Goal: Information Seeking & Learning: Learn about a topic

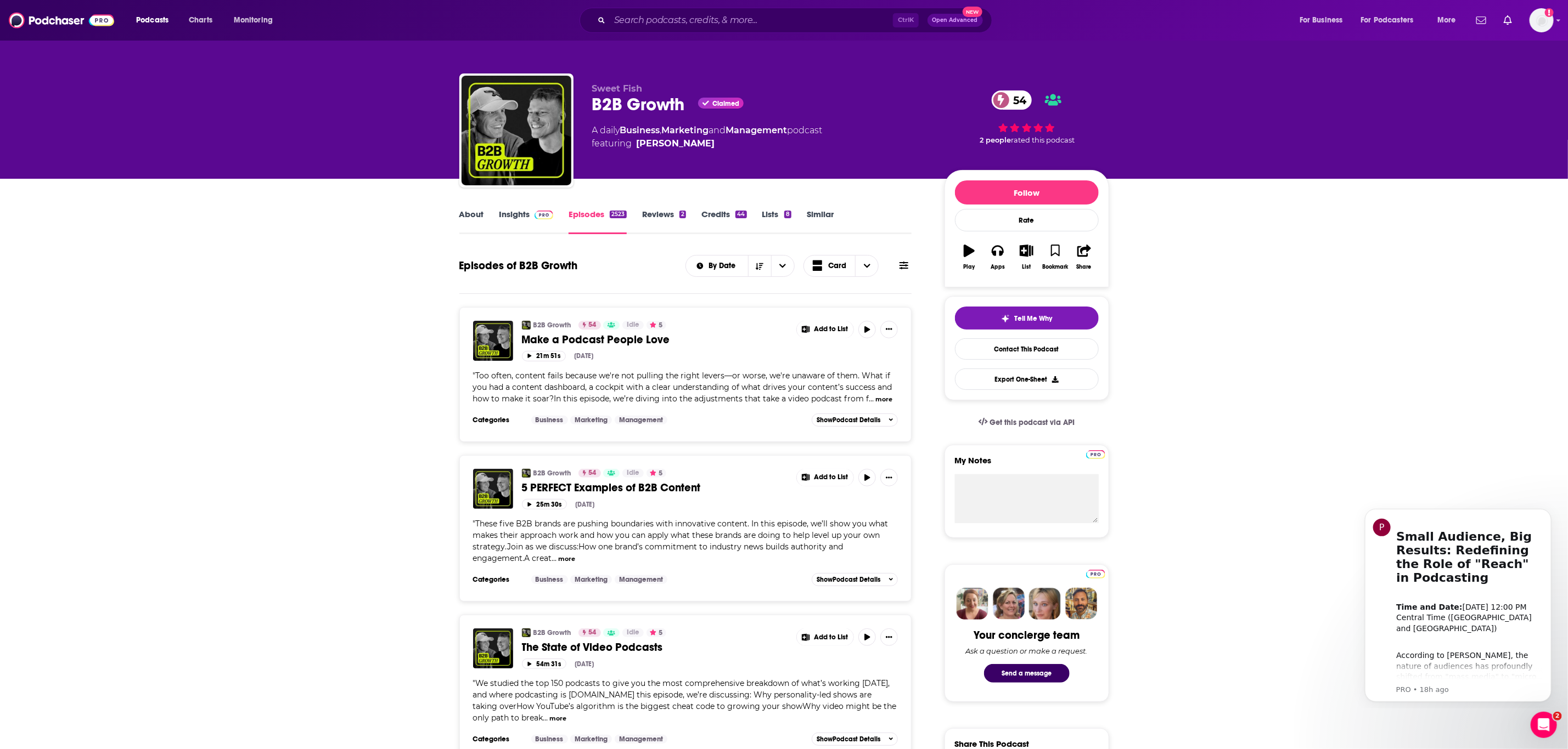
scroll to position [1, 0]
click at [515, 217] on link "Insights" at bounding box center [526, 221] width 54 height 26
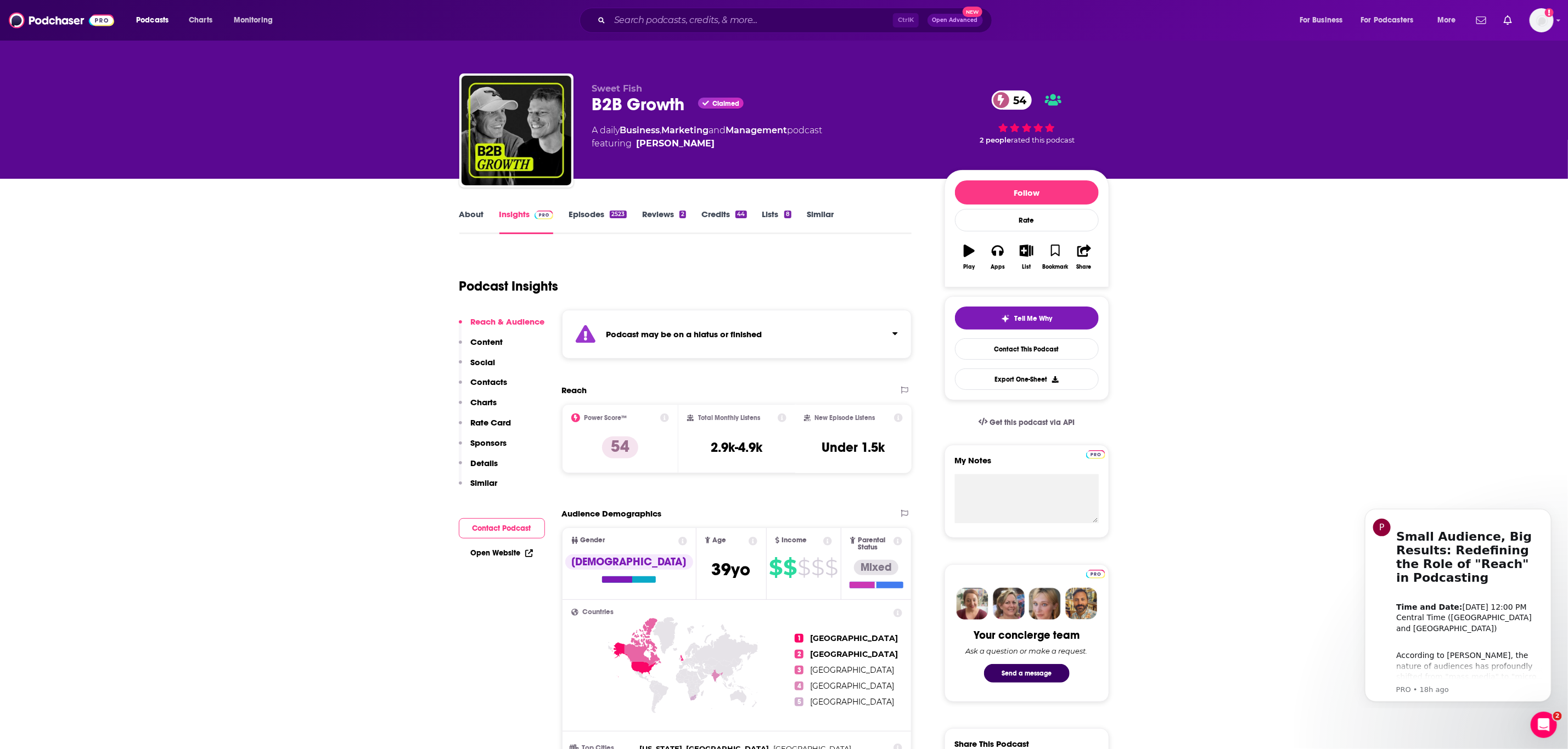
click at [515, 217] on link "Episodes 2523" at bounding box center [597, 222] width 57 height 26
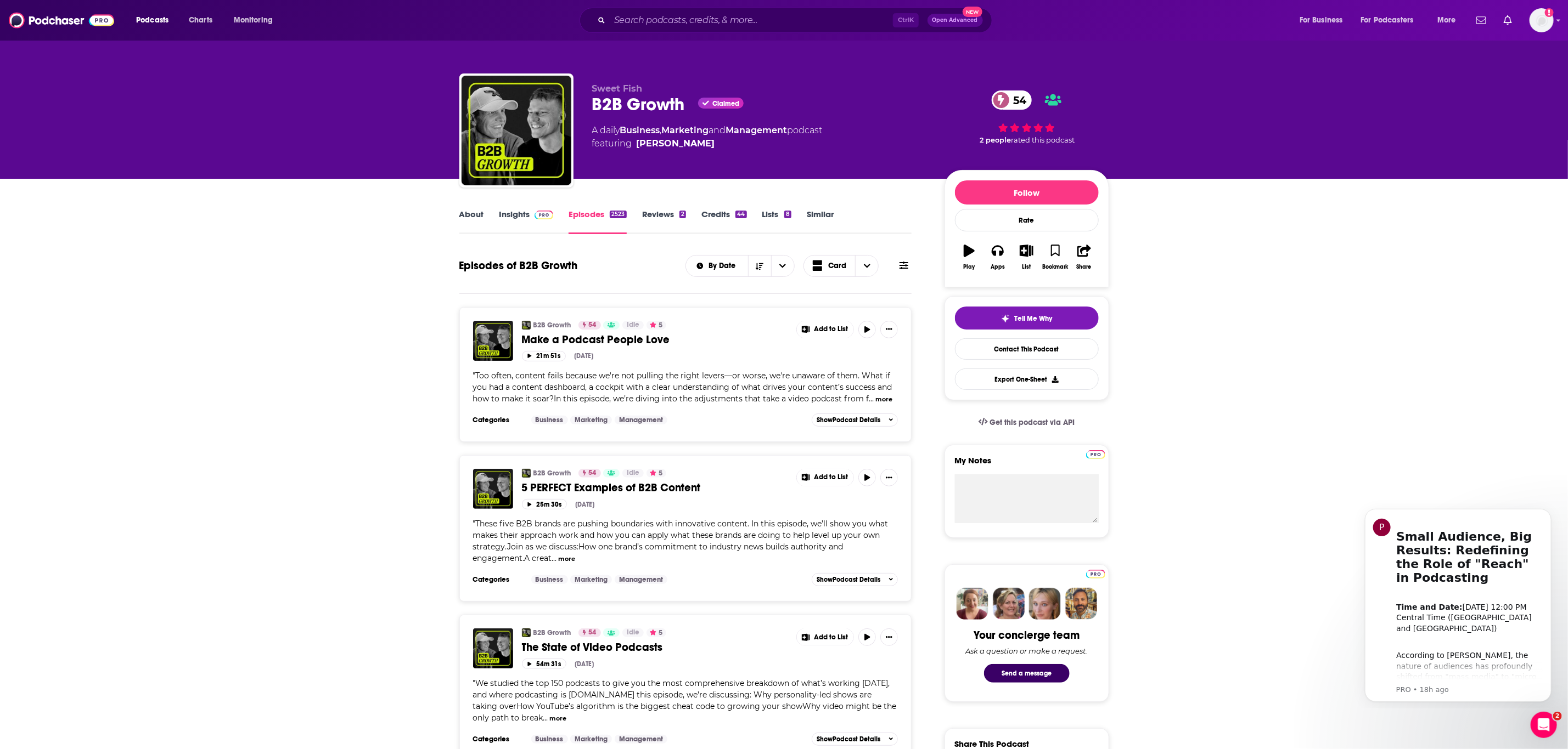
click at [515, 217] on link "Insights" at bounding box center [526, 222] width 54 height 26
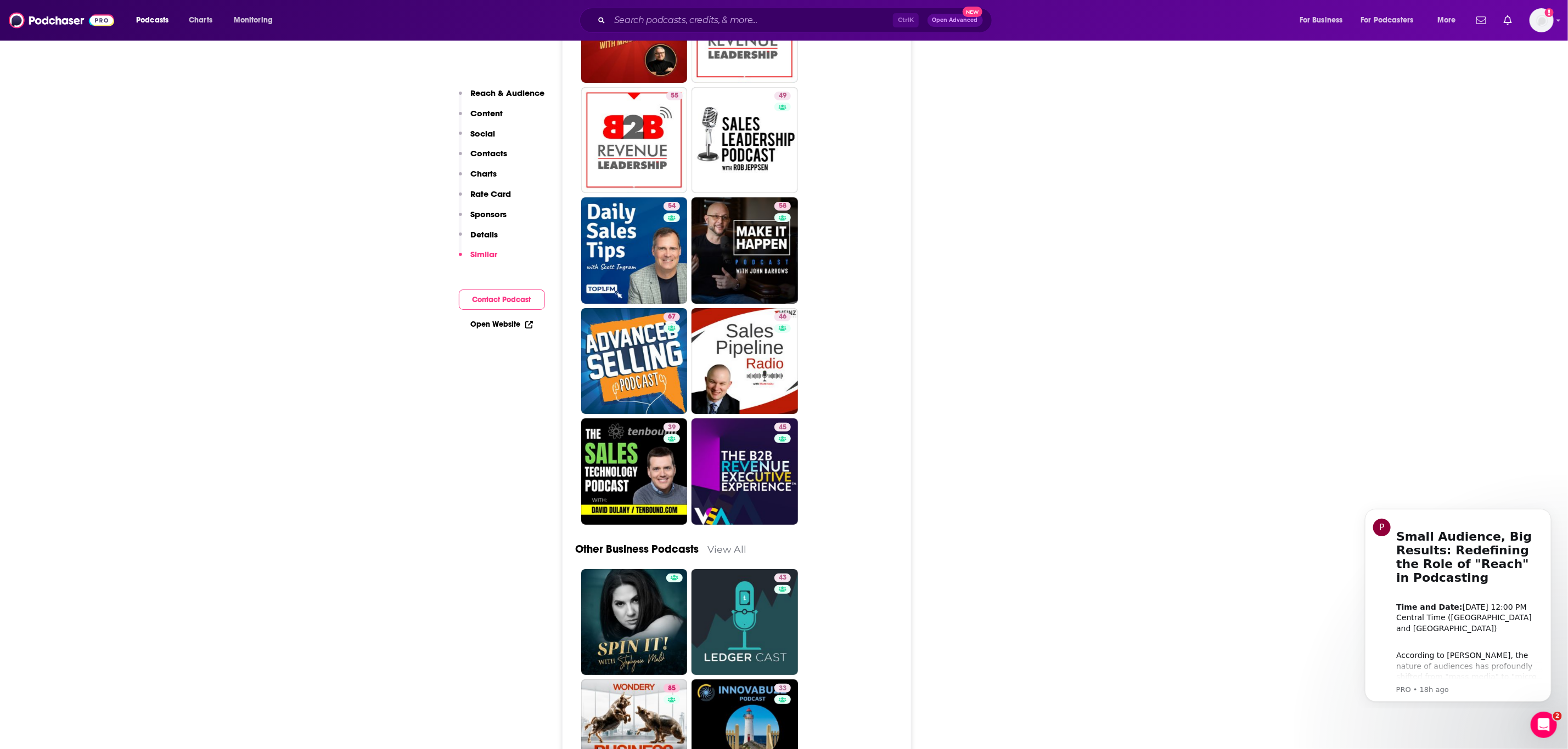
scroll to position [3523, 0]
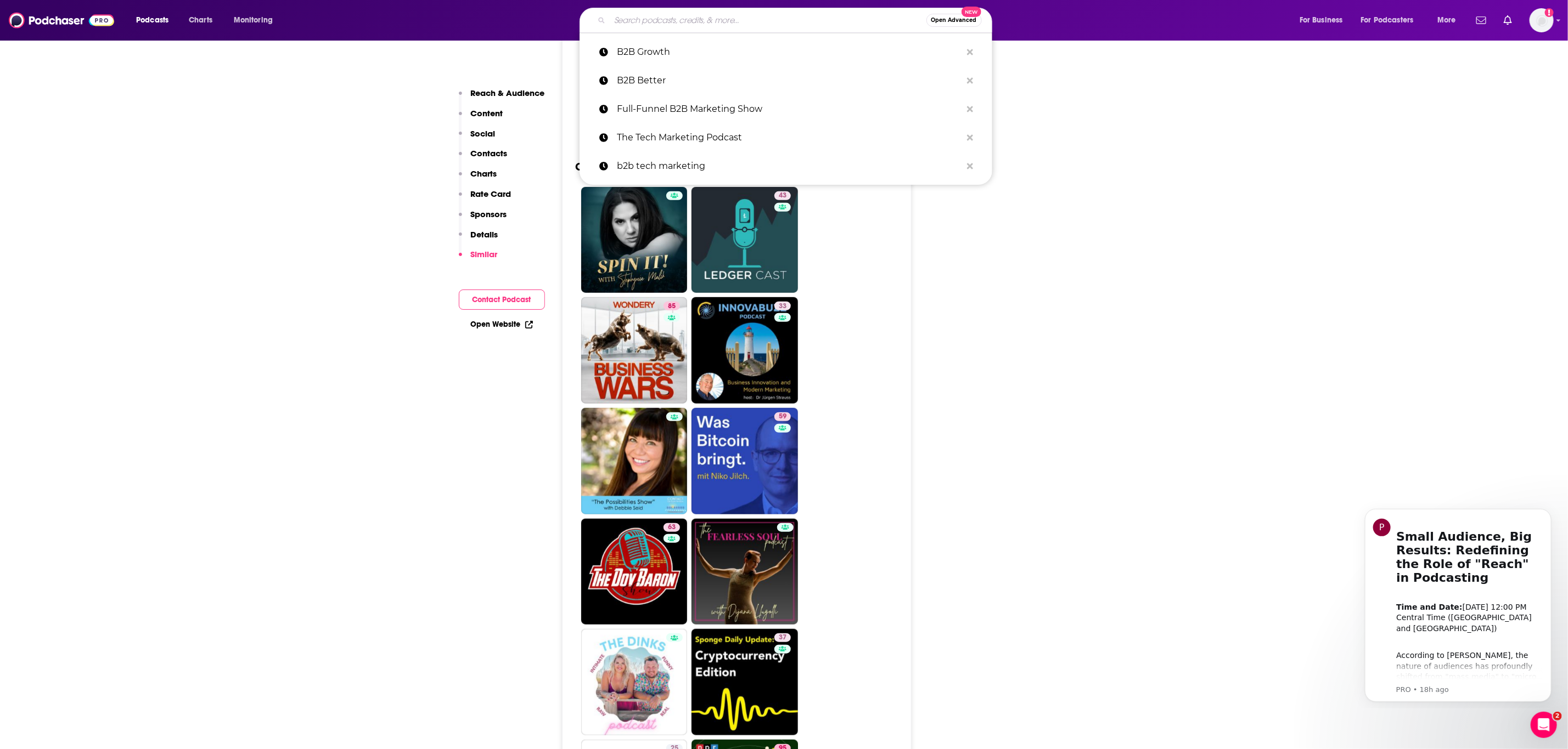
click at [515, 26] on input "Search podcasts, credits, & more..." at bounding box center [767, 21] width 317 height 18
paste input "B2B Marketers on a Mission"
type input "B2B Marketers on a Mission"
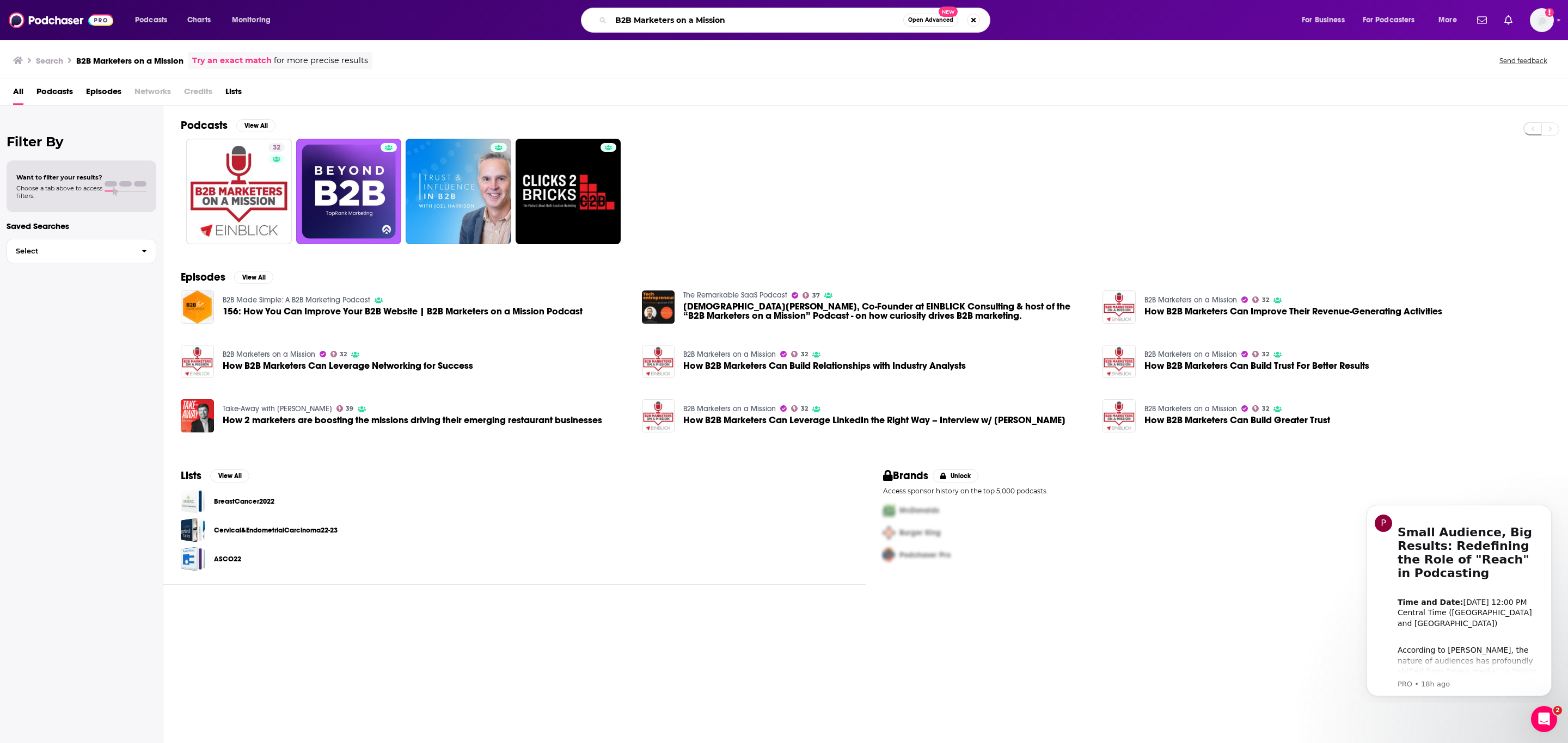
click at [511, 19] on input "B2B Marketers on a Mission" at bounding box center [756, 21] width 292 height 18
paste input "Demand Gen Chat"
type input "Demand Gen Chat"
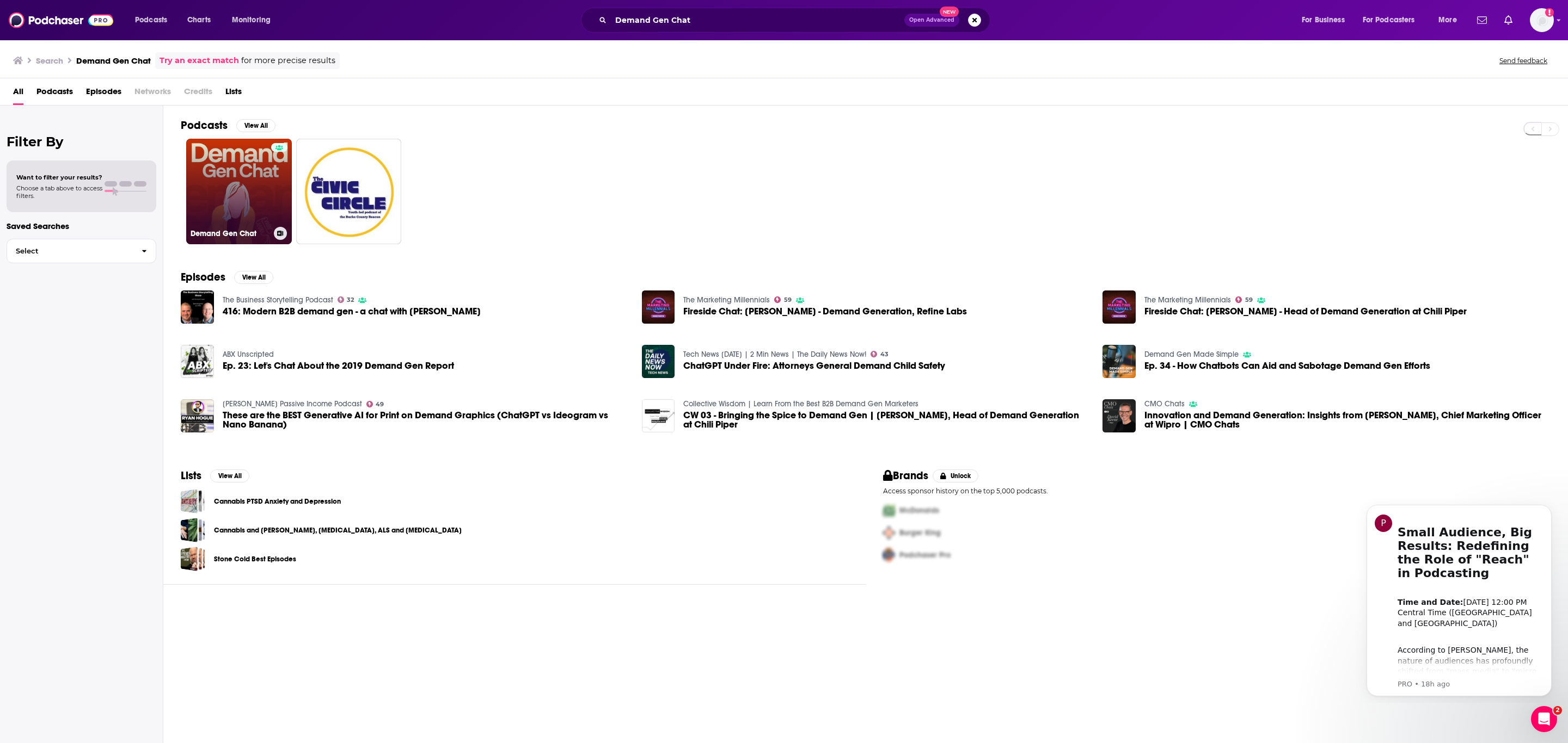
click at [241, 186] on link "Demand Gen Chat" at bounding box center [239, 192] width 106 height 106
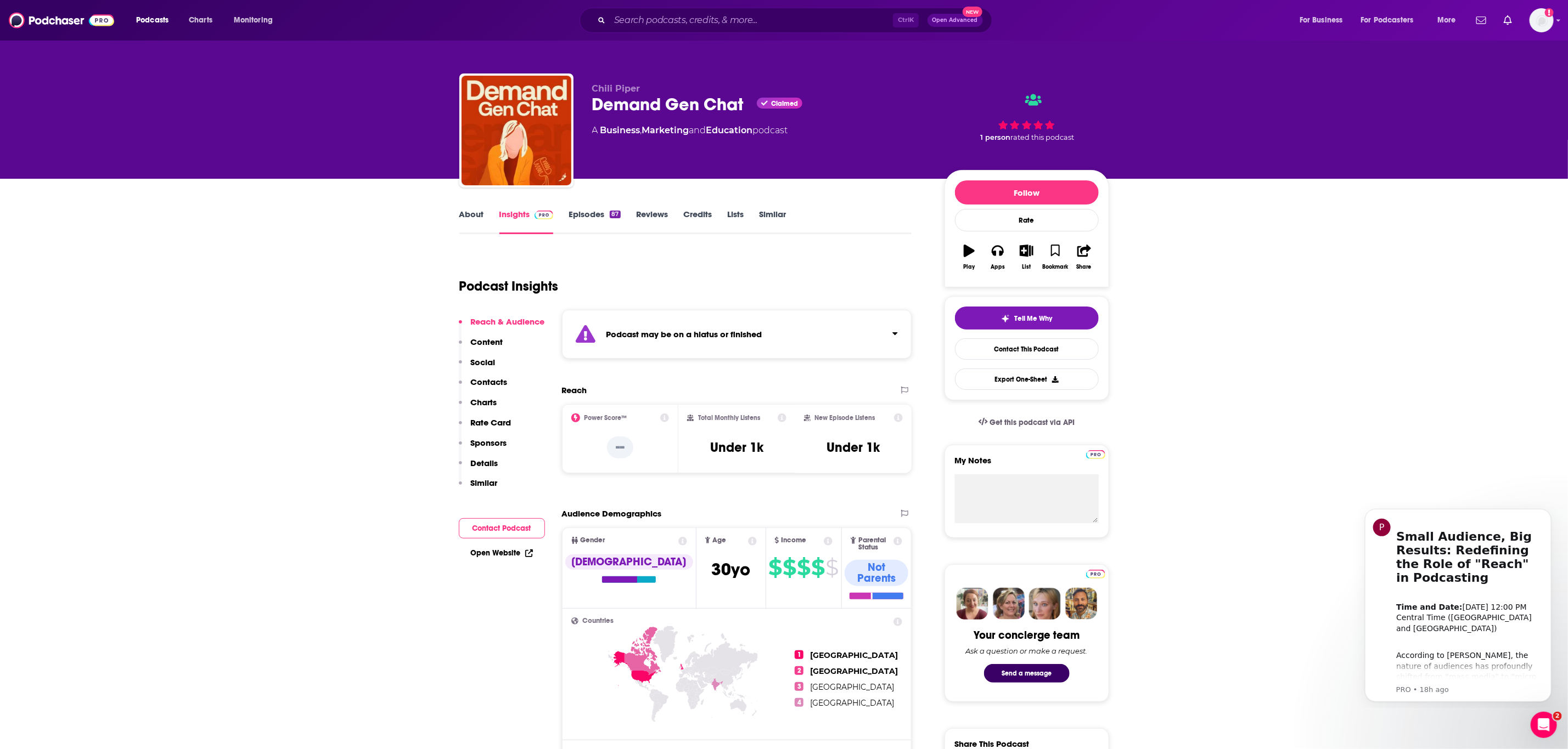
click at [515, 217] on link "Episodes 87" at bounding box center [594, 222] width 51 height 26
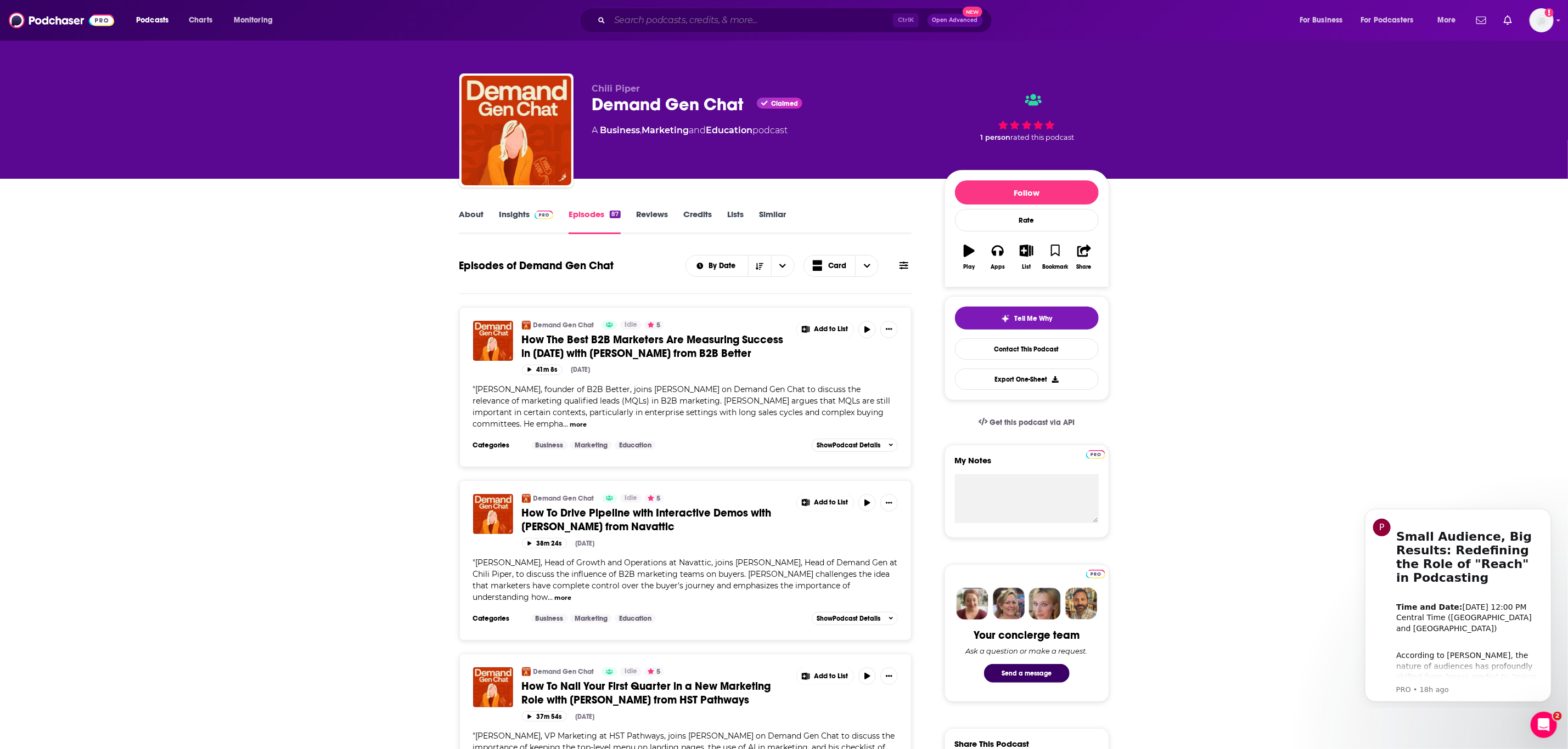
click at [515, 14] on input "Search podcasts, credits, & more..." at bounding box center [750, 21] width 283 height 18
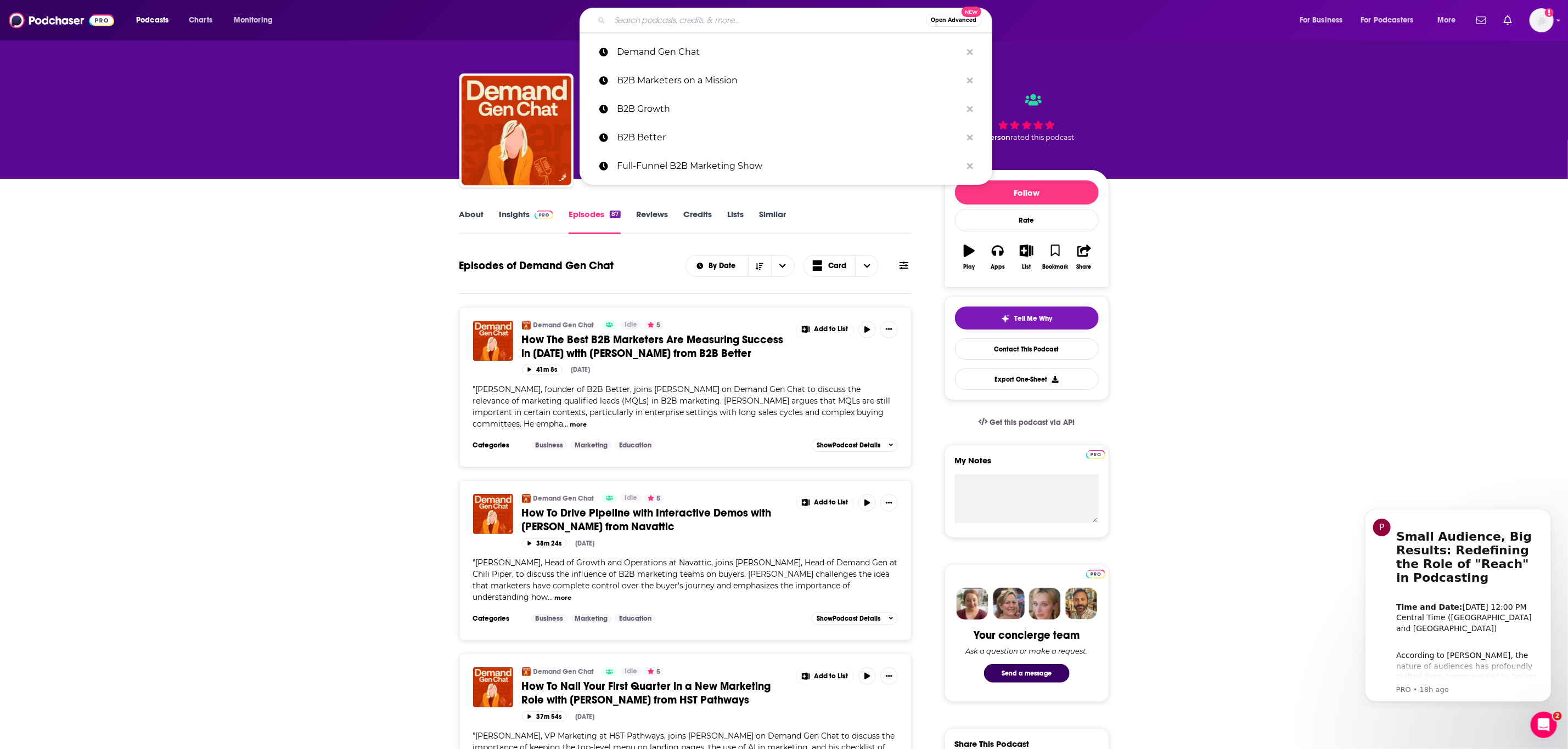
paste input "SaaS Breakthrough"
type input "SaaS Breakthrough"
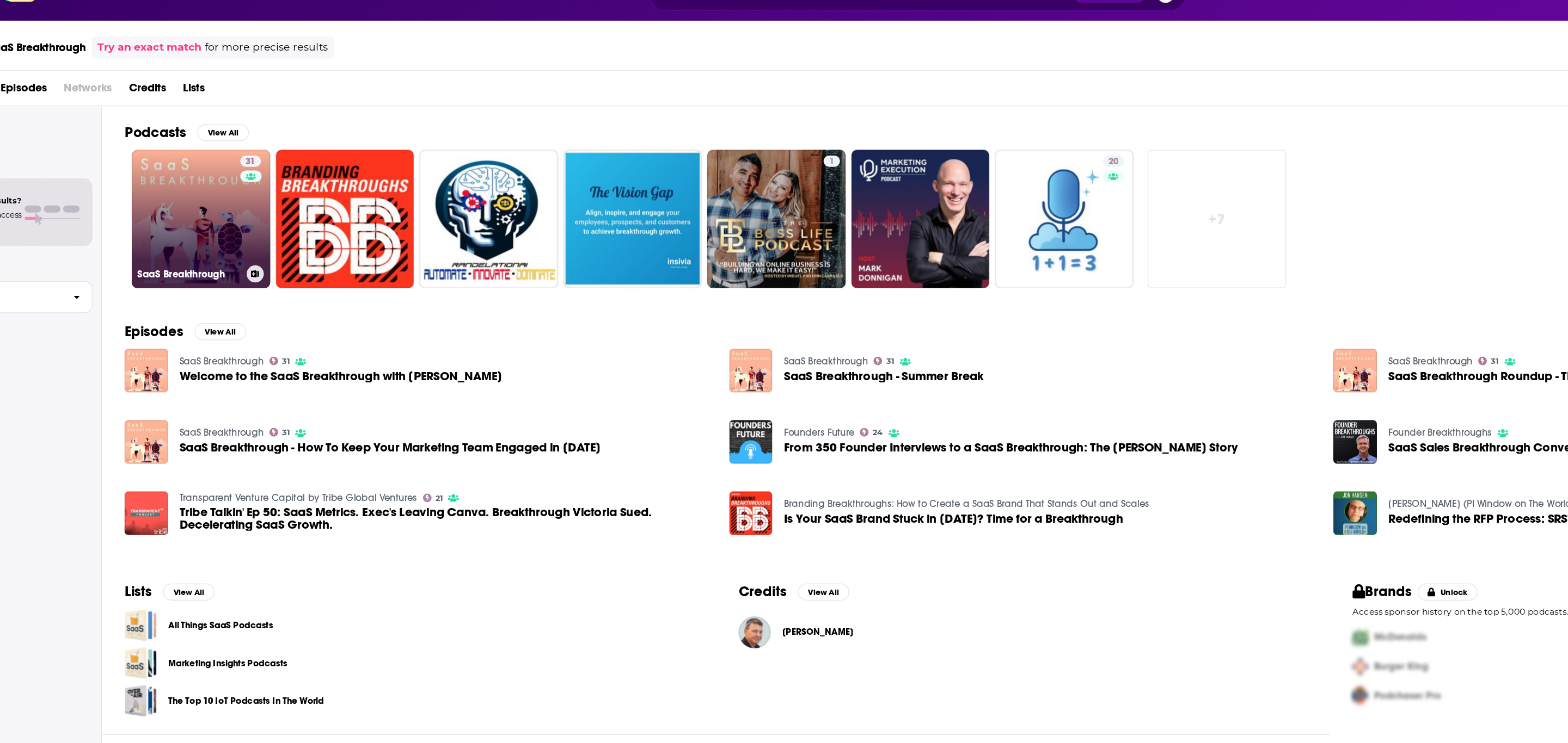
click at [262, 187] on link "31 SaaS Breakthrough" at bounding box center [239, 192] width 106 height 106
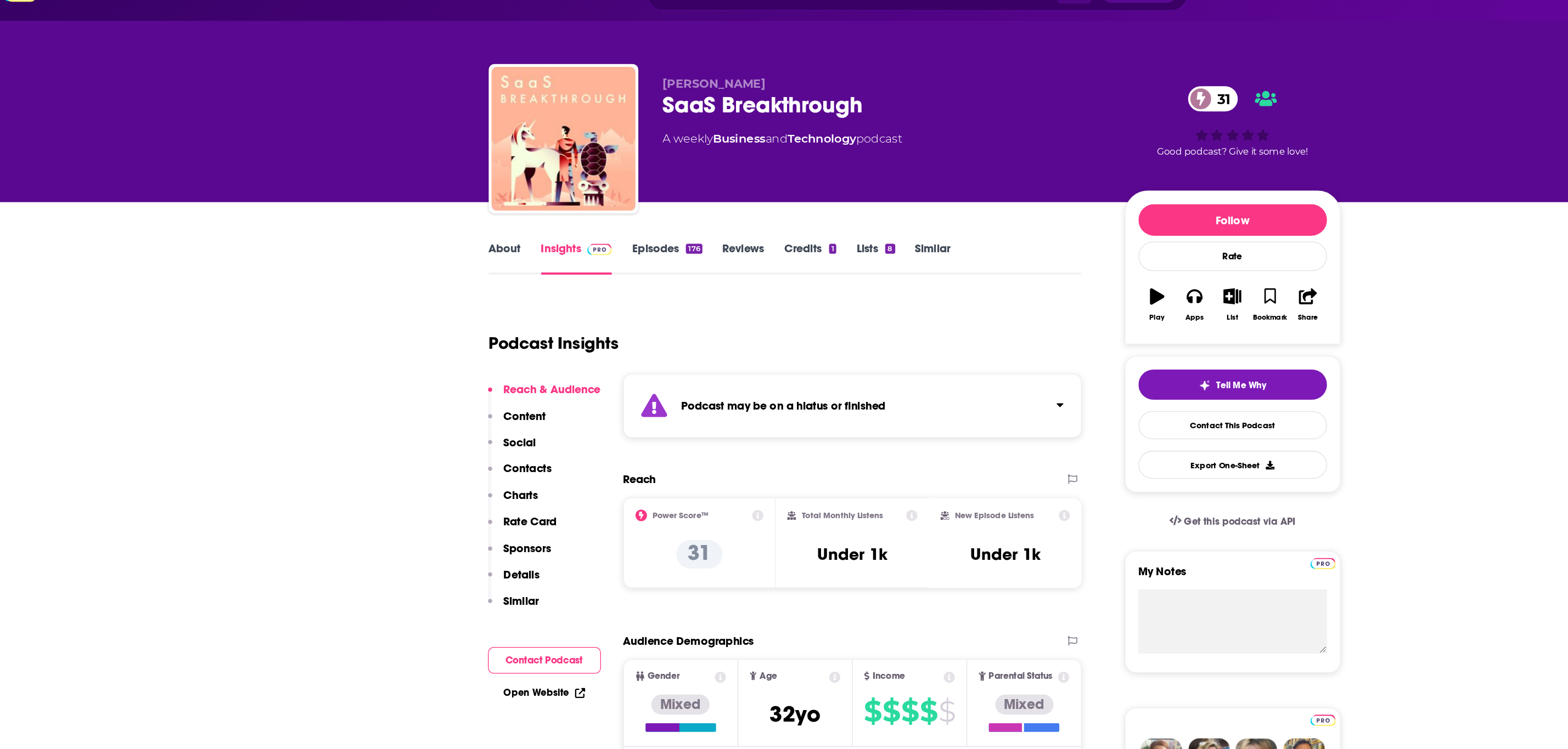
click at [515, 217] on link "Episodes 176" at bounding box center [595, 222] width 53 height 26
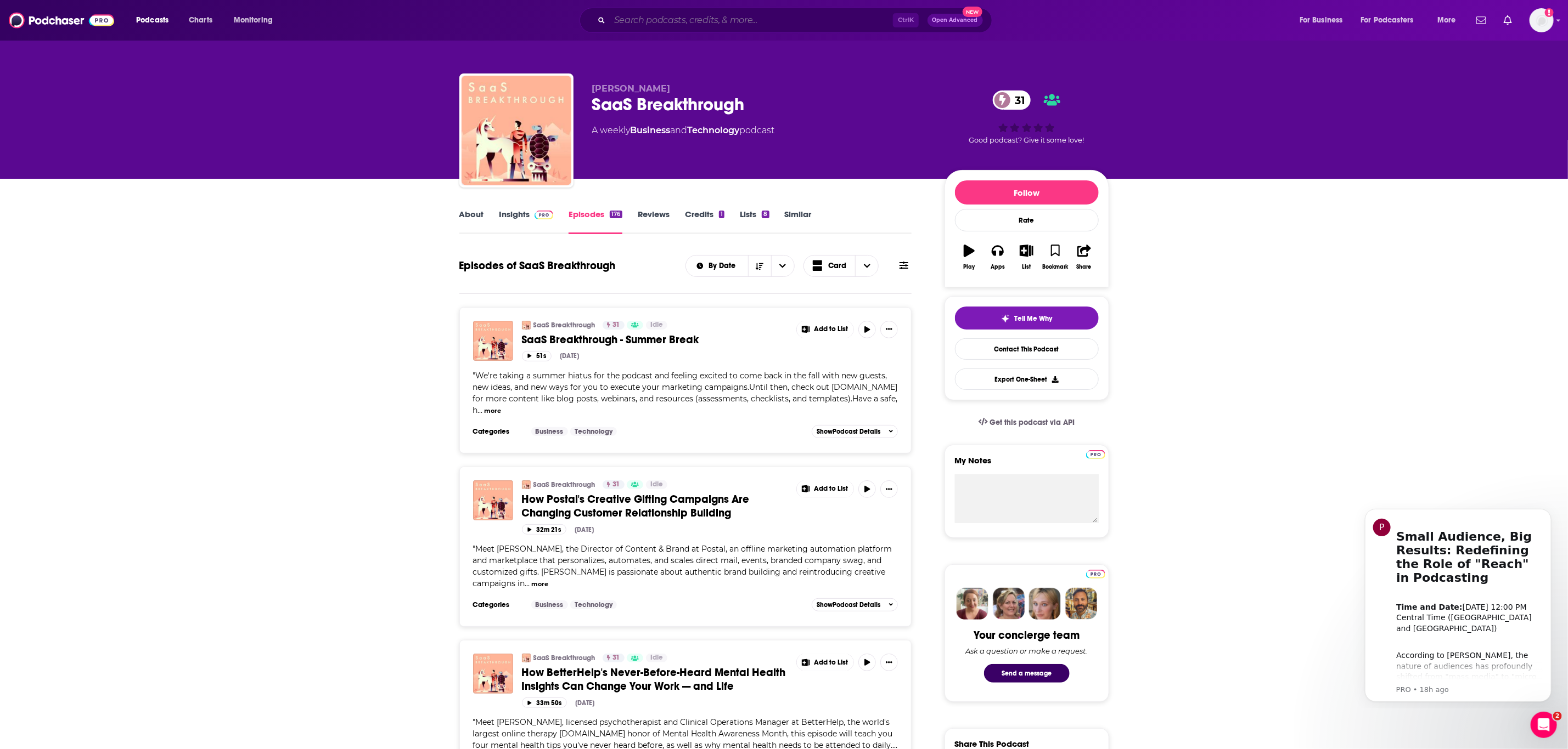
click at [515, 22] on input "Search podcasts, credits, & more..." at bounding box center [750, 21] width 283 height 18
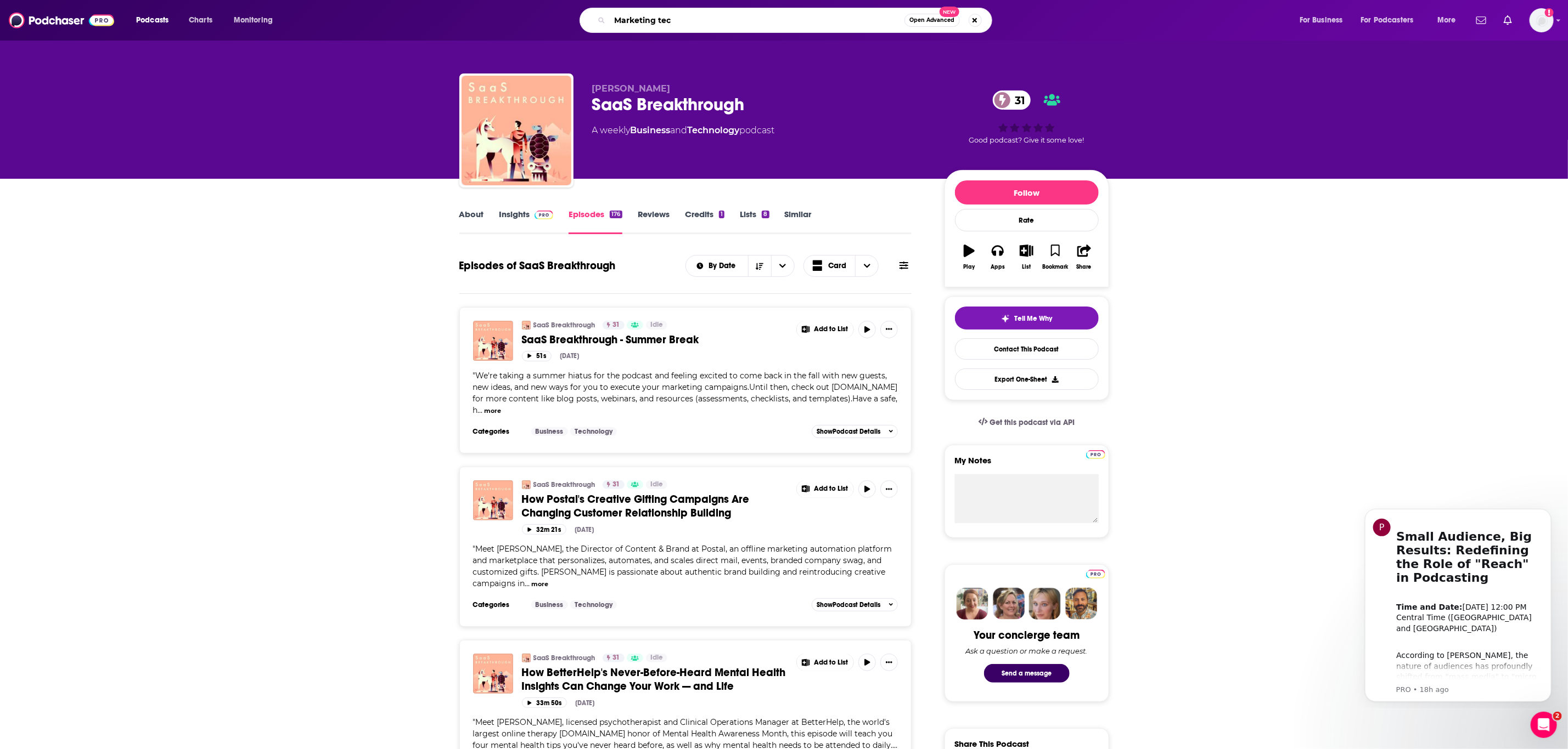
type input "Marketing tech"
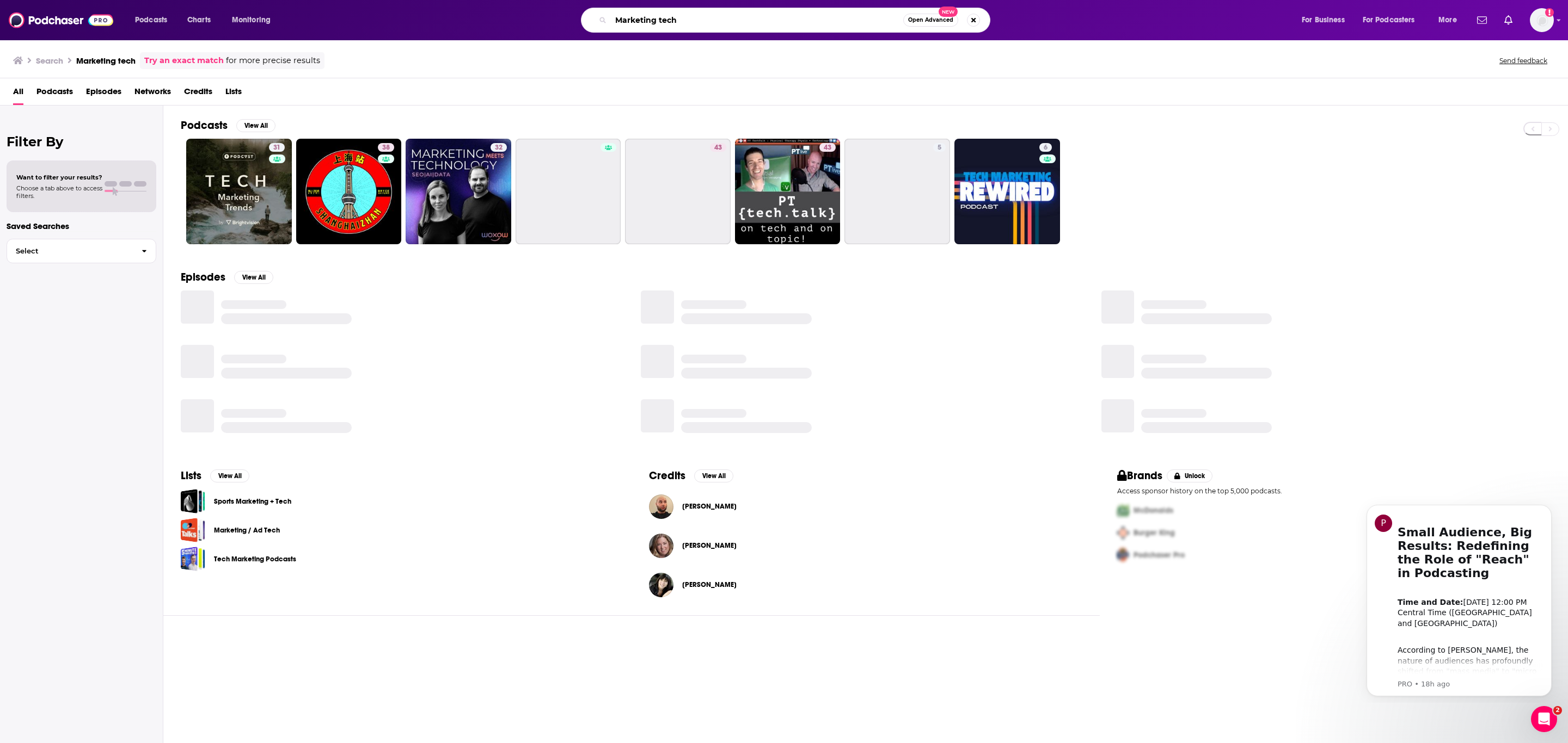
drag, startPoint x: 689, startPoint y: 19, endPoint x: 554, endPoint y: 19, distance: 135.0
click at [511, 19] on div "Marketing tech Open Advanced New" at bounding box center [796, 21] width 988 height 25
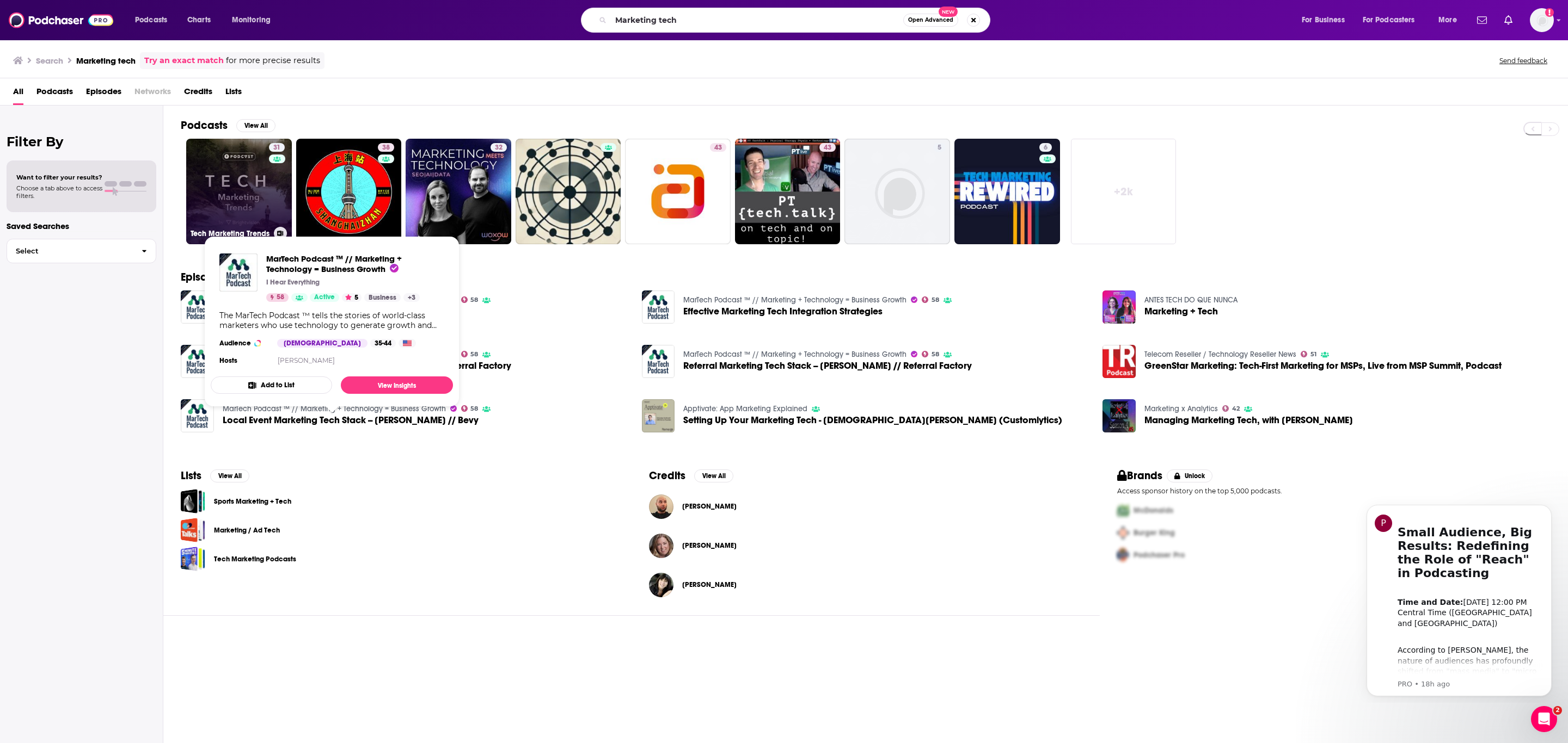
click at [243, 197] on link "31 Tech Marketing Trends" at bounding box center [239, 192] width 106 height 106
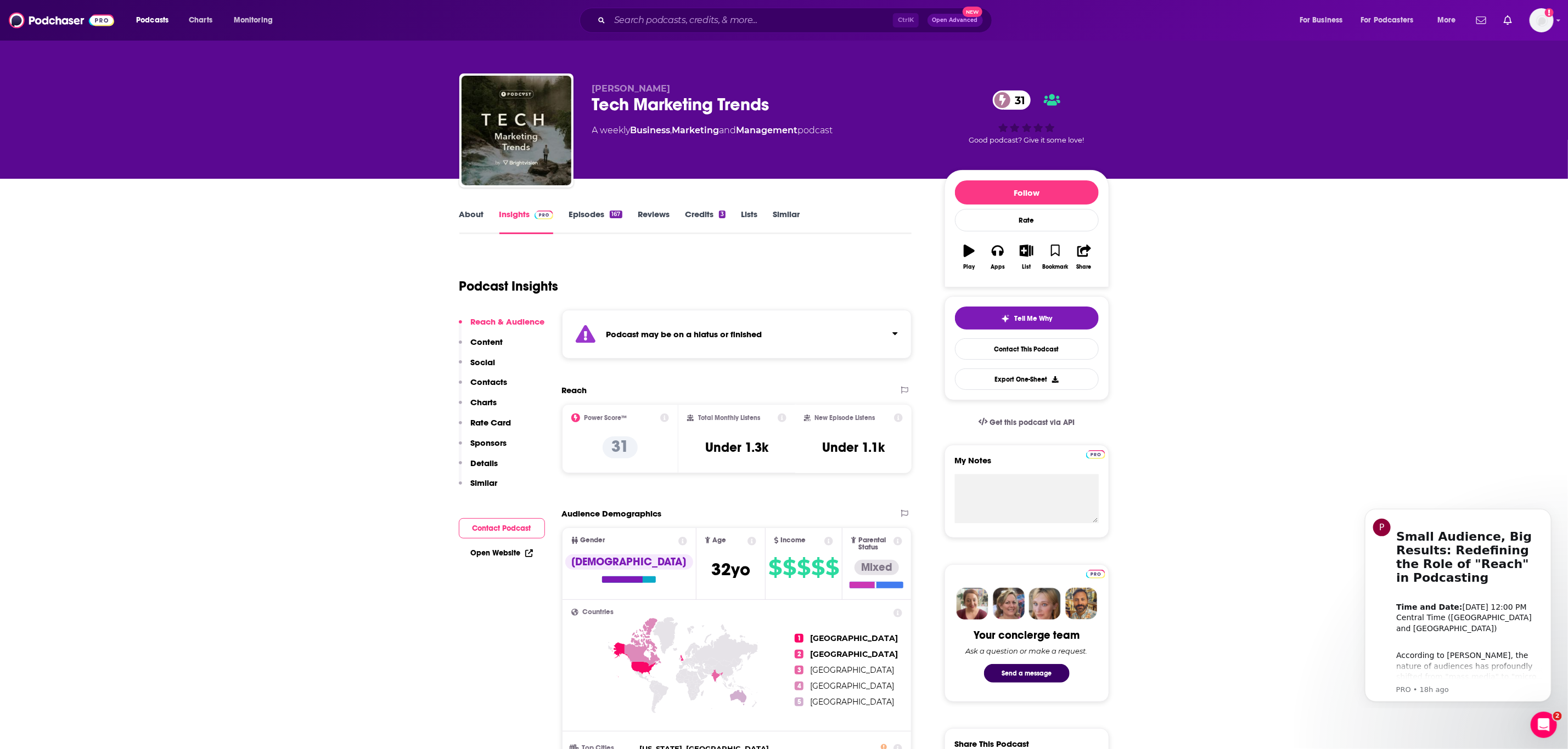
click at [515, 217] on link "Episodes 167" at bounding box center [595, 222] width 53 height 26
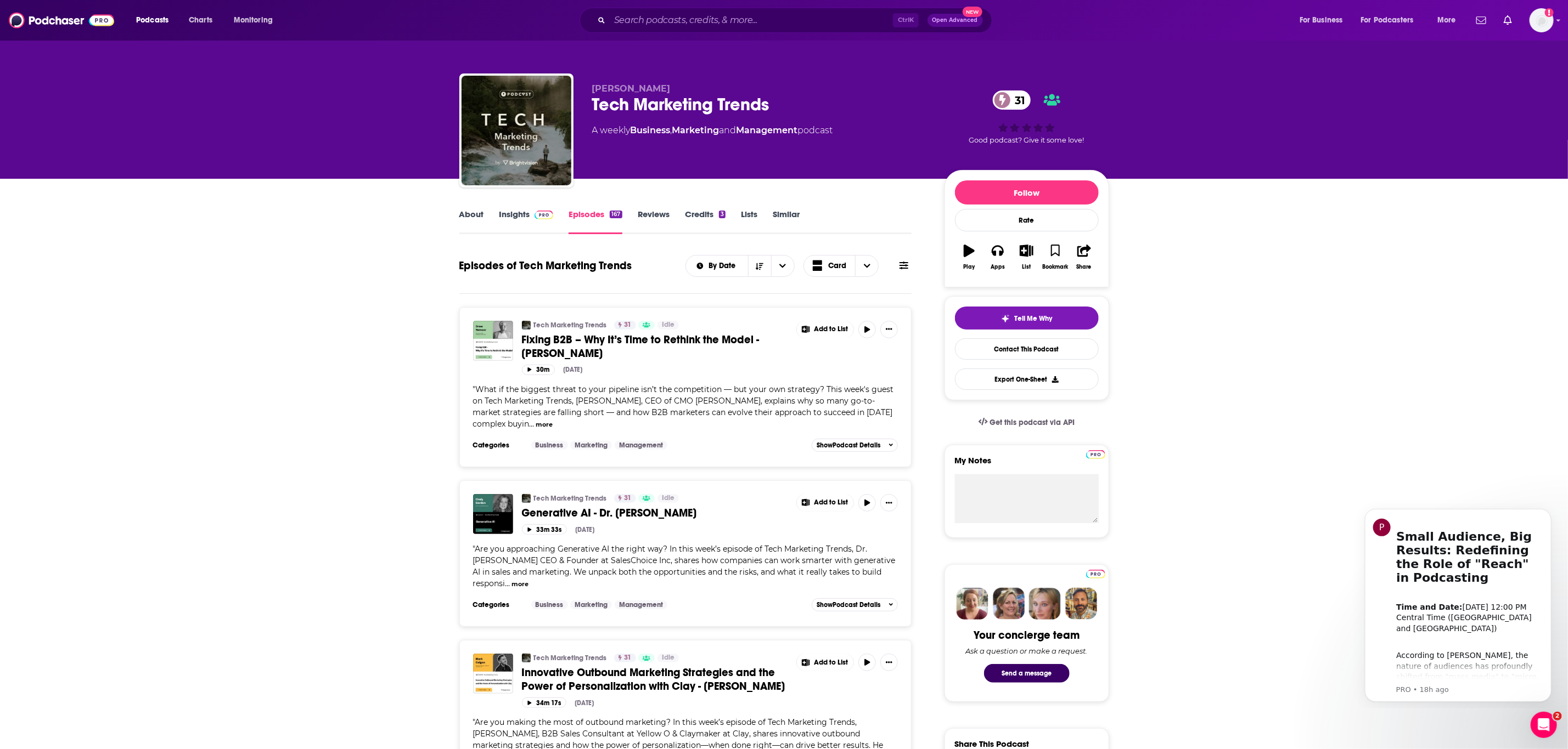
click at [515, 217] on link "Insights" at bounding box center [526, 222] width 54 height 26
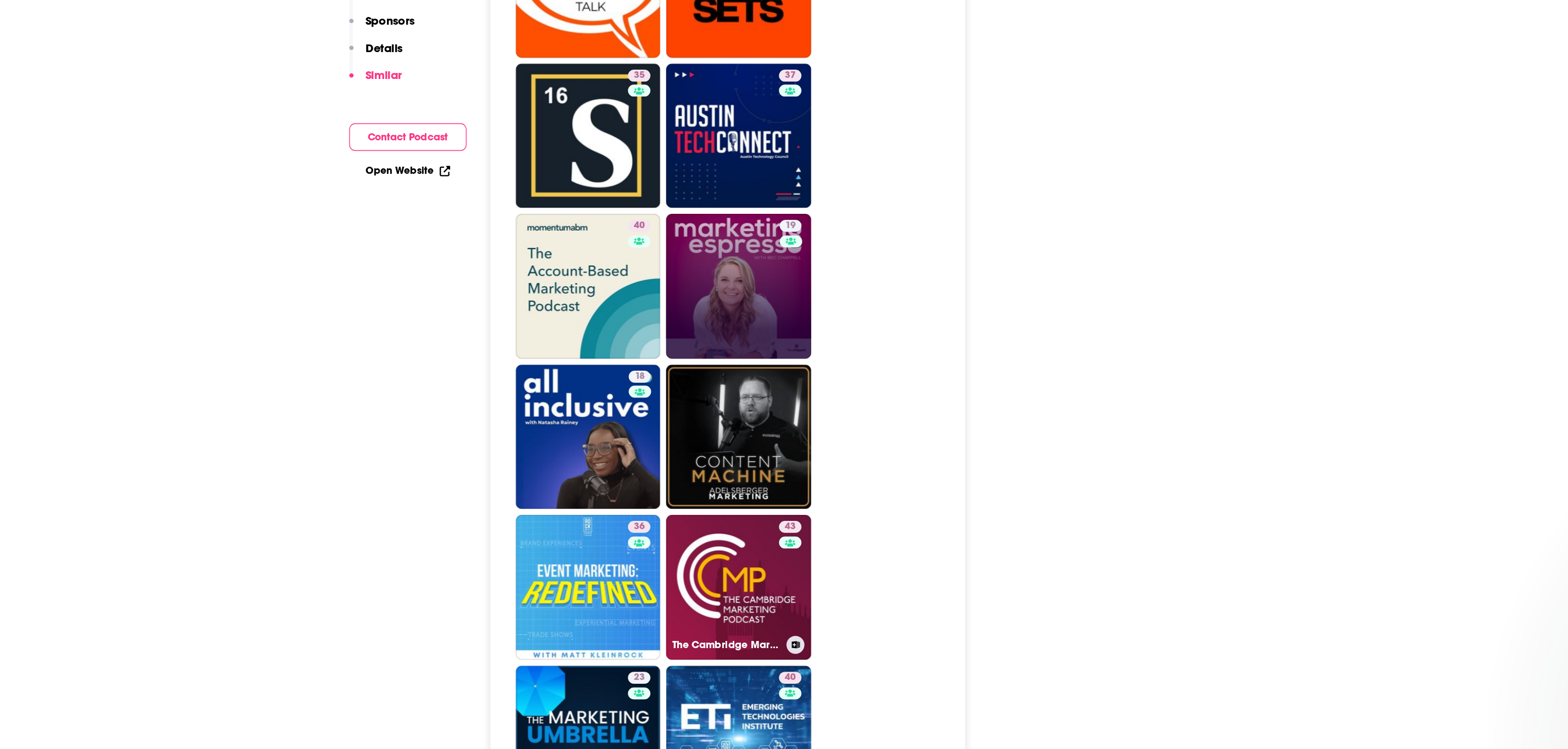
scroll to position [2427, 0]
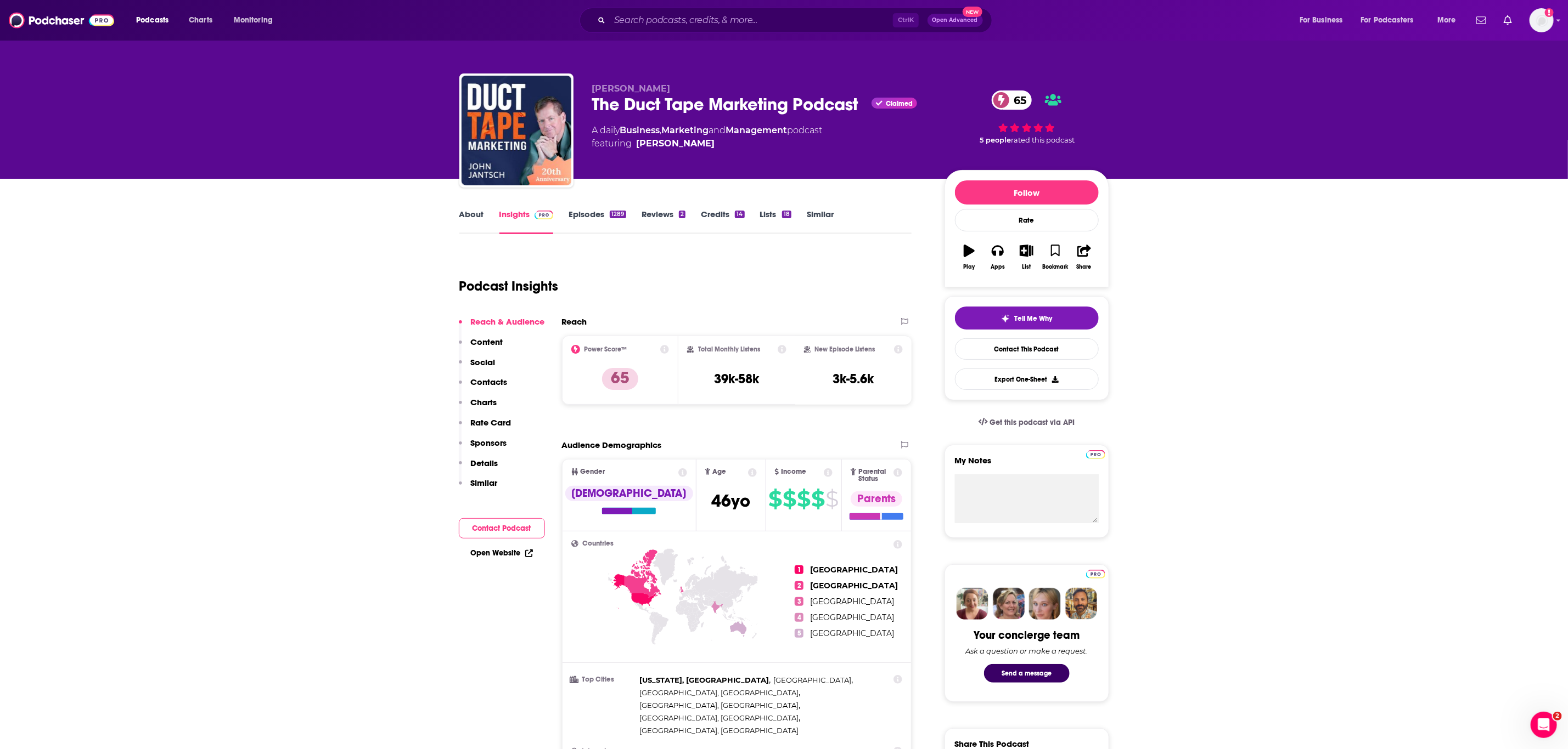
click at [481, 217] on link "About" at bounding box center [471, 222] width 25 height 26
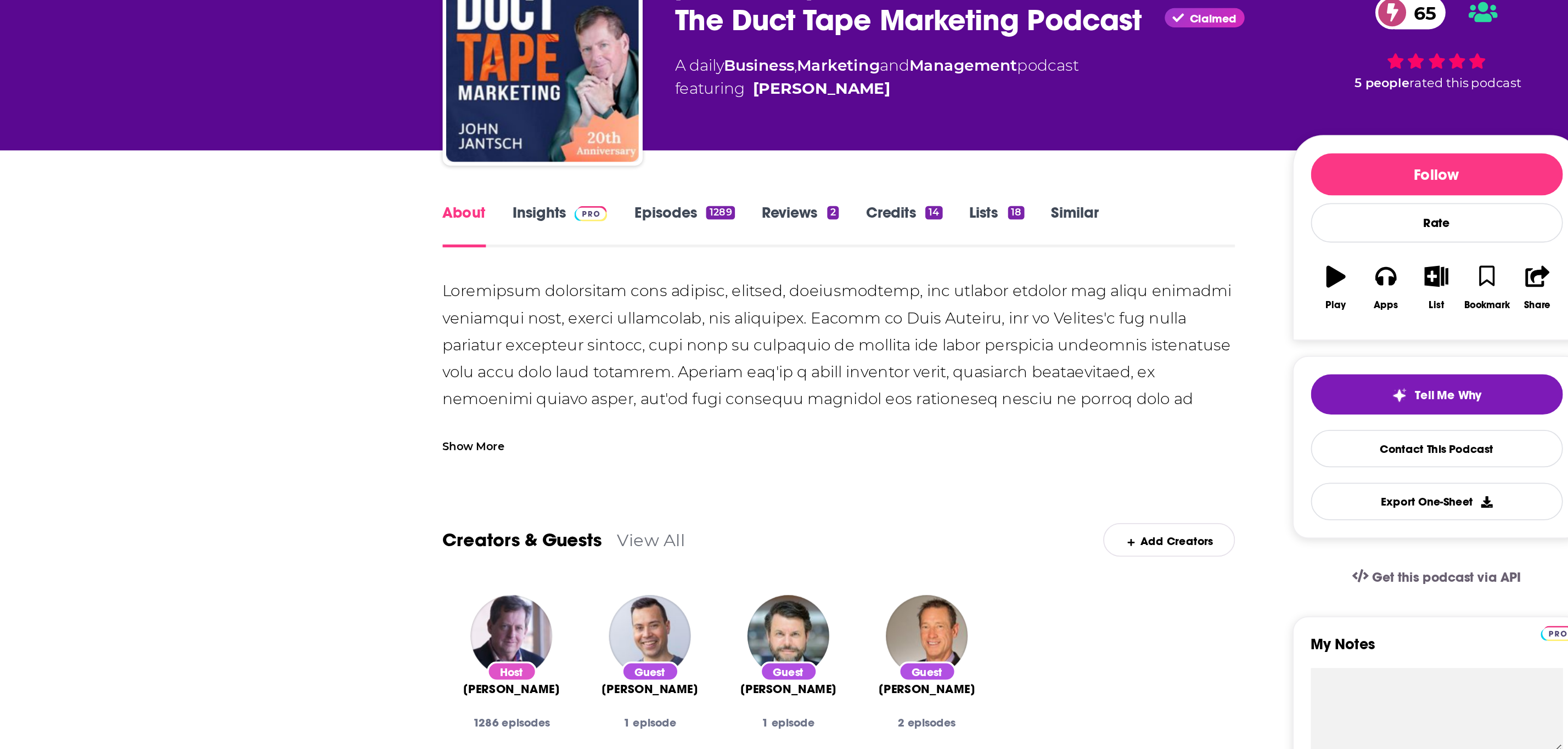
click at [480, 346] on div "Show More" at bounding box center [477, 347] width 36 height 11
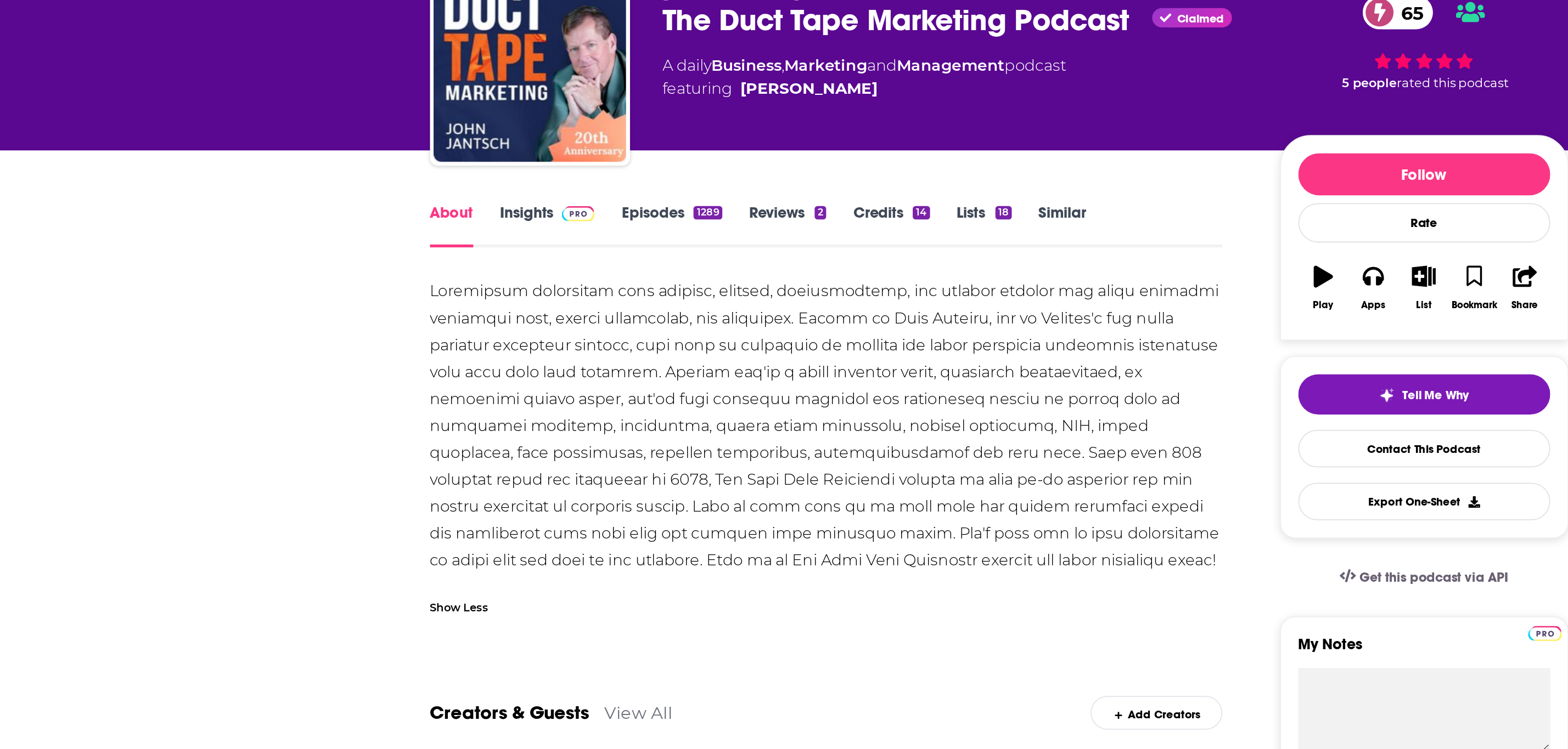
click at [508, 302] on div at bounding box center [685, 335] width 453 height 169
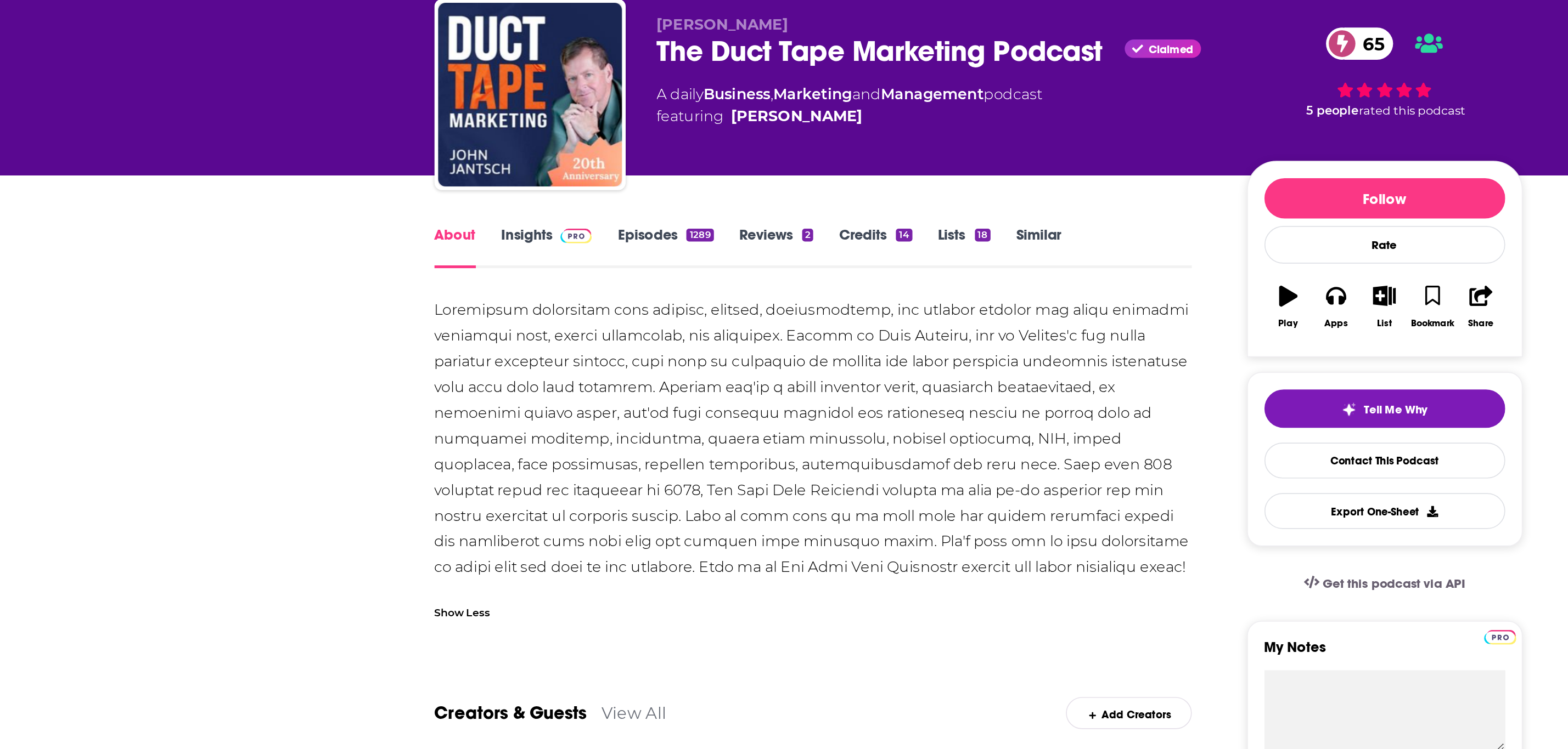
click at [579, 213] on link "Episodes 1289" at bounding box center [597, 222] width 57 height 26
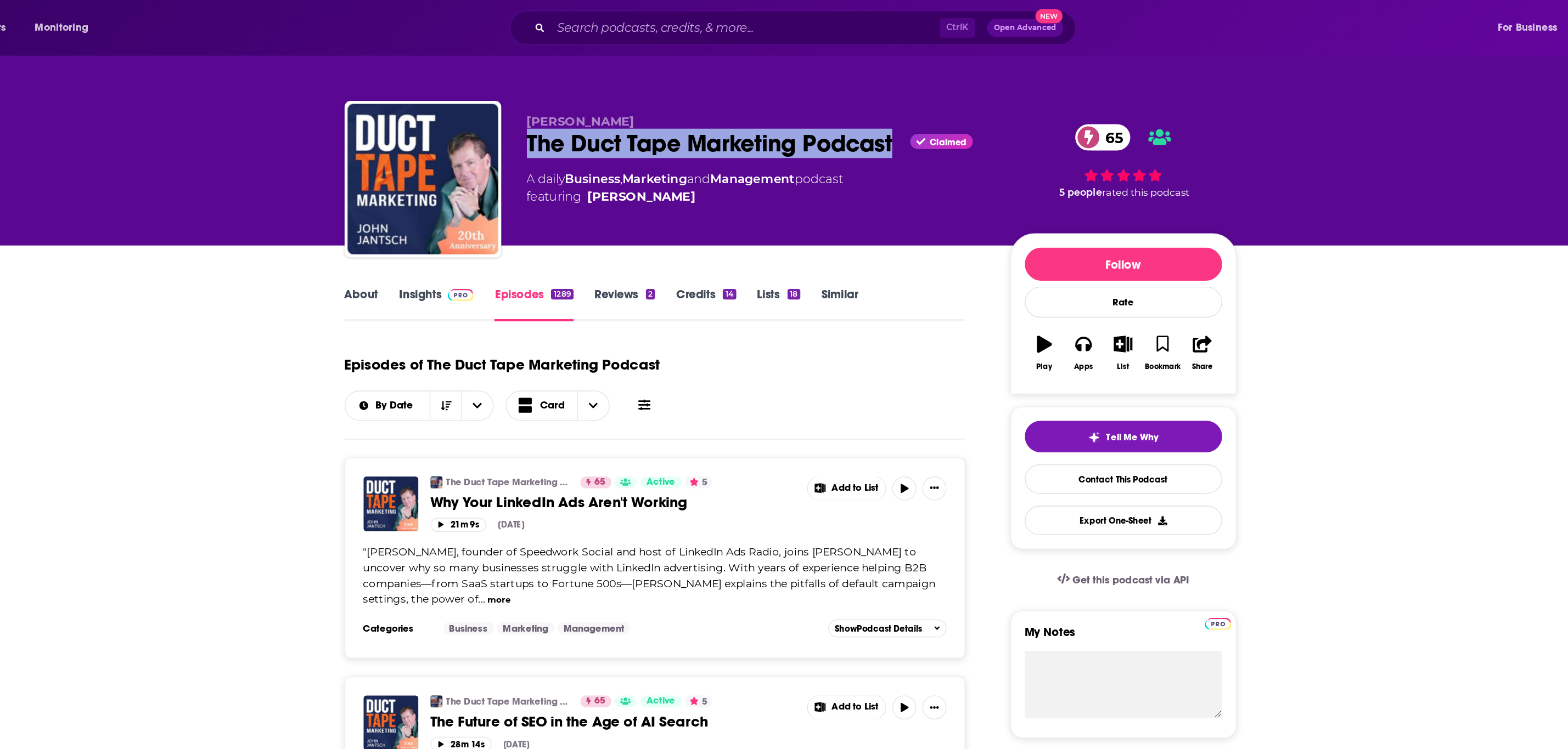
drag, startPoint x: 589, startPoint y: 106, endPoint x: 866, endPoint y: 115, distance: 277.1
click at [866, 115] on div "John Jantsch The Duct Tape Marketing Podcast Claimed 65 A daily Business , Mark…" at bounding box center [784, 133] width 650 height 118
copy h2 "The Duct Tape Marketing Podcast"
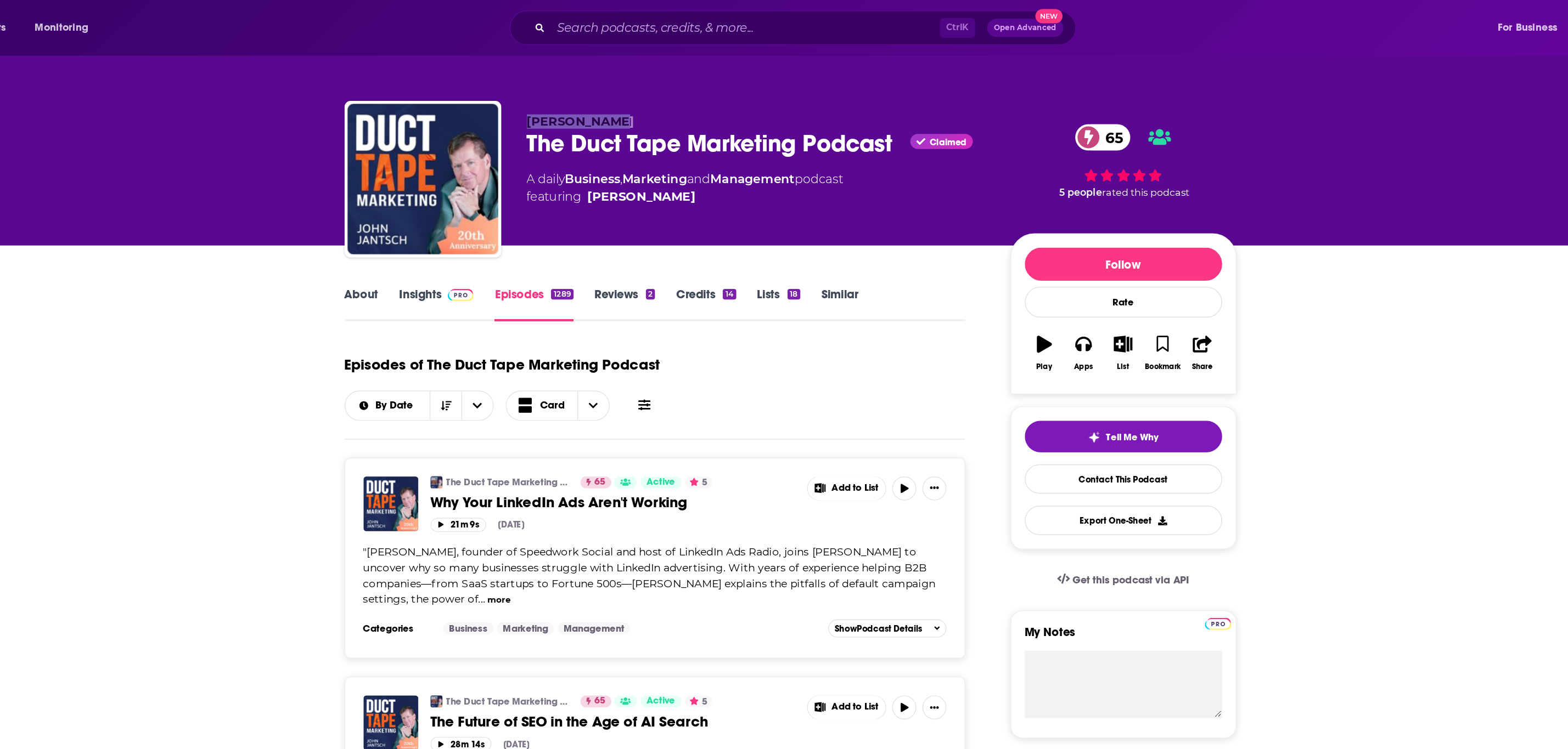
drag, startPoint x: 589, startPoint y: 86, endPoint x: 658, endPoint y: 88, distance: 69.0
click at [658, 88] on div "John Jantsch The Duct Tape Marketing Podcast Claimed 65 A daily Business , Mark…" at bounding box center [784, 133] width 650 height 118
copy span "John Jantsch"
click at [533, 212] on span at bounding box center [542, 214] width 24 height 11
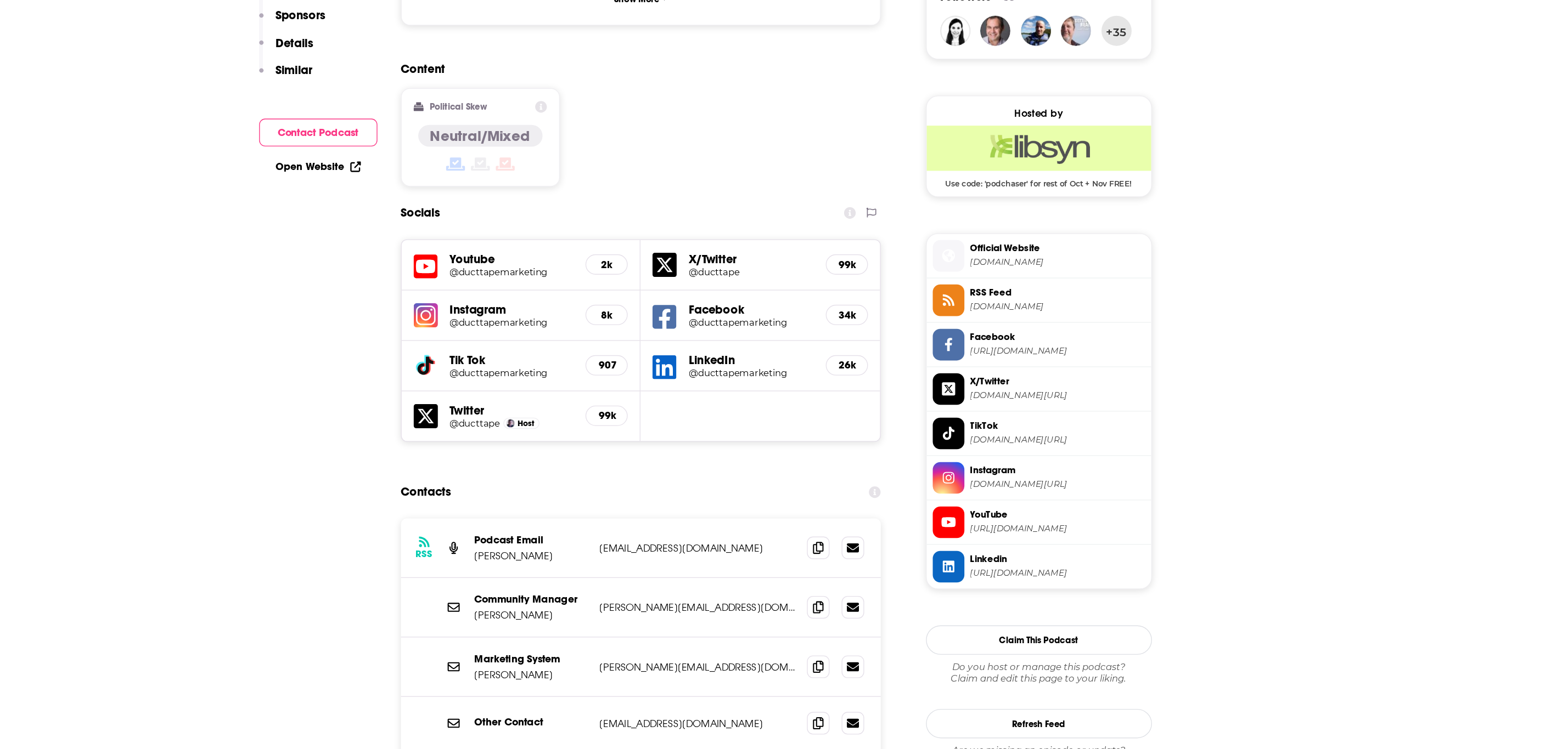
scroll to position [657, 0]
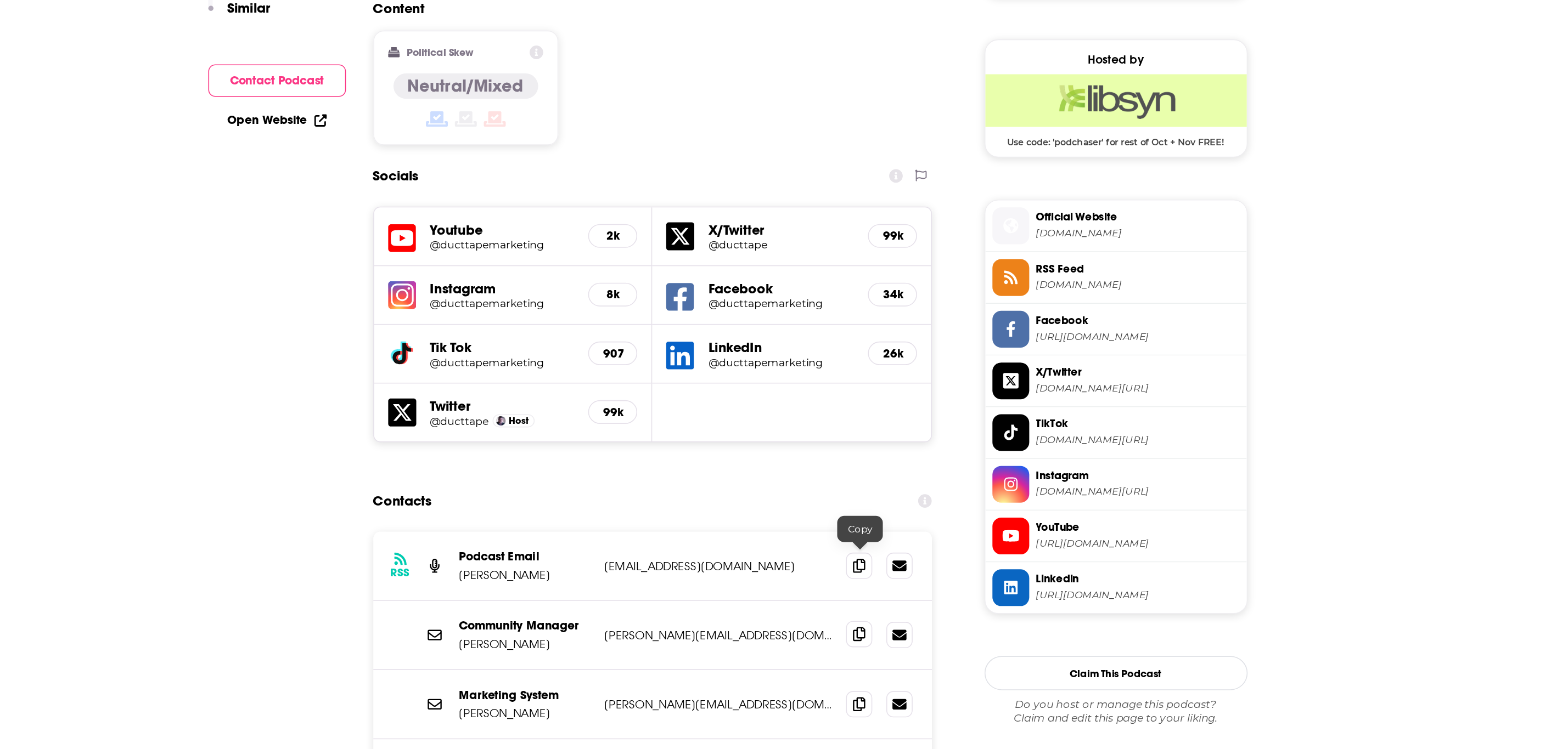
click at [861, 638] on span at bounding box center [866, 646] width 17 height 17
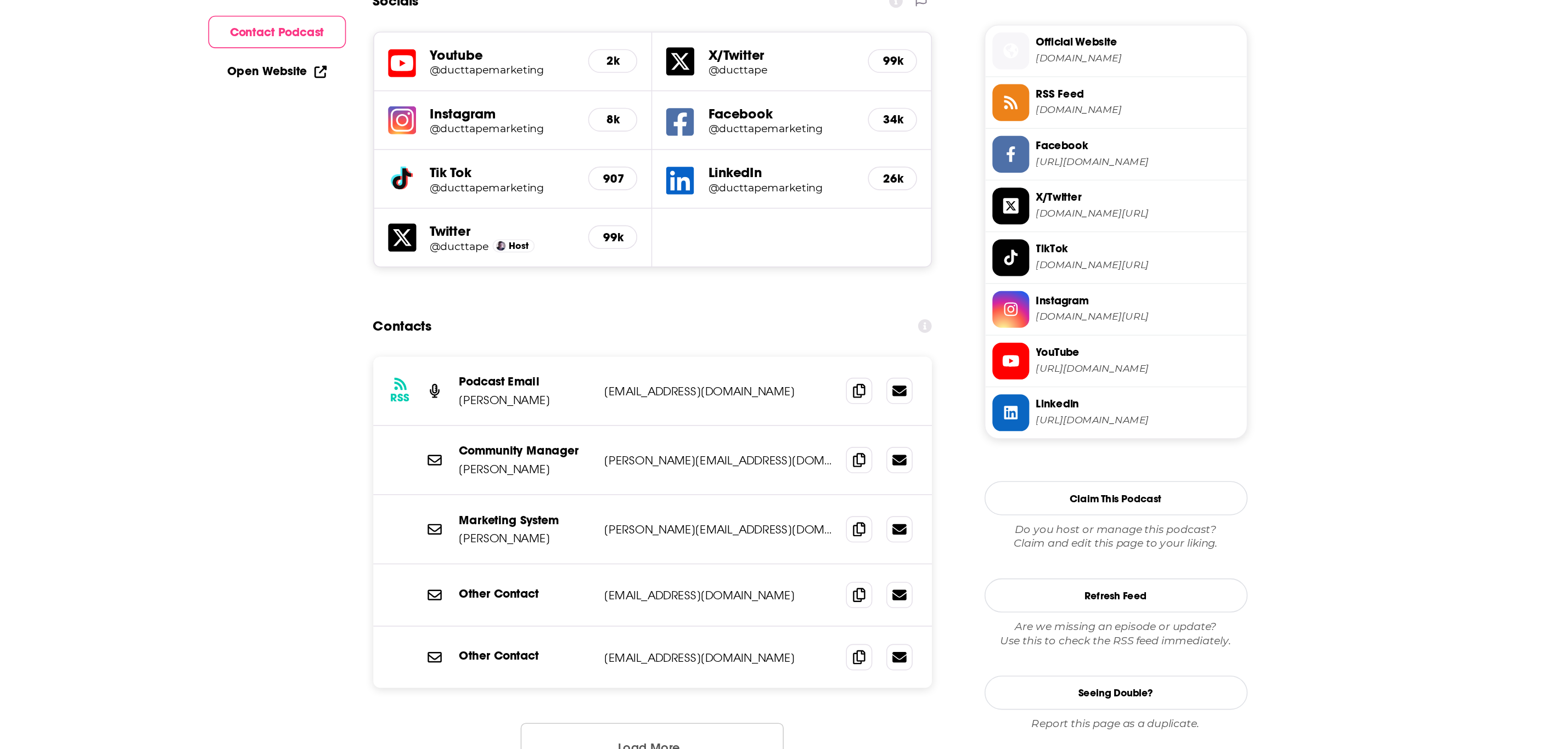
click at [793, 732] on button "Load More..." at bounding box center [736, 747] width 165 height 30
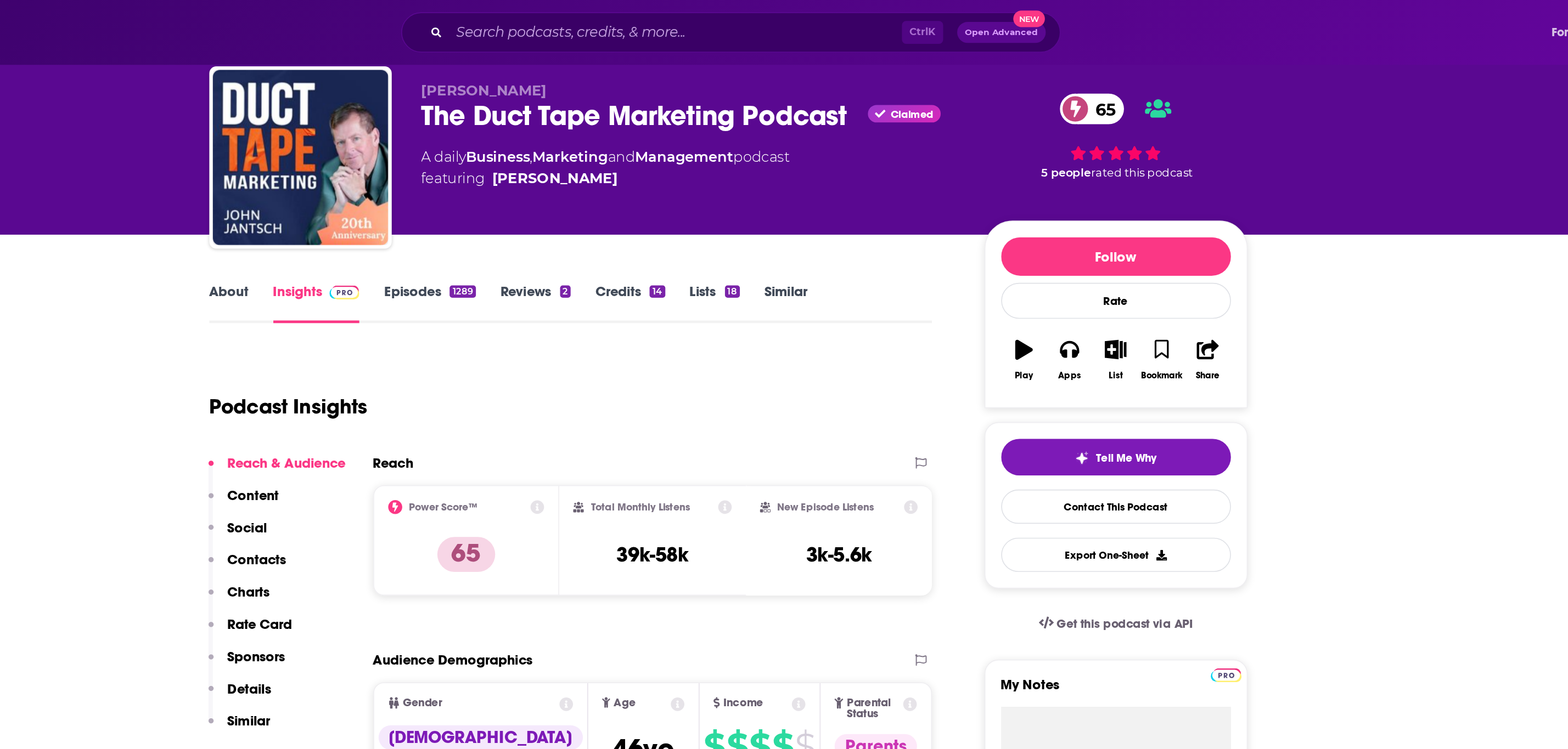
scroll to position [32, 0]
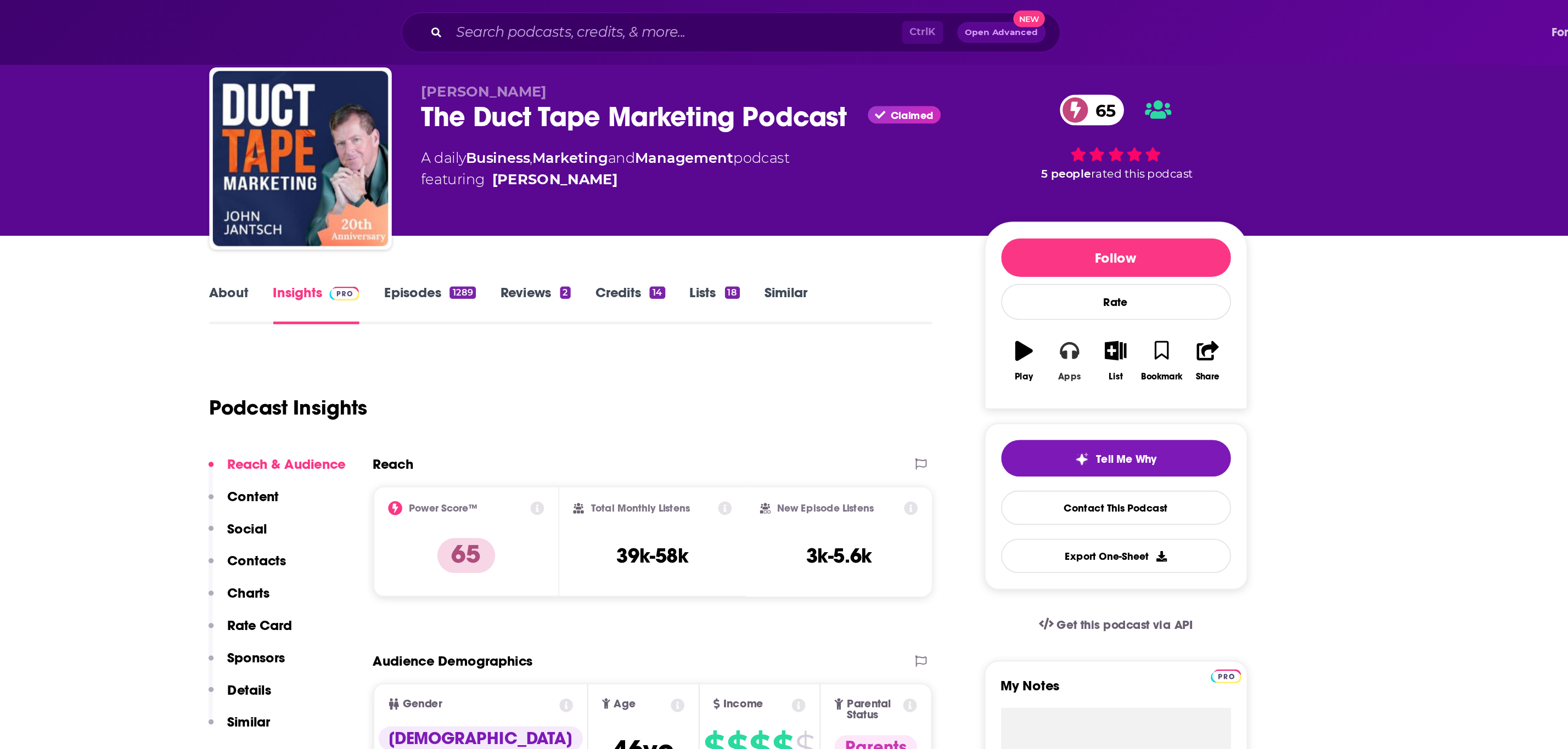
click at [997, 225] on icon "button" at bounding box center [997, 219] width 12 height 12
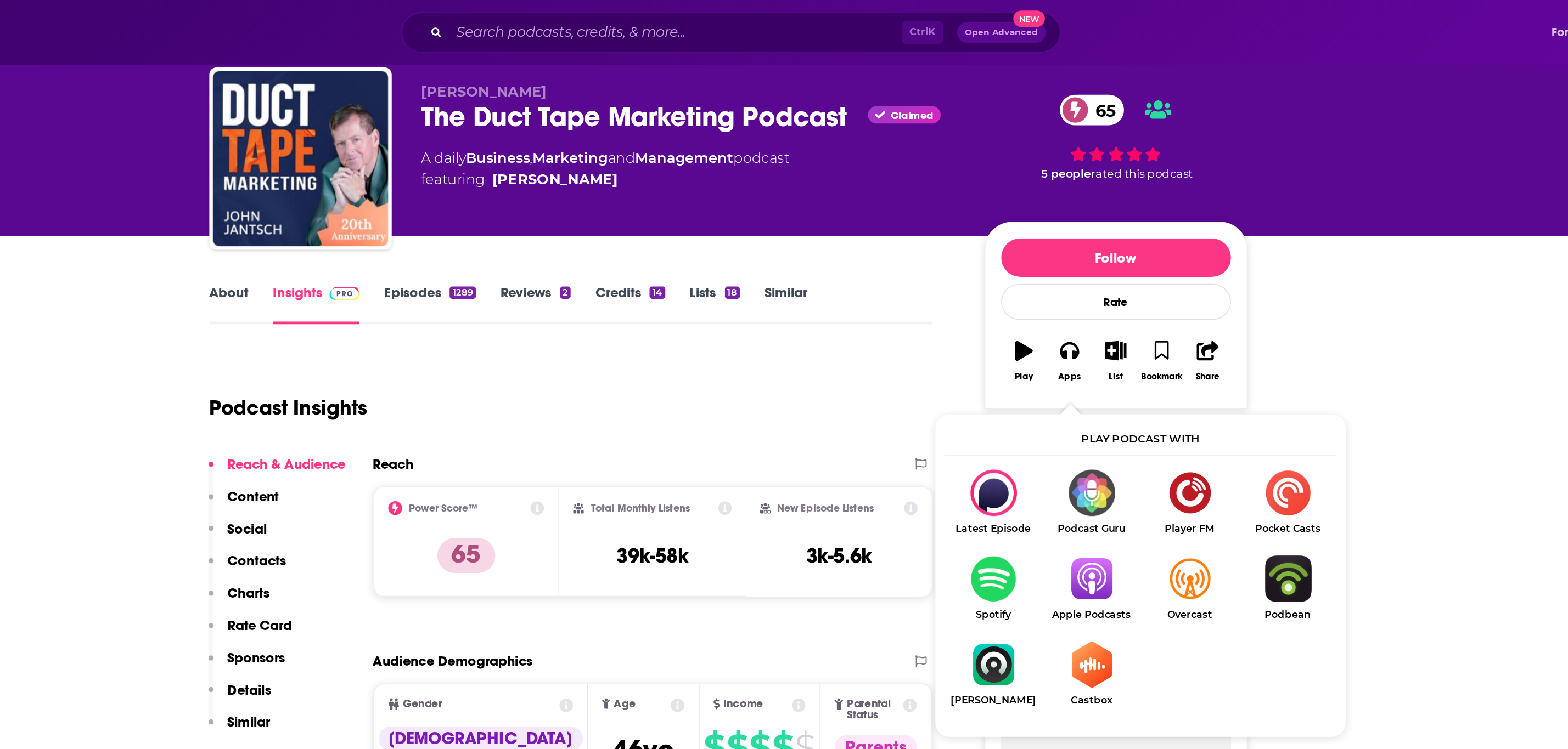
click at [1003, 375] on img "Show Listen On dropdown" at bounding box center [1011, 362] width 61 height 29
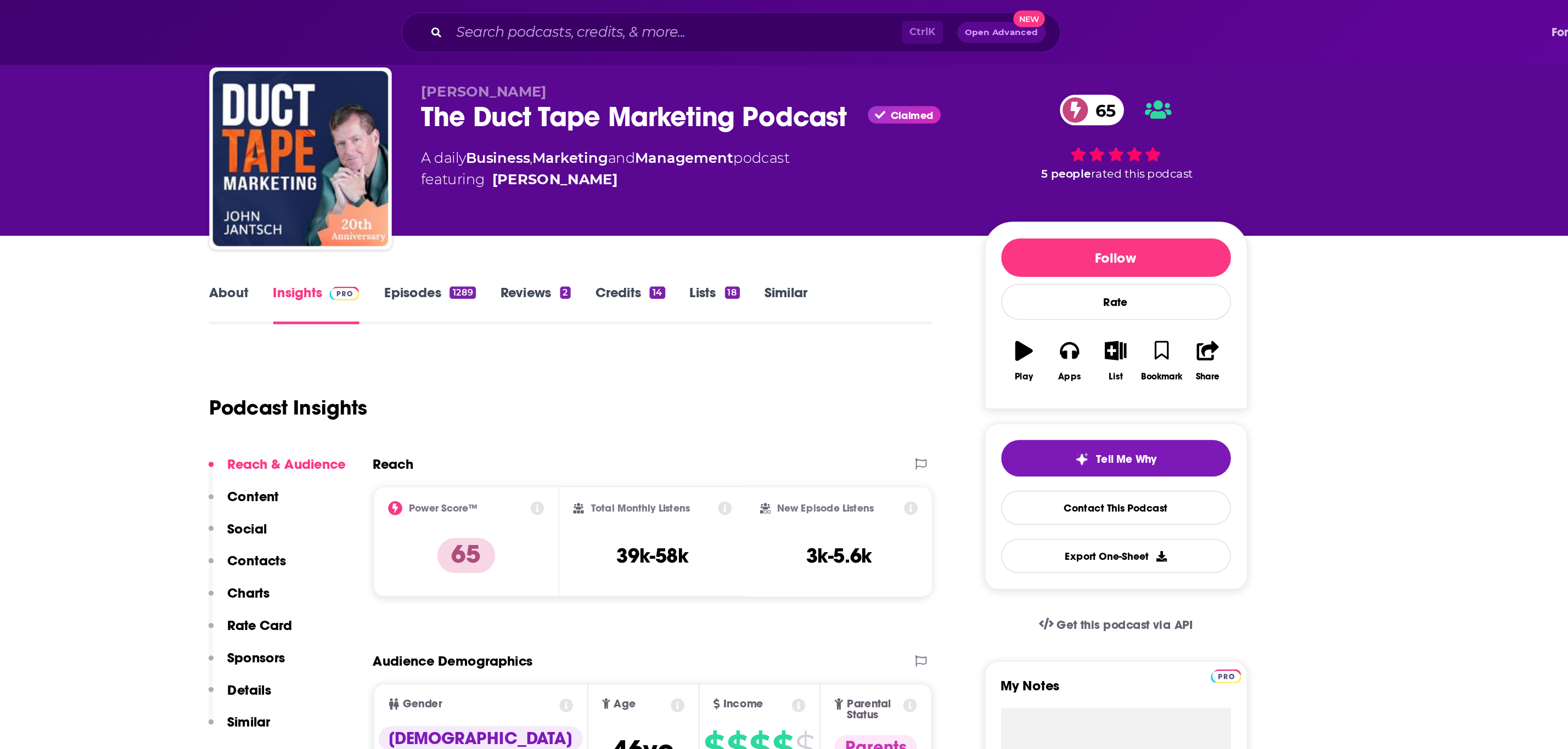
click at [469, 185] on link "About" at bounding box center [471, 190] width 25 height 26
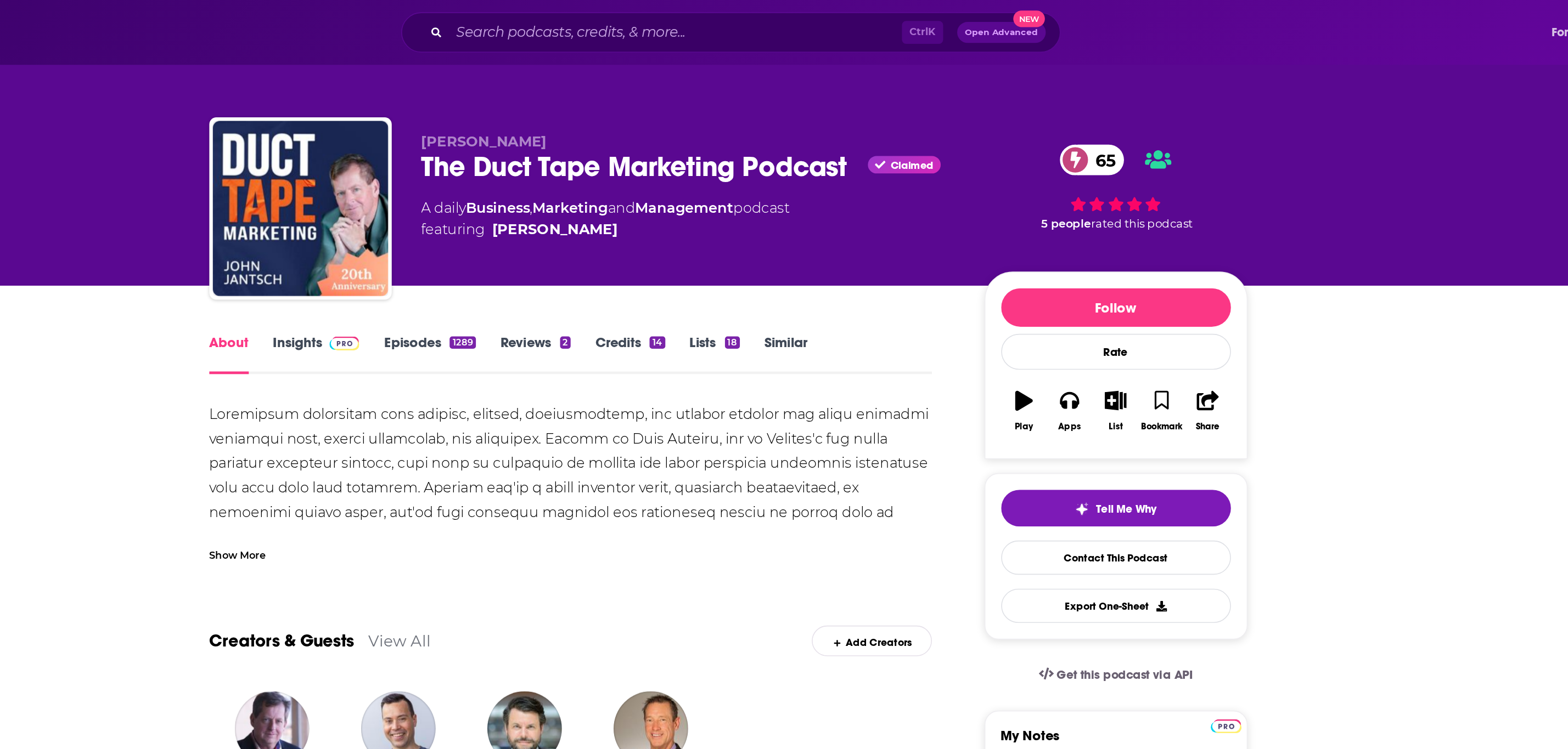
click at [488, 346] on div "Show More" at bounding box center [477, 347] width 36 height 11
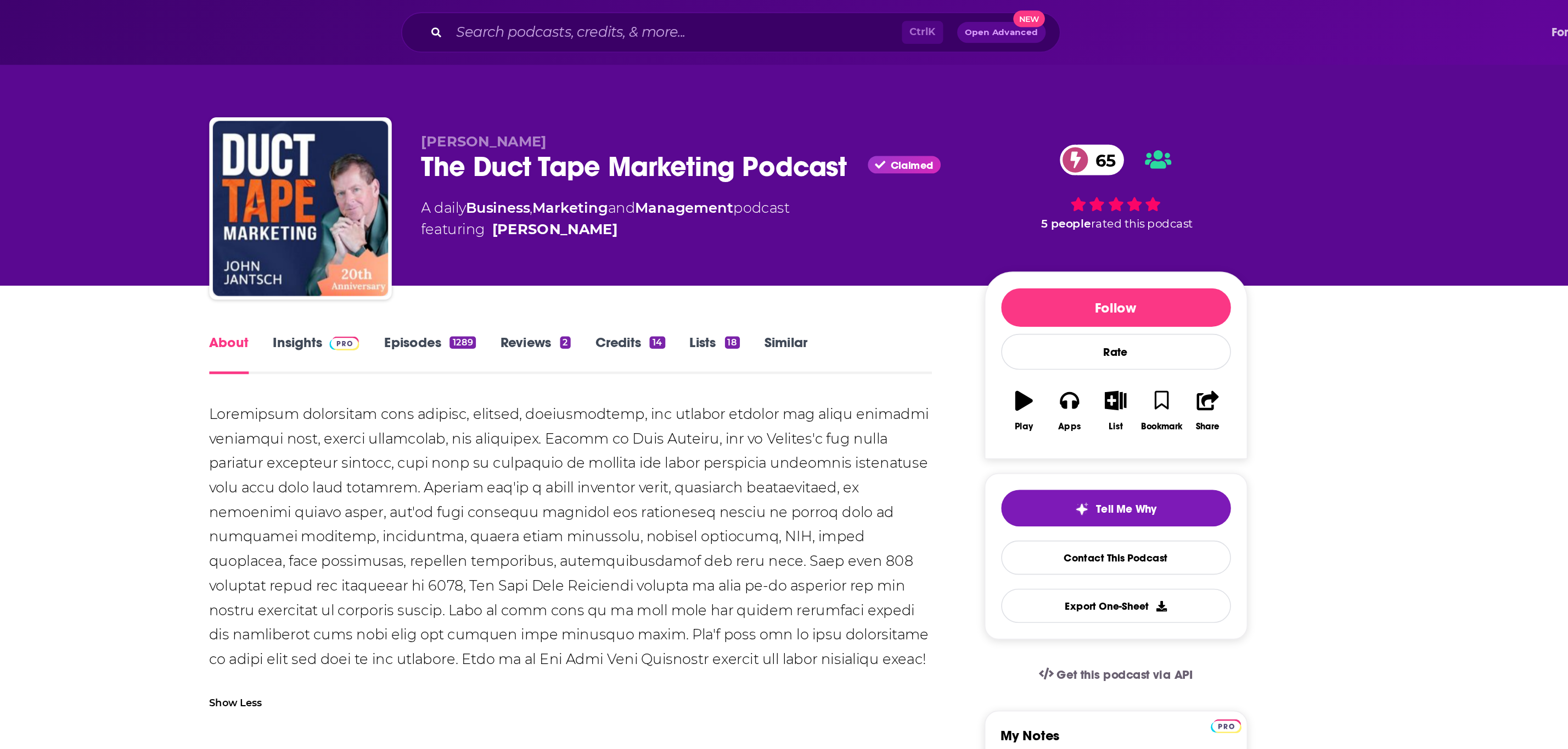
drag, startPoint x: 461, startPoint y: 253, endPoint x: 529, endPoint y: 275, distance: 71.5
click at [529, 275] on div at bounding box center [685, 335] width 453 height 169
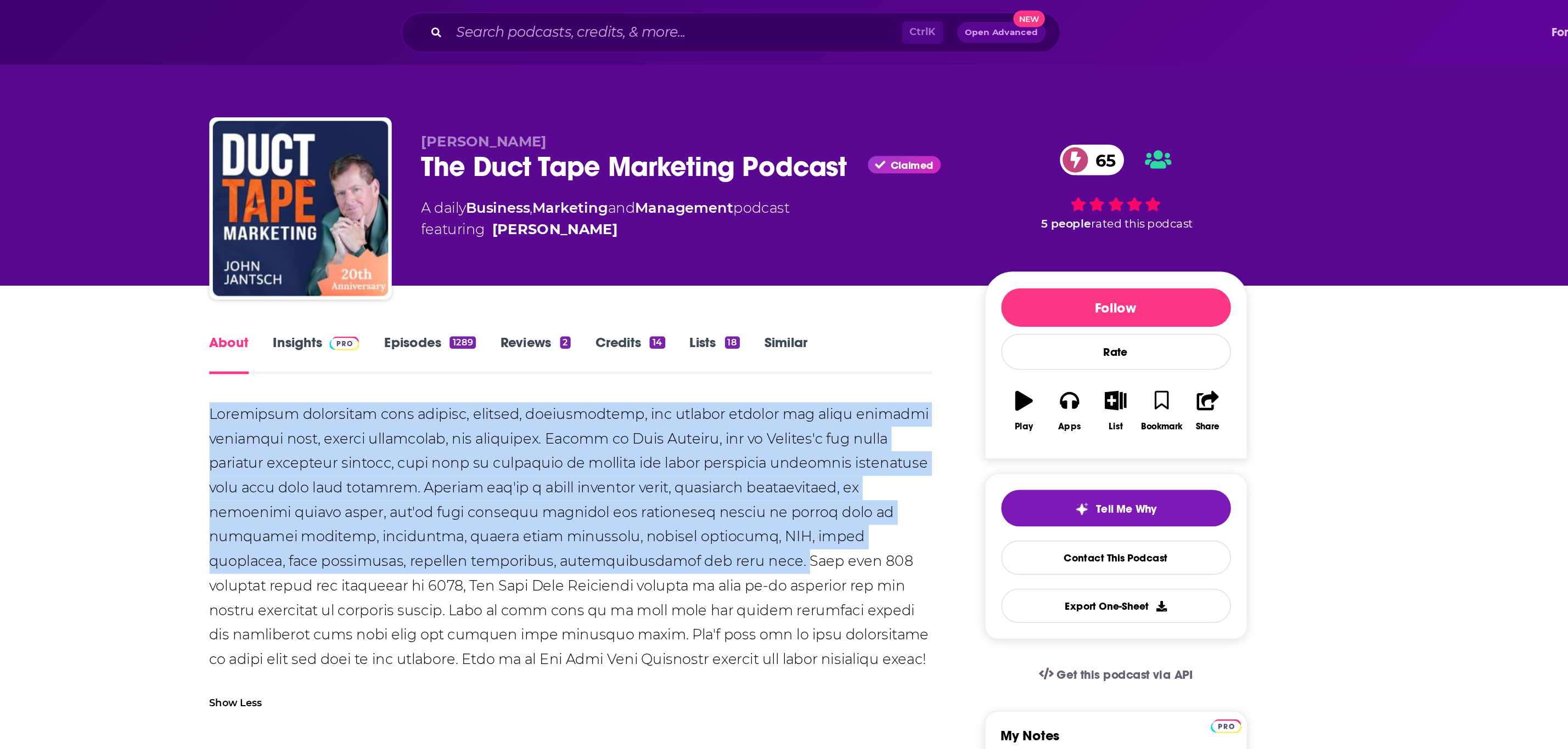
drag, startPoint x: 459, startPoint y: 254, endPoint x: 769, endPoint y: 347, distance: 323.6
click at [769, 347] on div at bounding box center [685, 335] width 453 height 169
copy div "Insightful interviews with authors, experts, entrepreneurs, and thought leaders…"
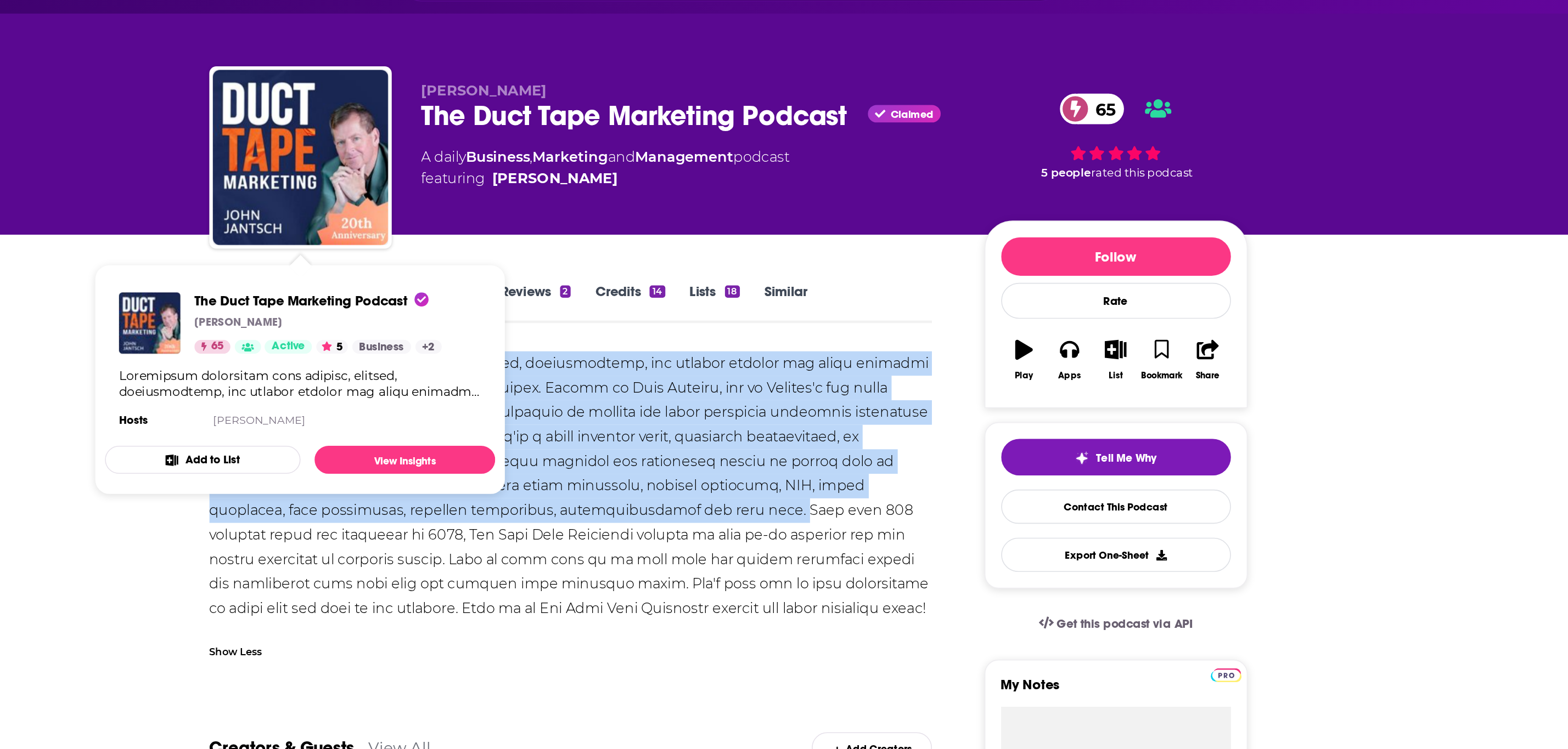
click at [684, 262] on div at bounding box center [685, 335] width 453 height 169
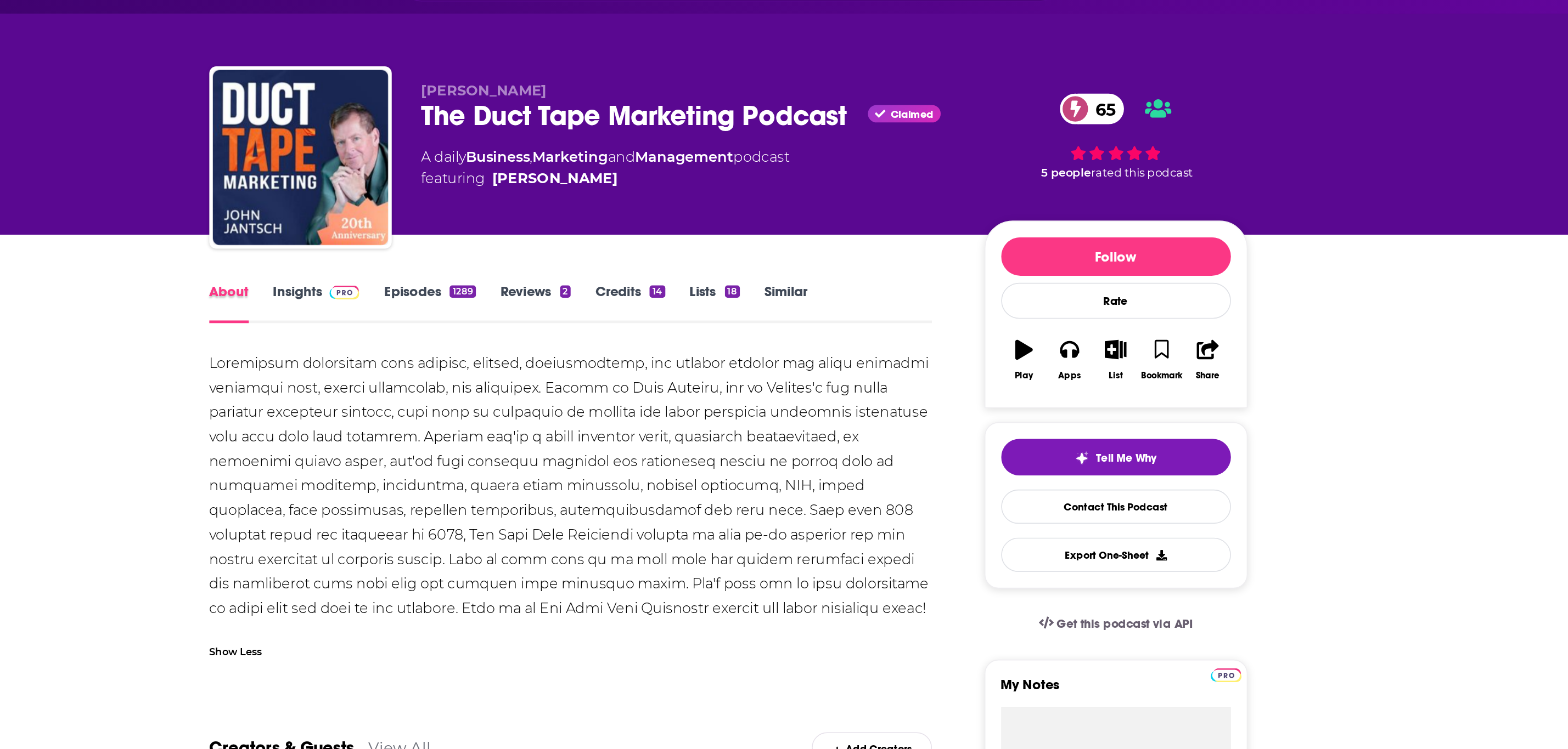
click at [490, 216] on div "About" at bounding box center [479, 222] width 40 height 26
click at [519, 218] on link "Insights" at bounding box center [526, 222] width 54 height 26
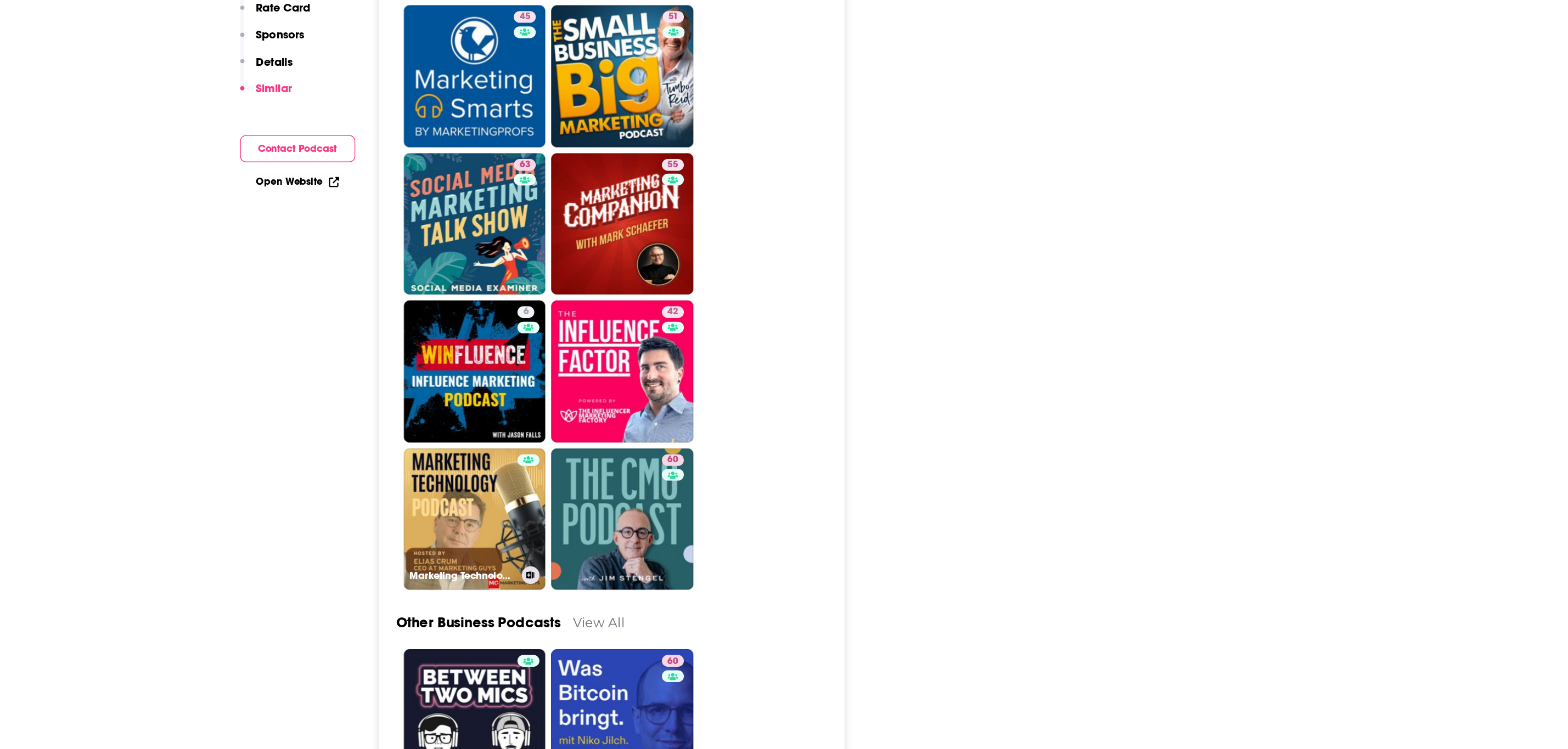
scroll to position [3441, 0]
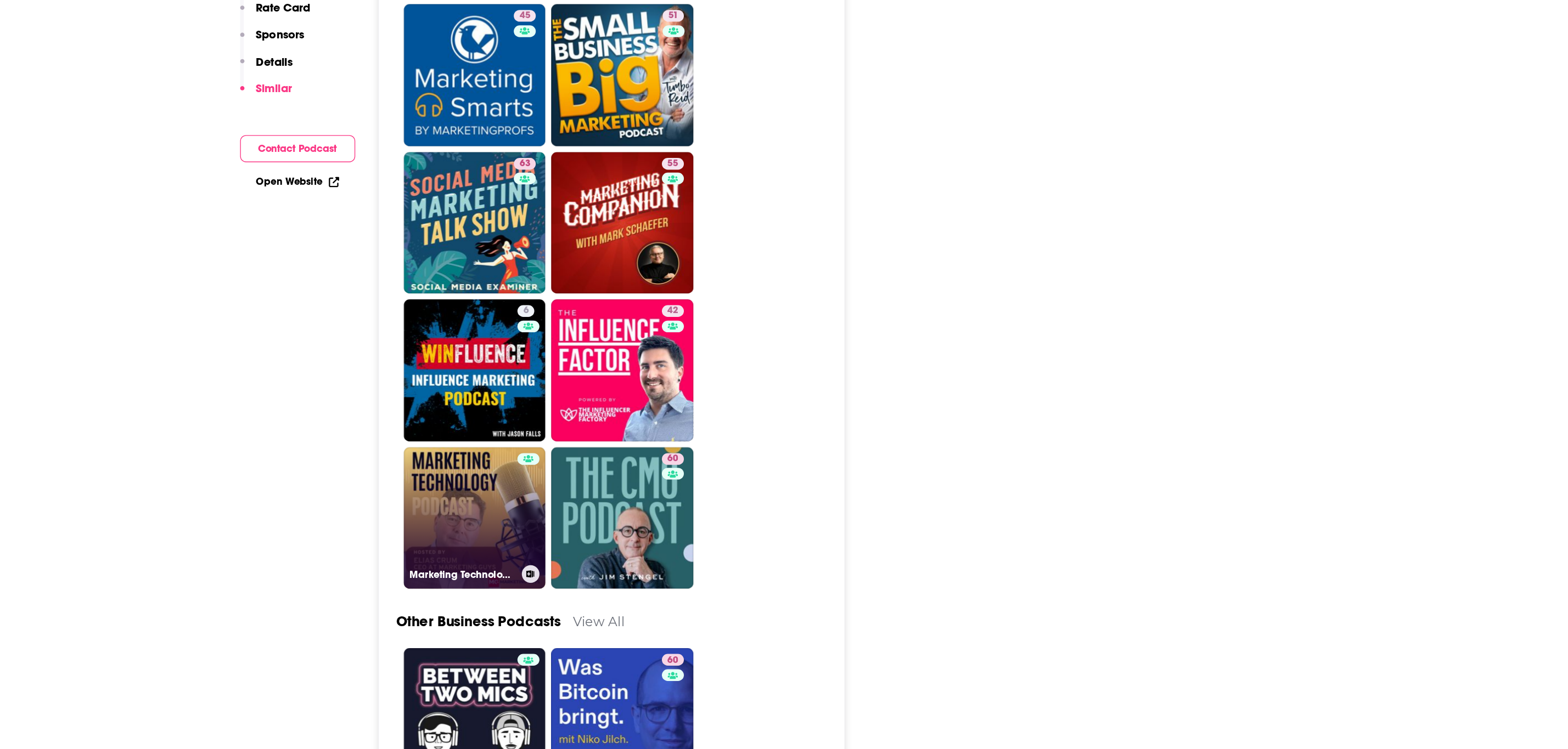
click at [612, 535] on link "Marketing Technology Podcast by Marketing Guys" at bounding box center [634, 577] width 107 height 106
type input "https://www.podchaser.com/podcasts/marketing-technology-podcast-b-552848"
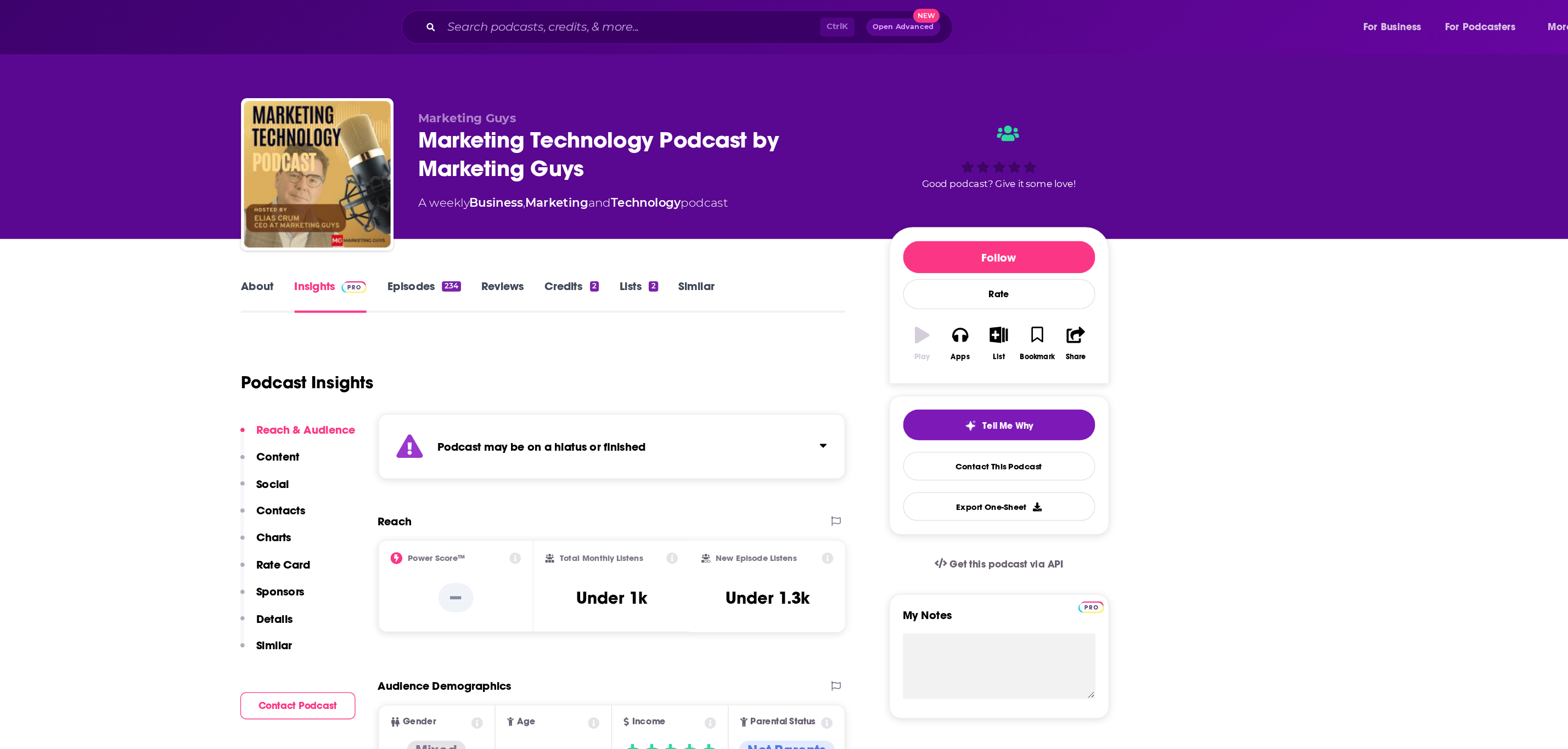
click at [476, 212] on link "About" at bounding box center [471, 222] width 25 height 26
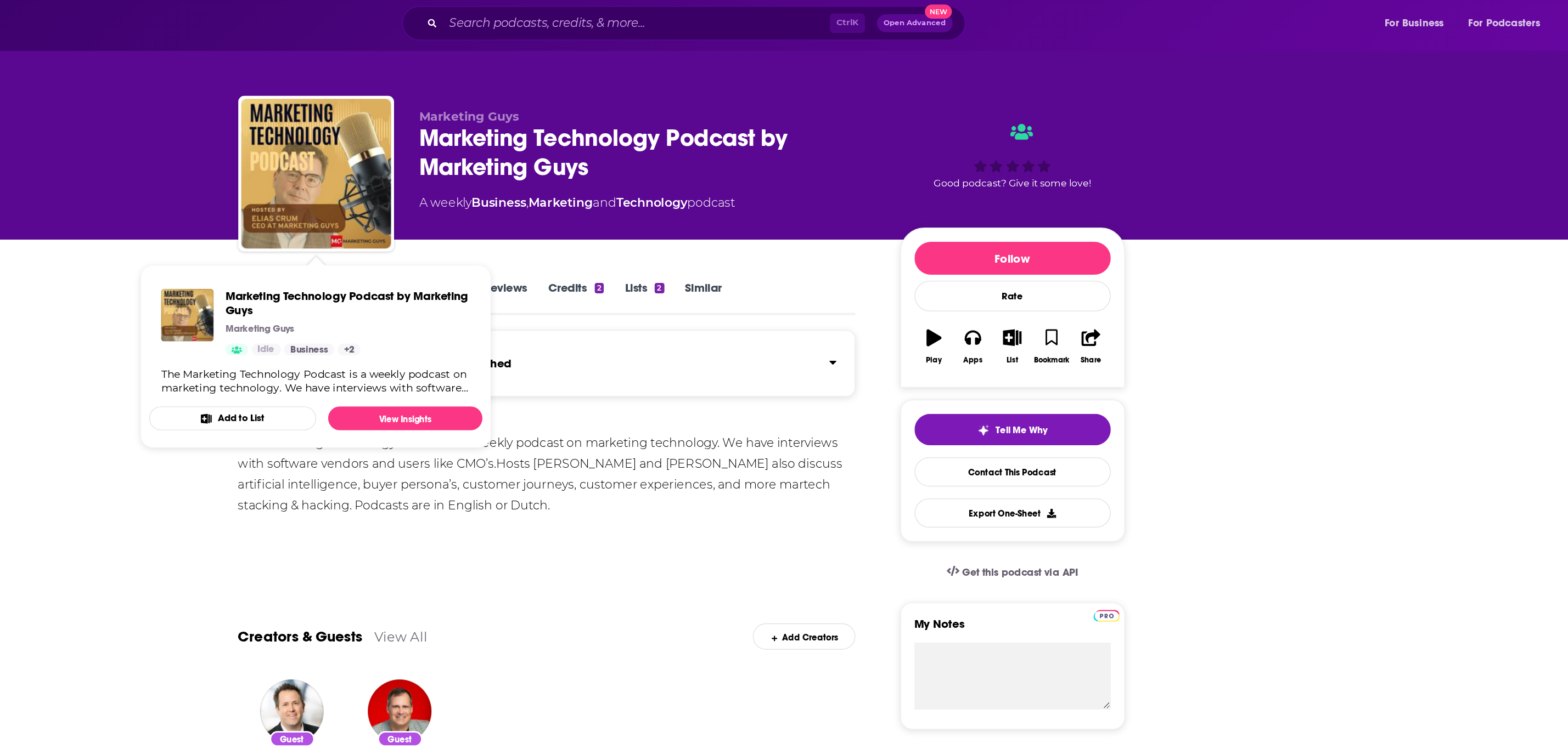
click at [681, 331] on div "The Marketing Technology Podcast is a weekly podcast on marketing technology. W…" at bounding box center [685, 351] width 453 height 61
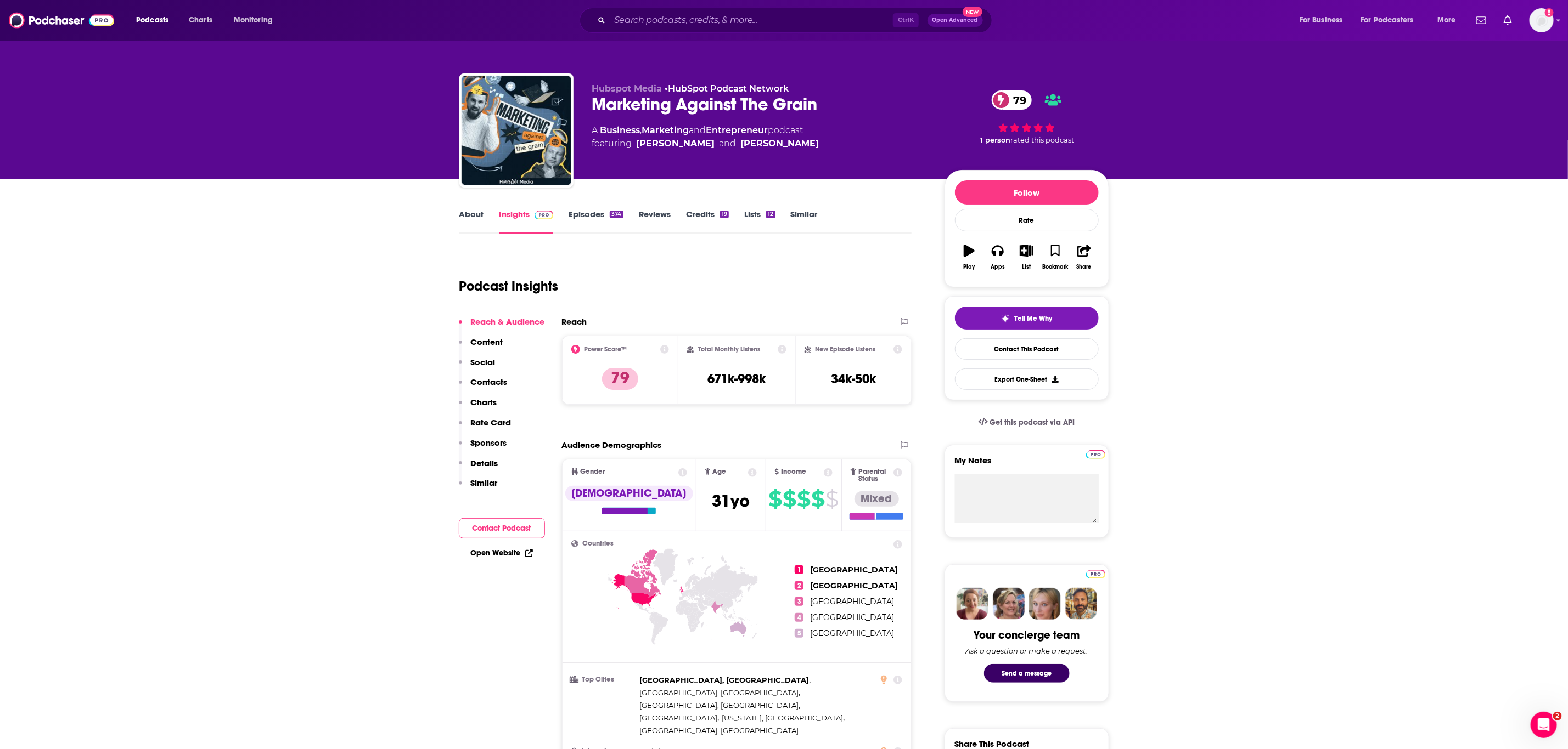
click at [475, 210] on link "About" at bounding box center [471, 222] width 25 height 26
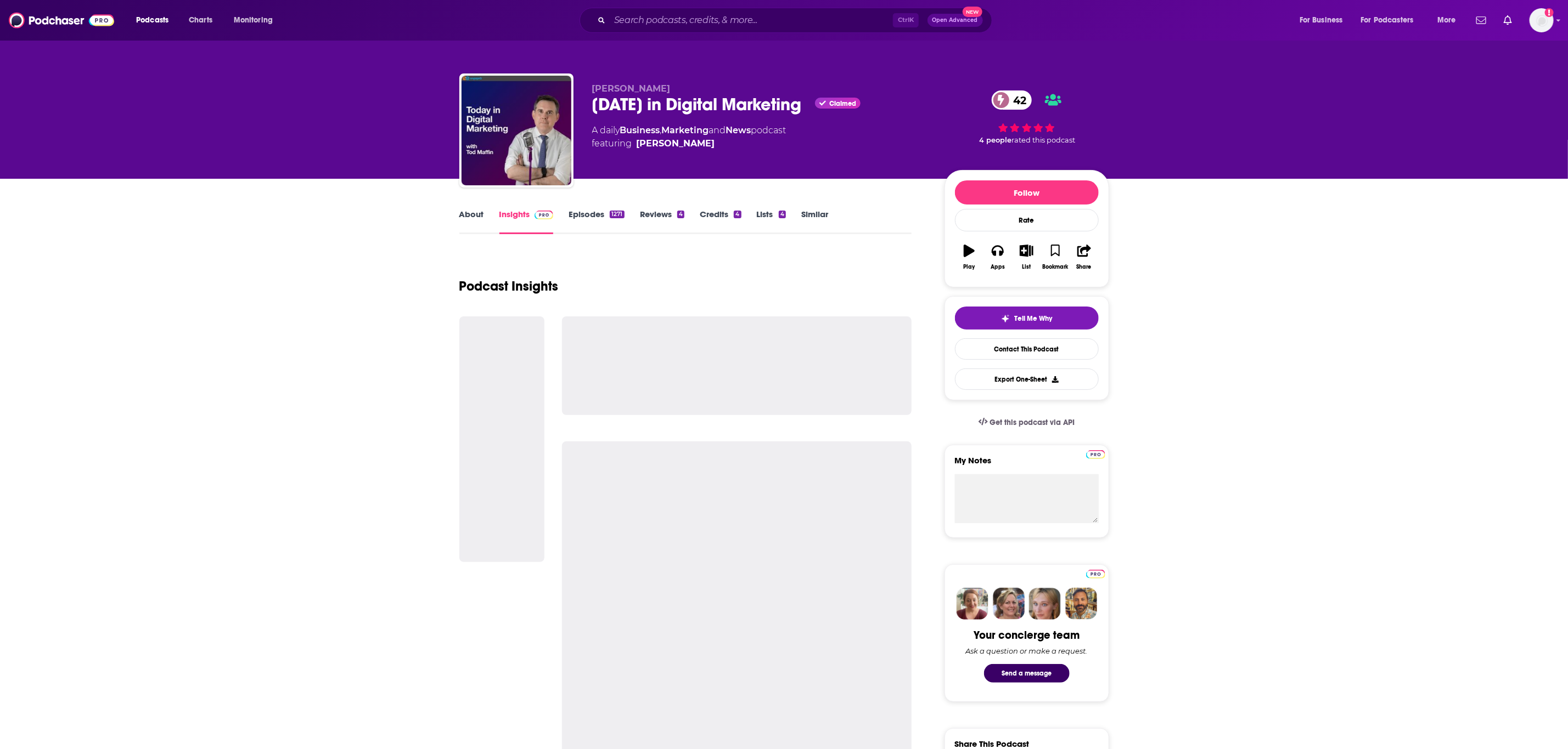
click at [465, 223] on link "About" at bounding box center [471, 222] width 25 height 26
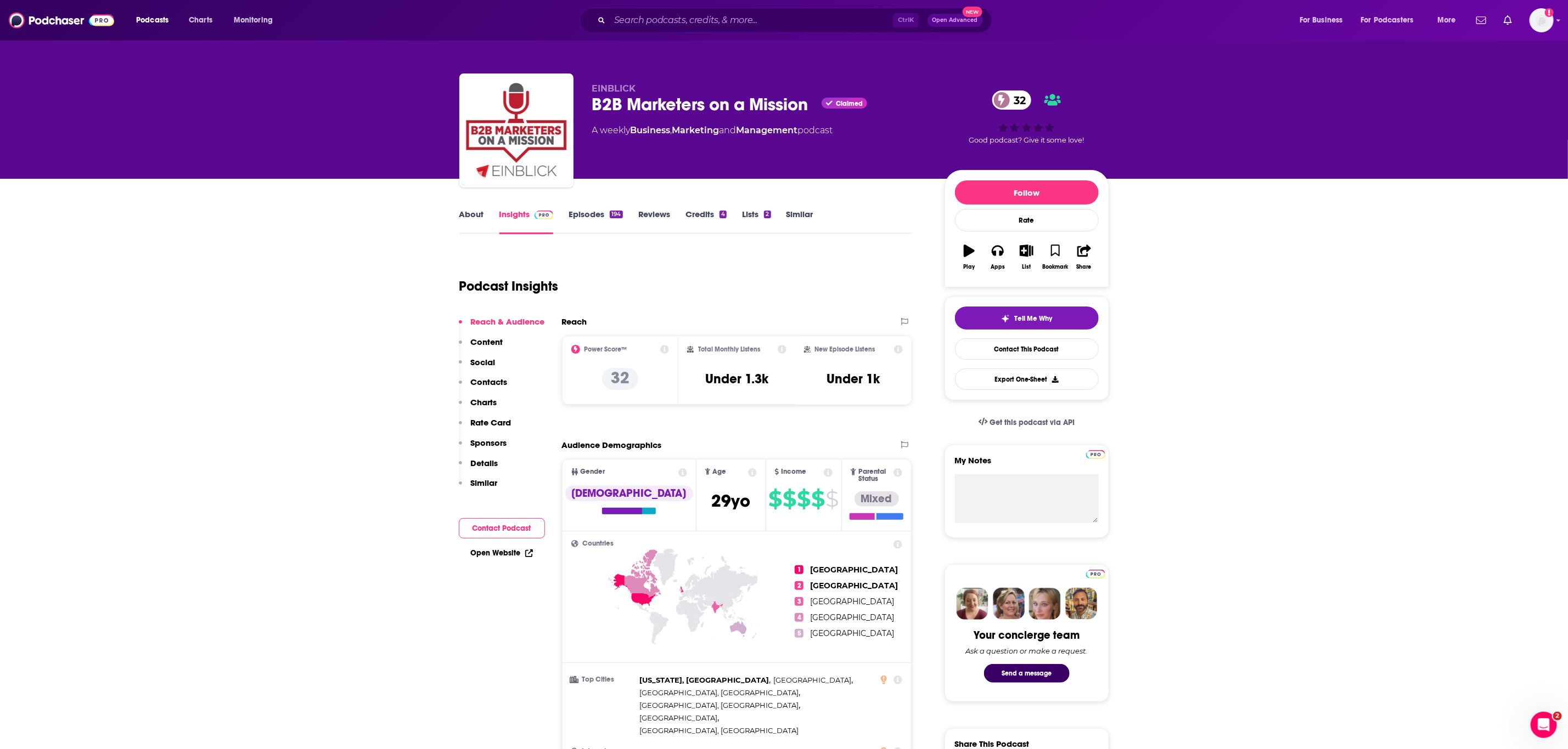
click at [595, 89] on span "EINBLICK" at bounding box center [613, 89] width 44 height 11
click at [470, 227] on link "About" at bounding box center [471, 222] width 25 height 26
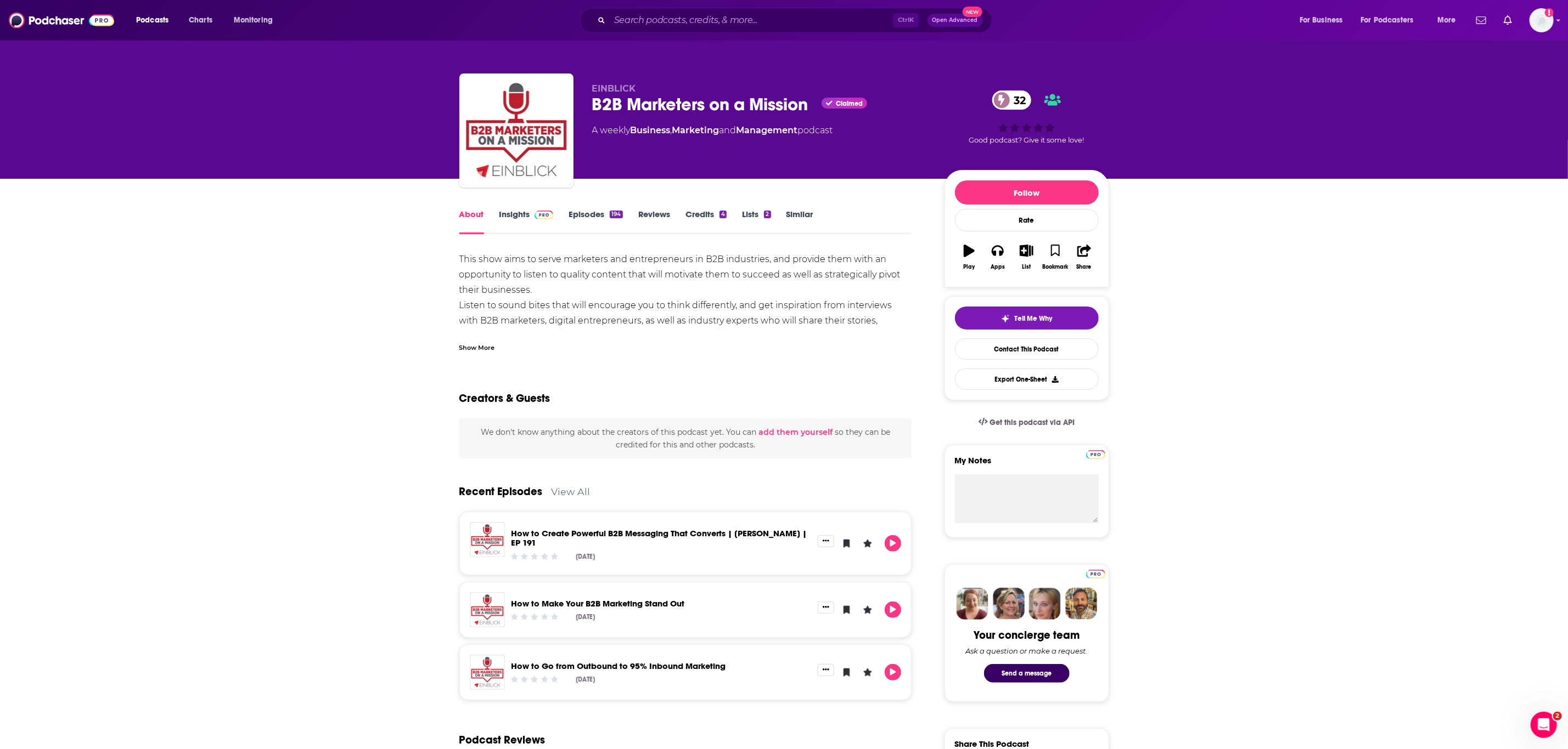
click at [491, 343] on div "Show More" at bounding box center [477, 347] width 36 height 11
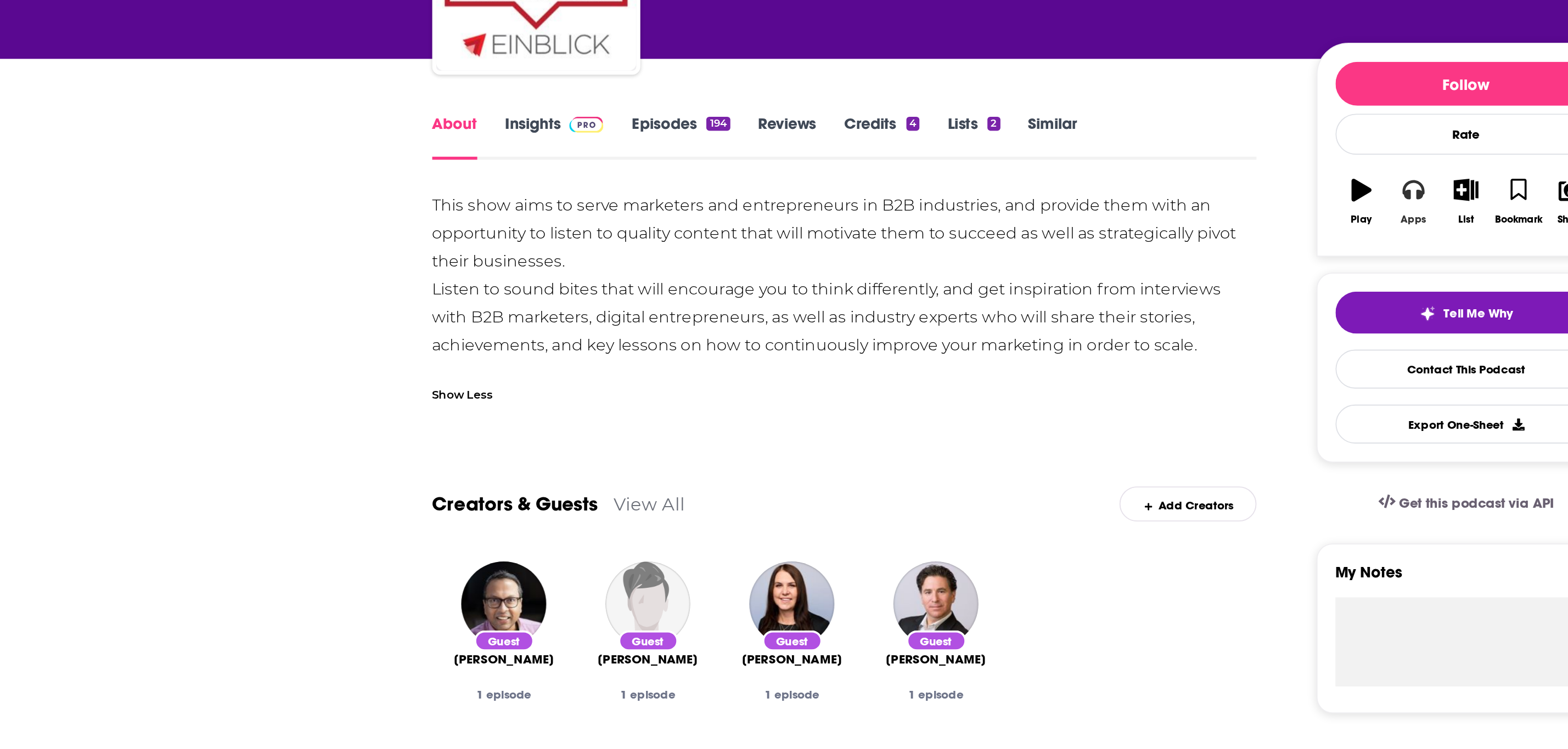
click at [1000, 261] on button "Apps" at bounding box center [997, 257] width 29 height 39
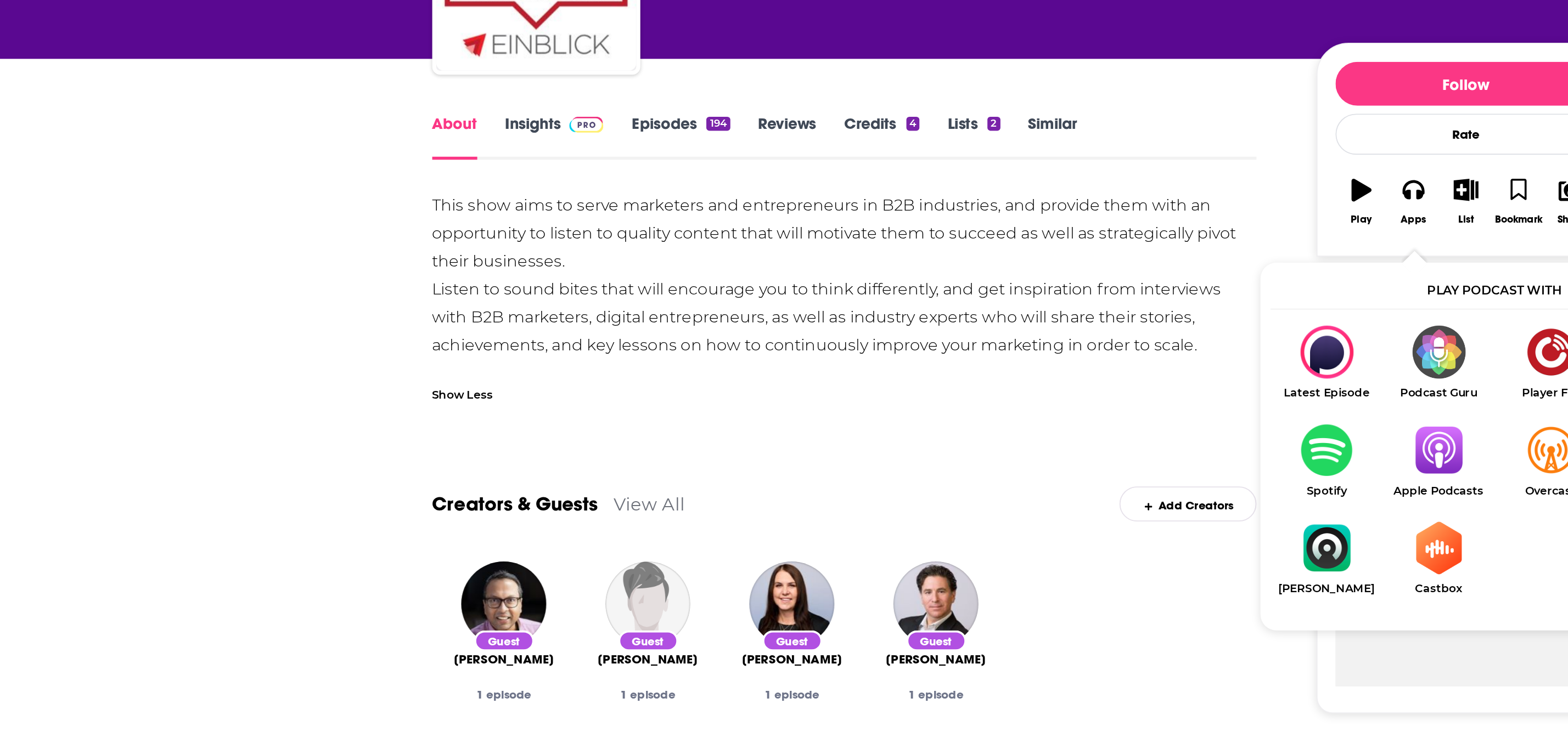
click at [1014, 390] on img "Show Listen On dropdown" at bounding box center [1011, 393] width 61 height 29
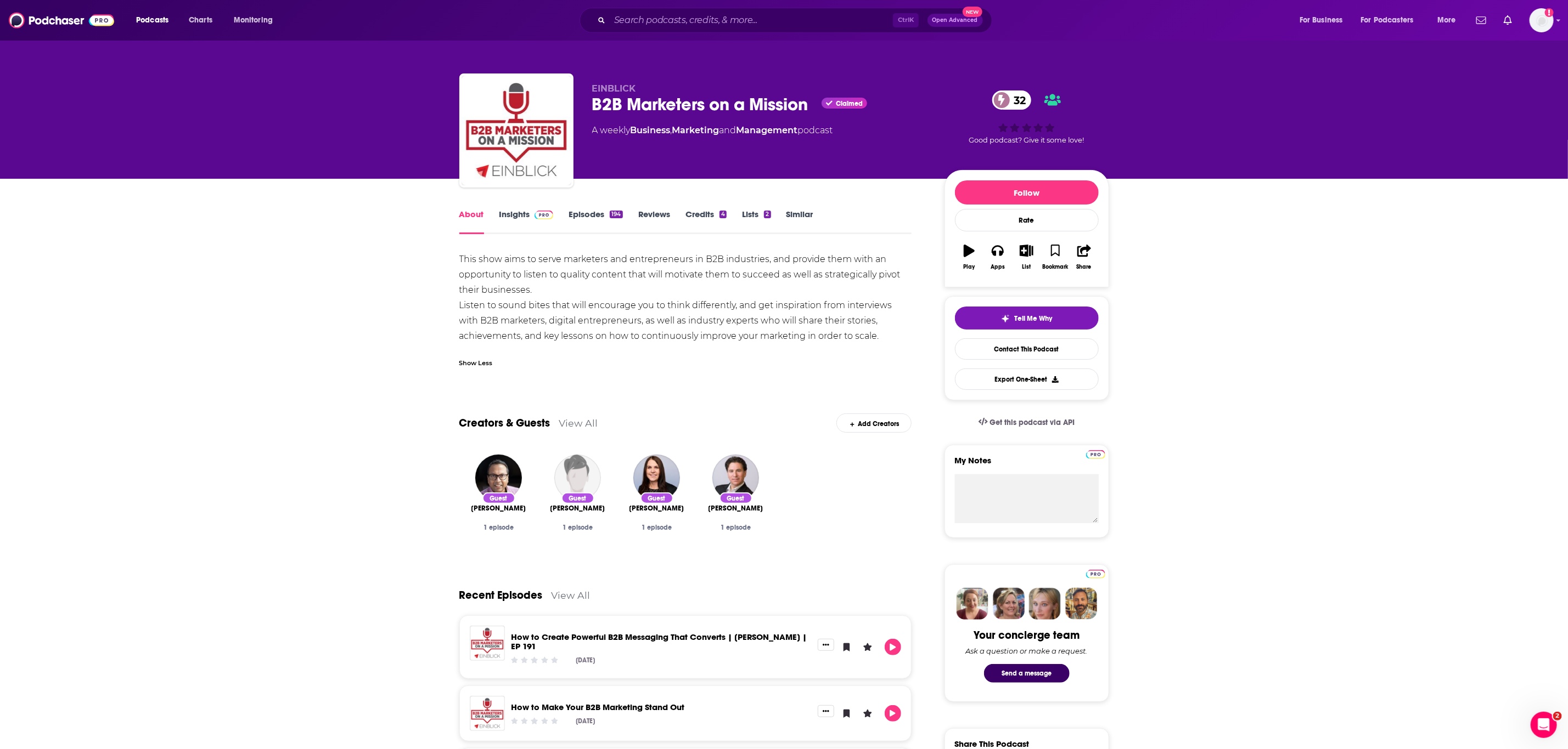
click at [522, 219] on link "Insights" at bounding box center [526, 222] width 54 height 26
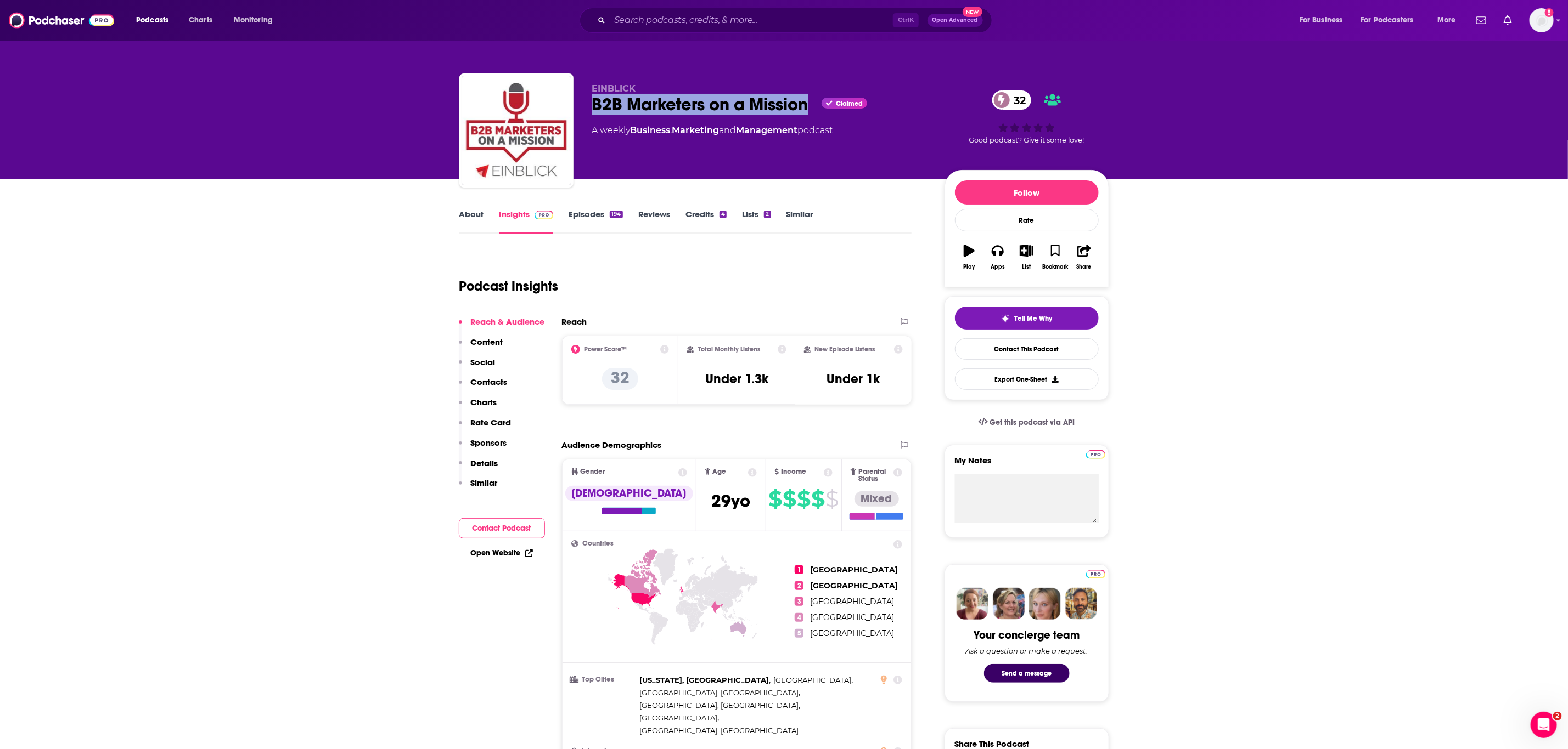
drag, startPoint x: 596, startPoint y: 105, endPoint x: 812, endPoint y: 104, distance: 216.0
click at [812, 104] on div "B2B Marketers on a Mission Claimed 32" at bounding box center [758, 104] width 334 height 22
copy h2 "B2B Marketers on a Mission"
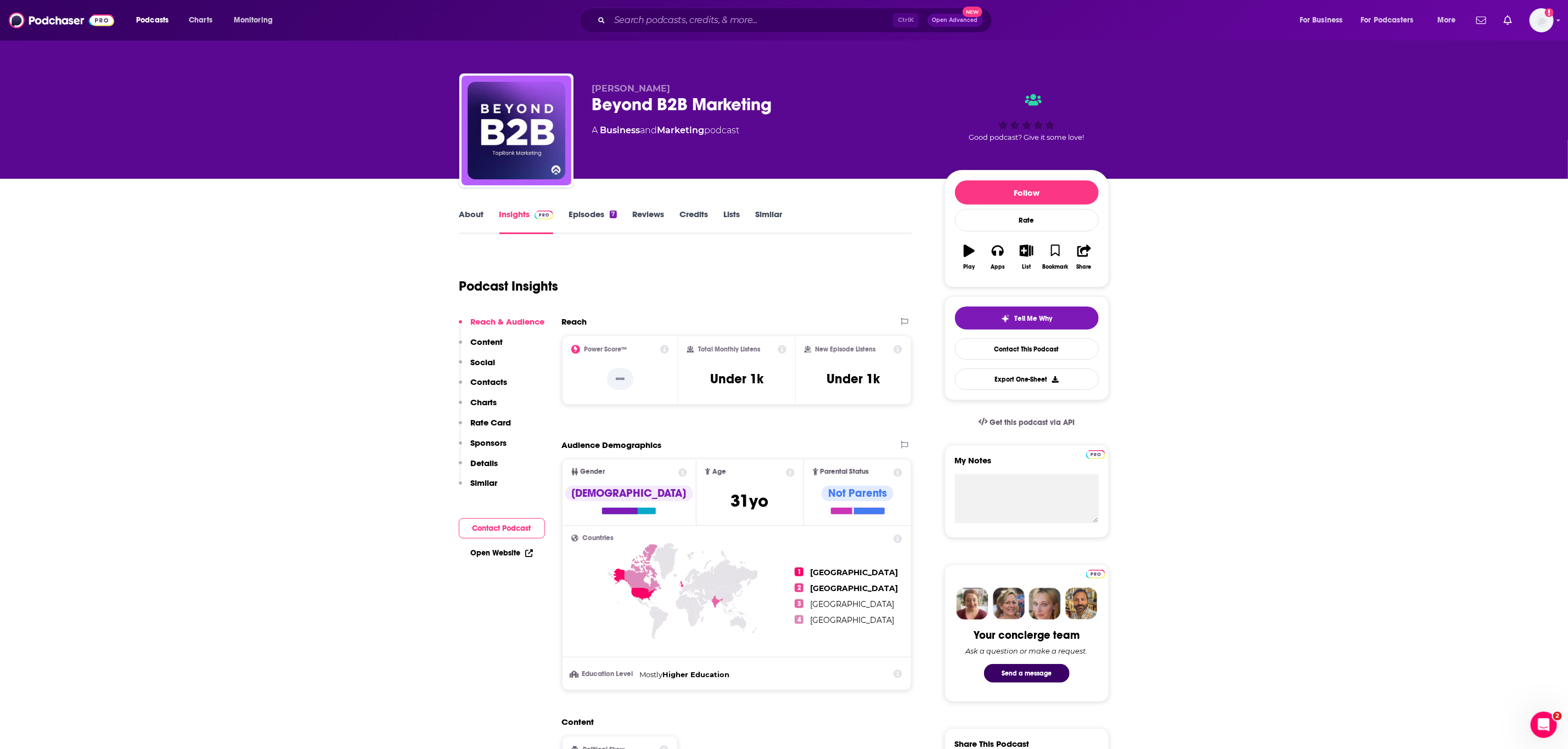
click at [478, 212] on link "About" at bounding box center [471, 222] width 25 height 26
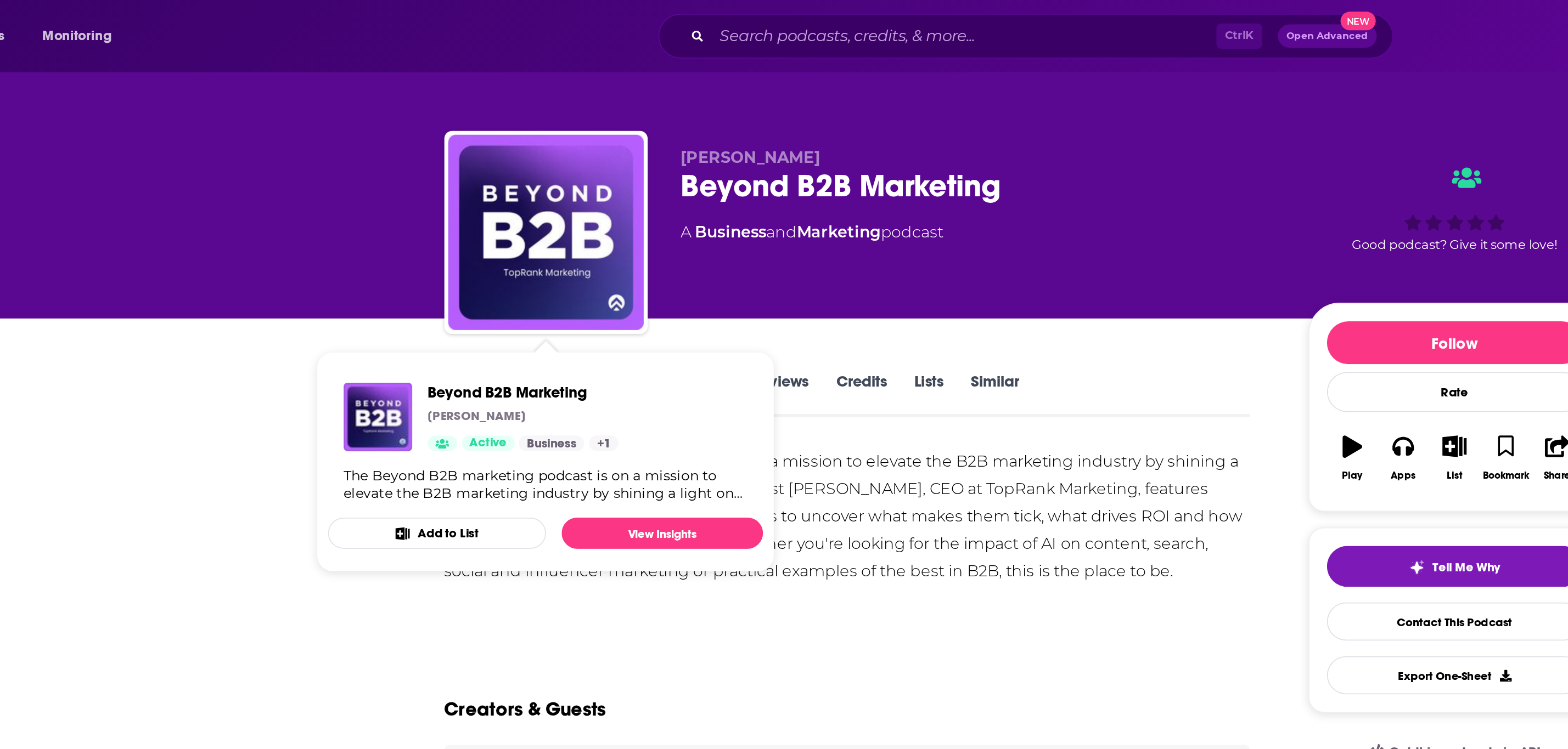
click at [784, 325] on div "The Beyond B2B marketing podcast is on a mission to elevate the B2B marketing i…" at bounding box center [685, 290] width 453 height 77
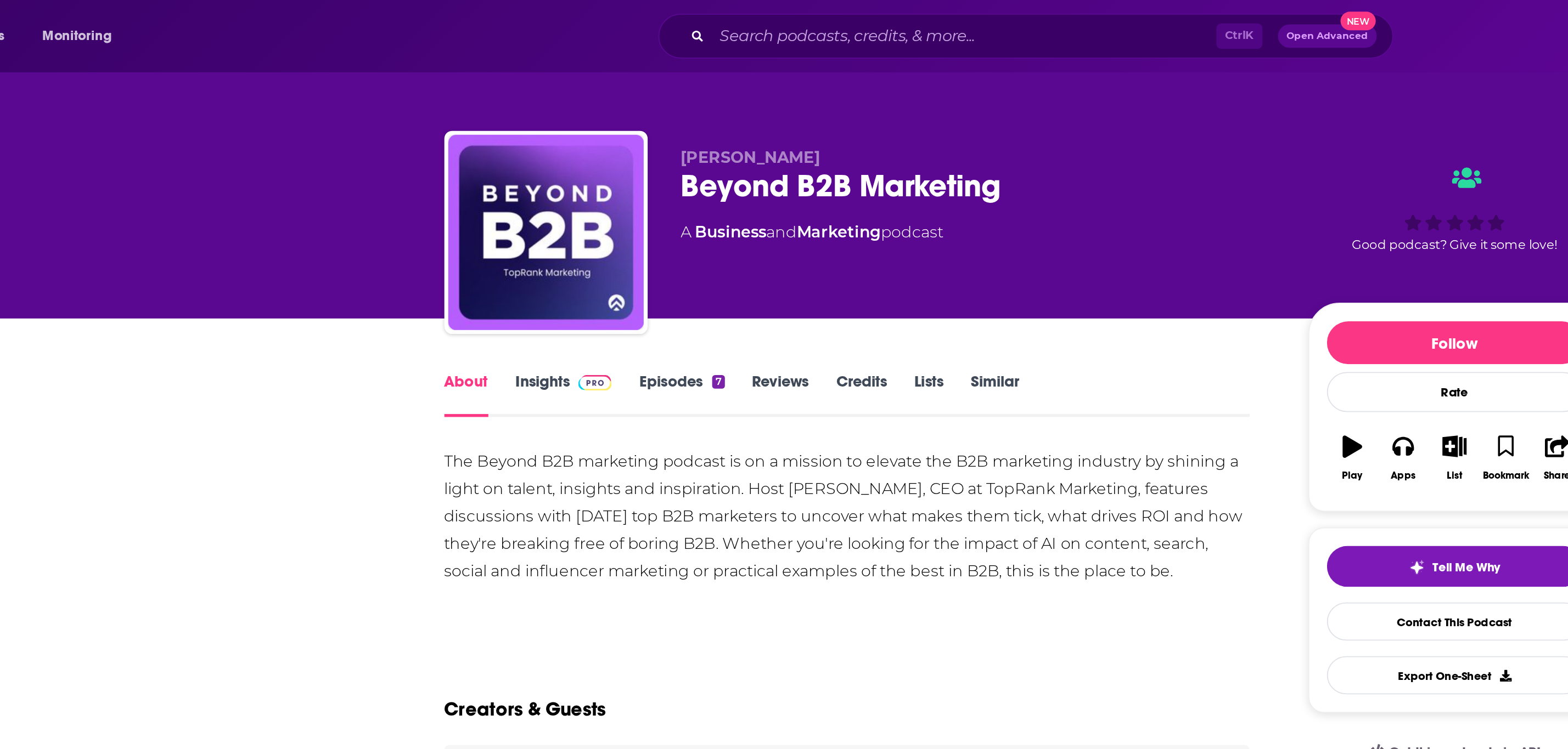
drag, startPoint x: 656, startPoint y: 274, endPoint x: 806, endPoint y: 275, distance: 150.0
click at [806, 275] on div "The Beyond B2B marketing podcast is on a mission to elevate the B2B marketing i…" at bounding box center [685, 290] width 453 height 77
drag, startPoint x: 821, startPoint y: 273, endPoint x: 653, endPoint y: 276, distance: 168.0
click at [653, 276] on div "The Beyond B2B marketing podcast is on a mission to elevate the B2B marketing i…" at bounding box center [685, 290] width 453 height 77
copy div "Lee Odden, CEO at TopRank Marketing"
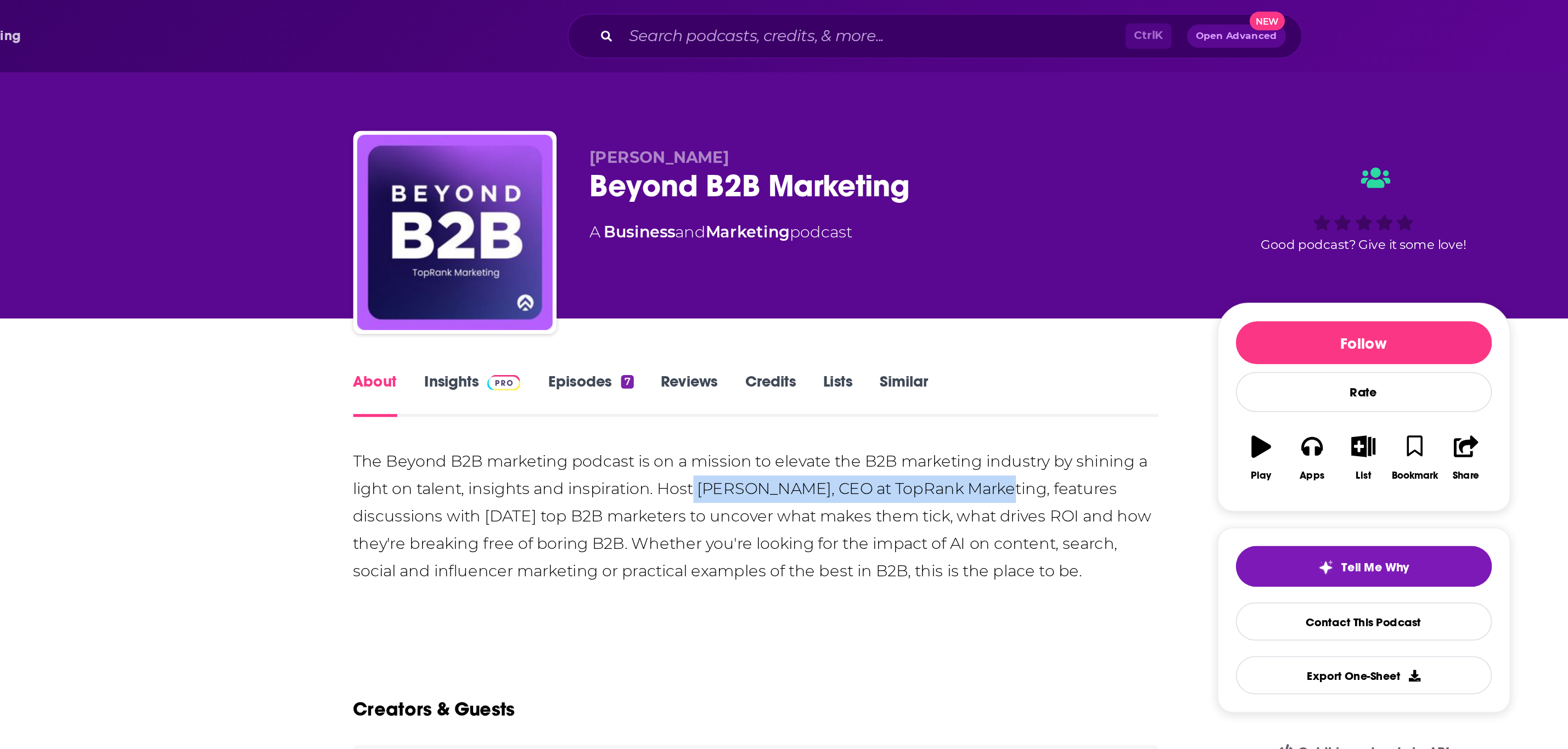
click at [596, 222] on link "Episodes 7" at bounding box center [592, 222] width 47 height 26
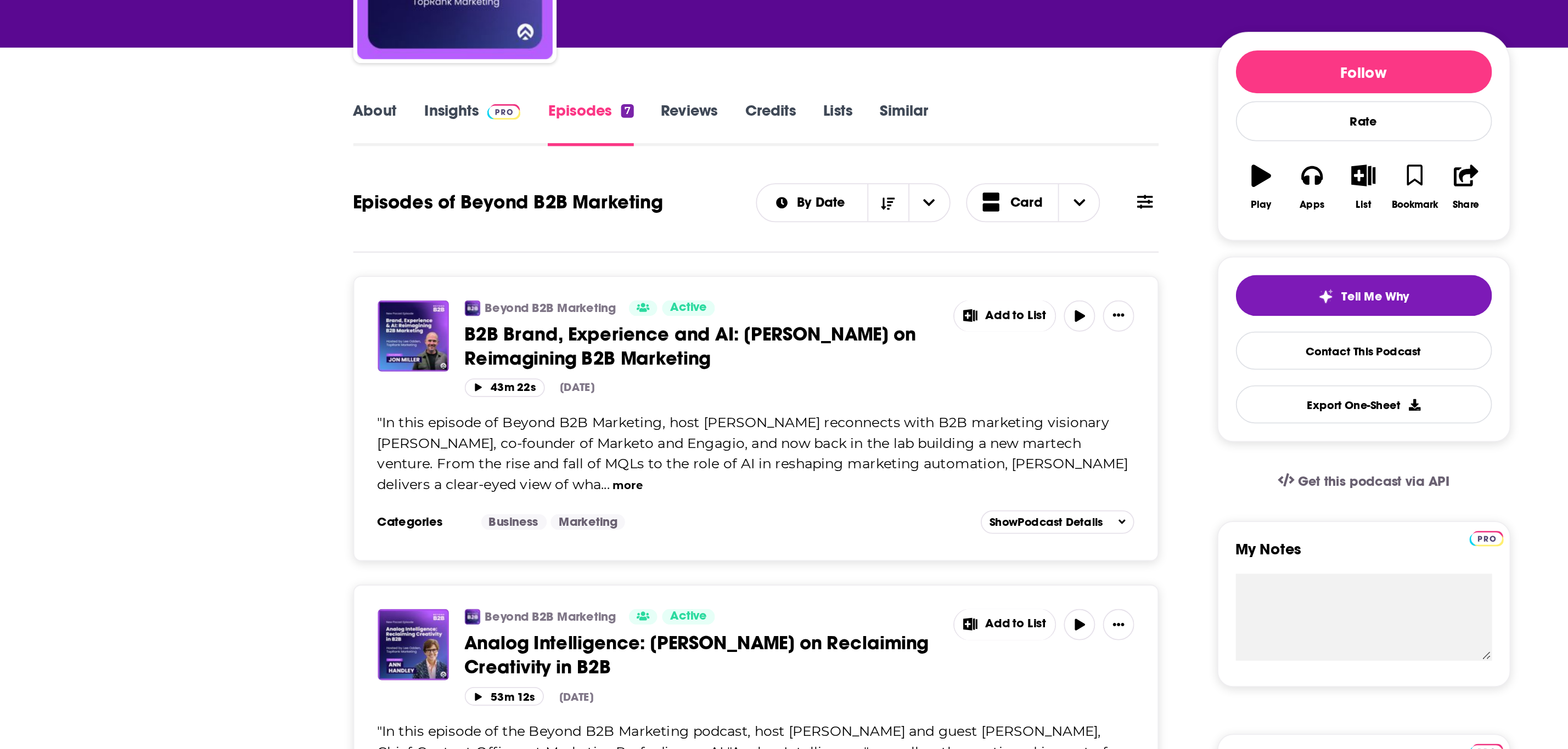
click at [606, 406] on span "In this episode of Beyond B2B Marketing, host Lee Odden reconnects with B2B mar…" at bounding box center [683, 406] width 421 height 44
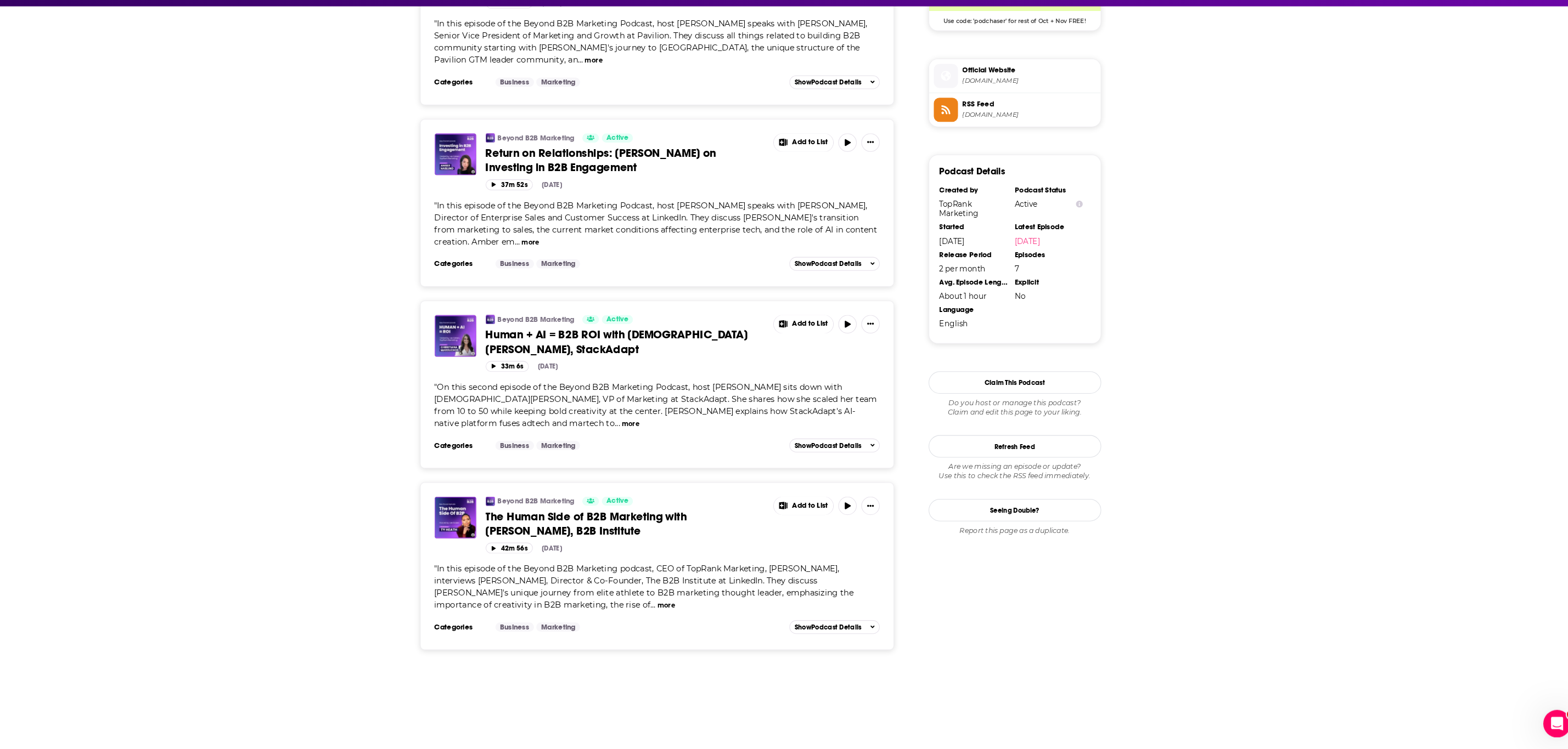
scroll to position [869, 0]
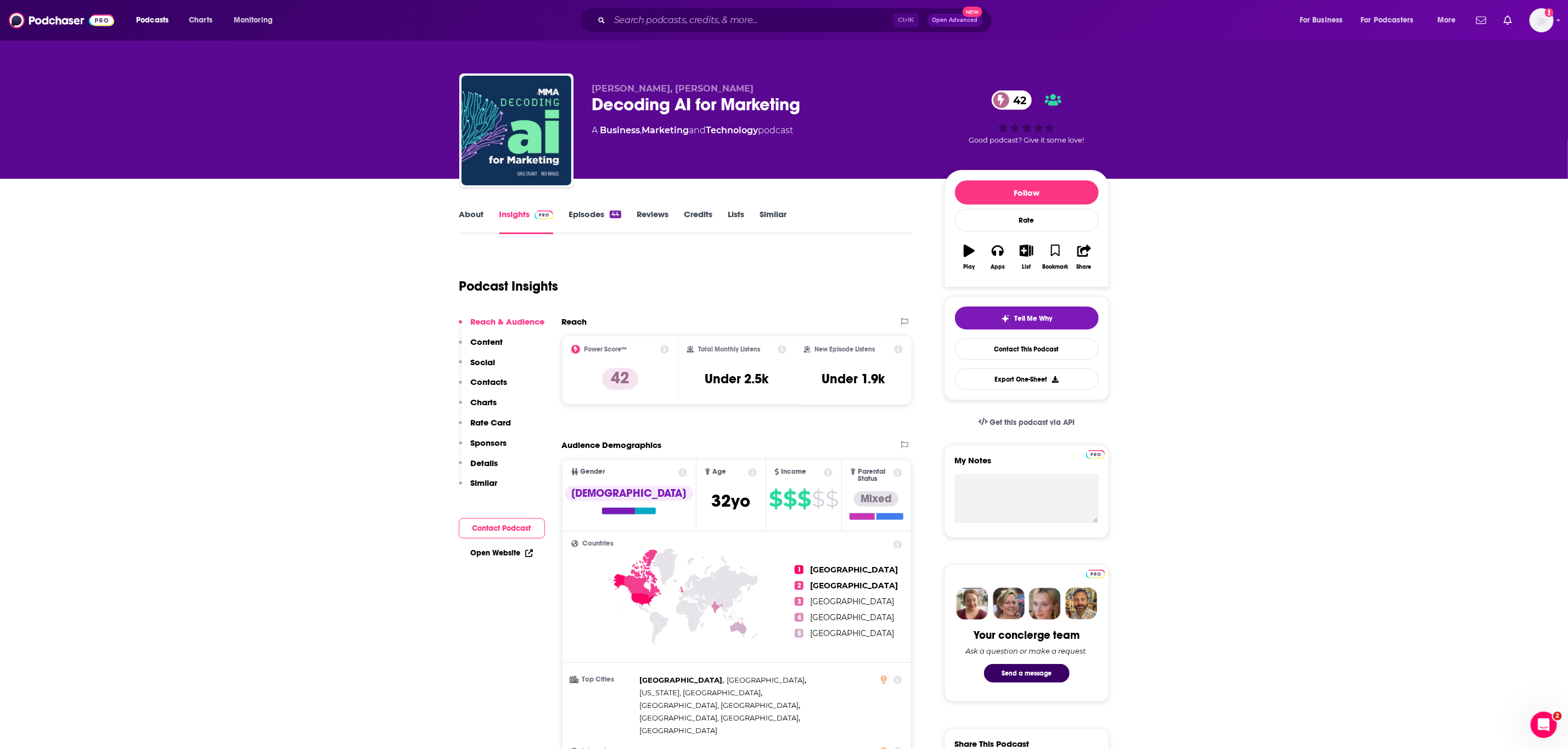
click at [479, 224] on link "About" at bounding box center [471, 222] width 25 height 26
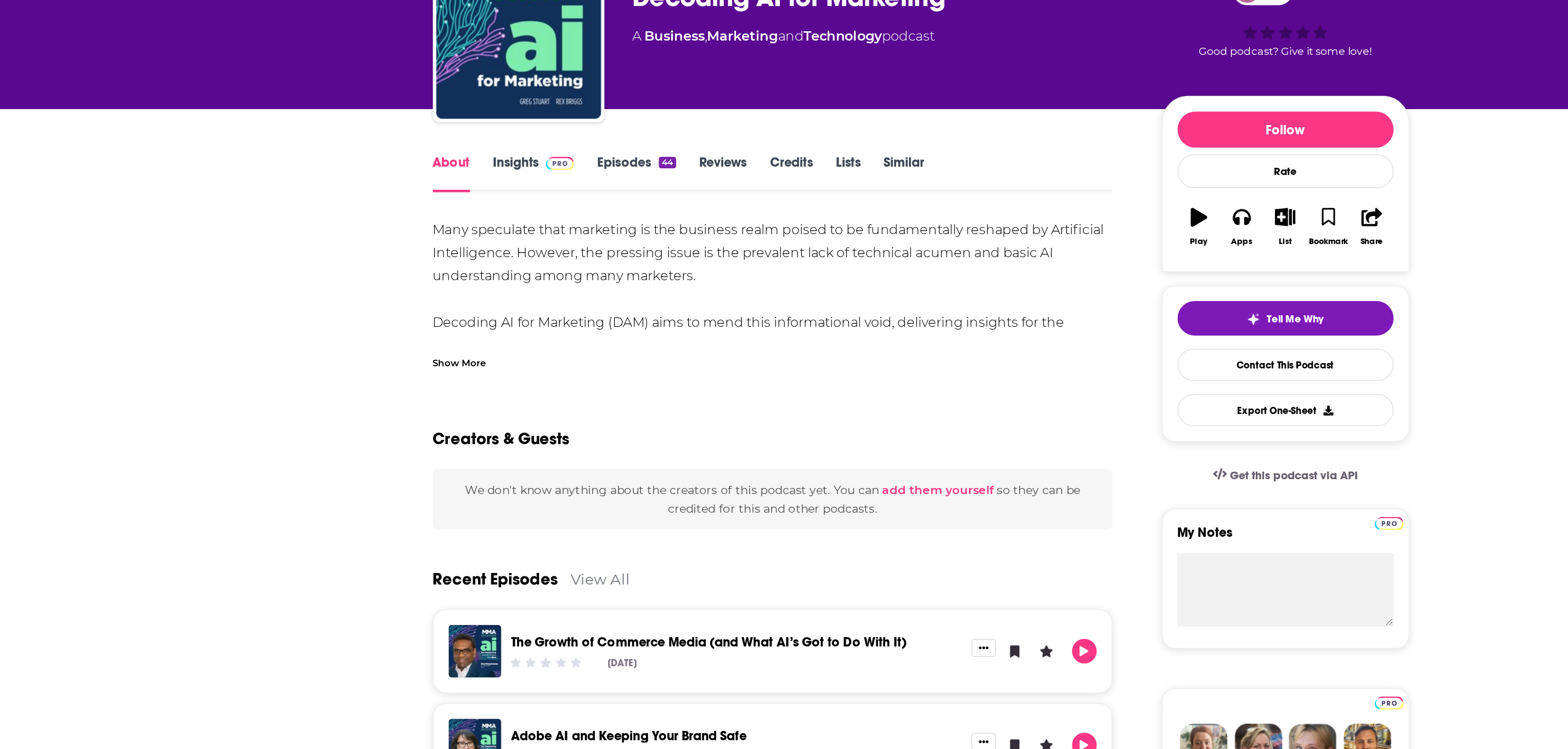
click at [485, 343] on div "Show More" at bounding box center [477, 347] width 36 height 11
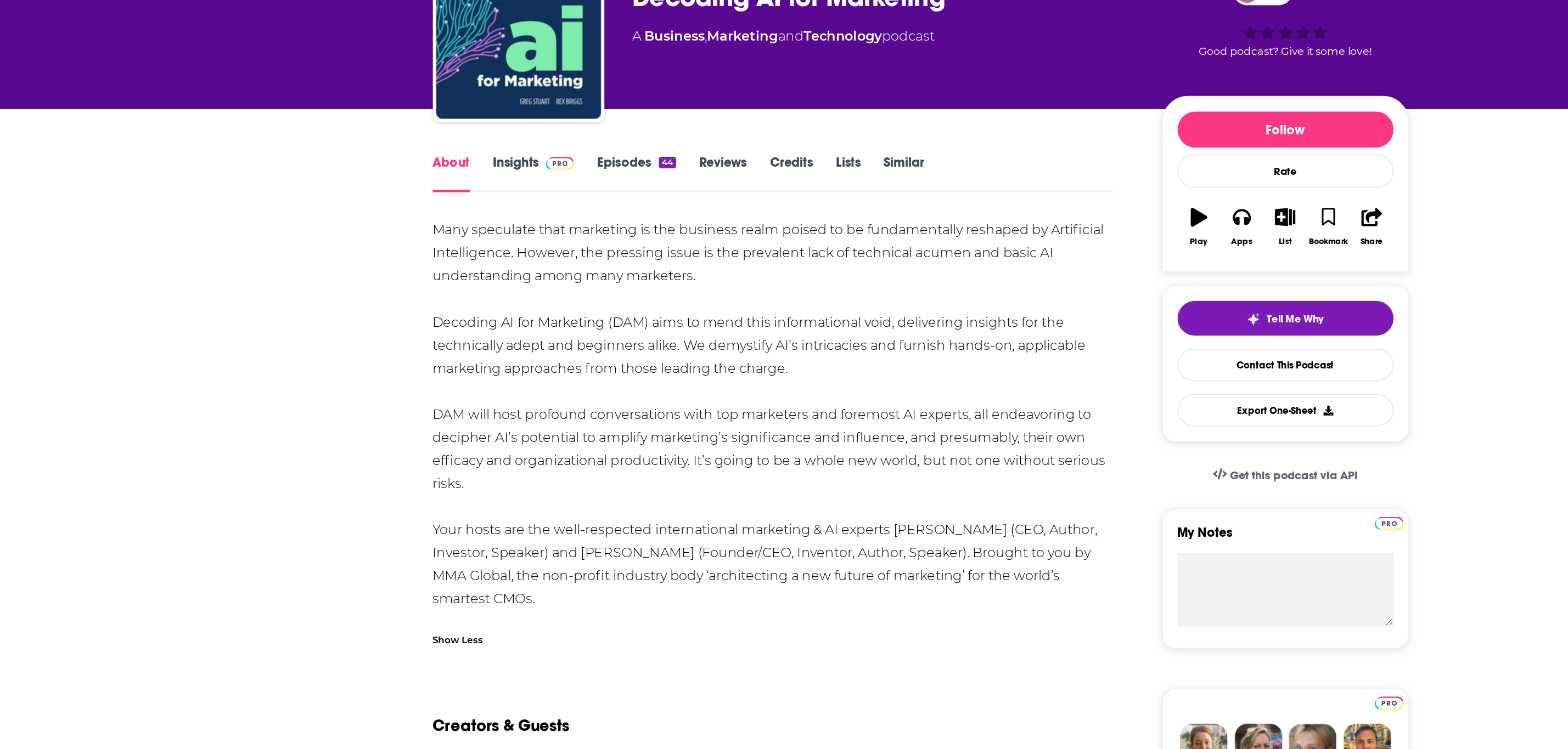
click at [485, 342] on div "Many speculate that marketing is the business realm poised to be fundamentally …" at bounding box center [685, 381] width 453 height 261
click at [561, 439] on div "Many speculate that marketing is the business realm poised to be fundamentally …" at bounding box center [685, 381] width 453 height 261
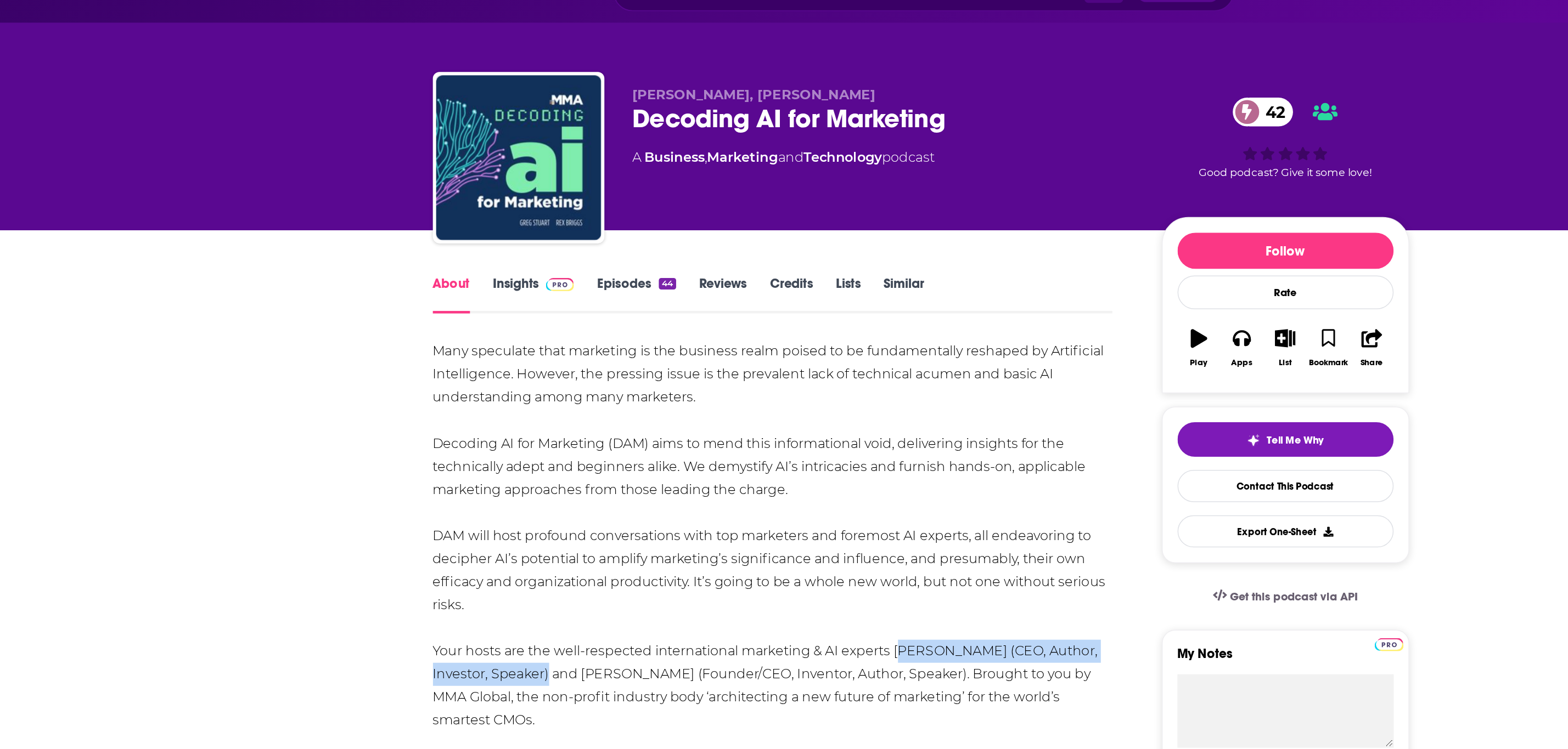
drag, startPoint x: 764, startPoint y: 457, endPoint x: 538, endPoint y: 473, distance: 226.6
click at [538, 473] on div "Many speculate that marketing is the business realm poised to be fundamentally …" at bounding box center [685, 381] width 453 height 261
copy div "Greg Stuart (CEO, Author, Investor, Speaker)"
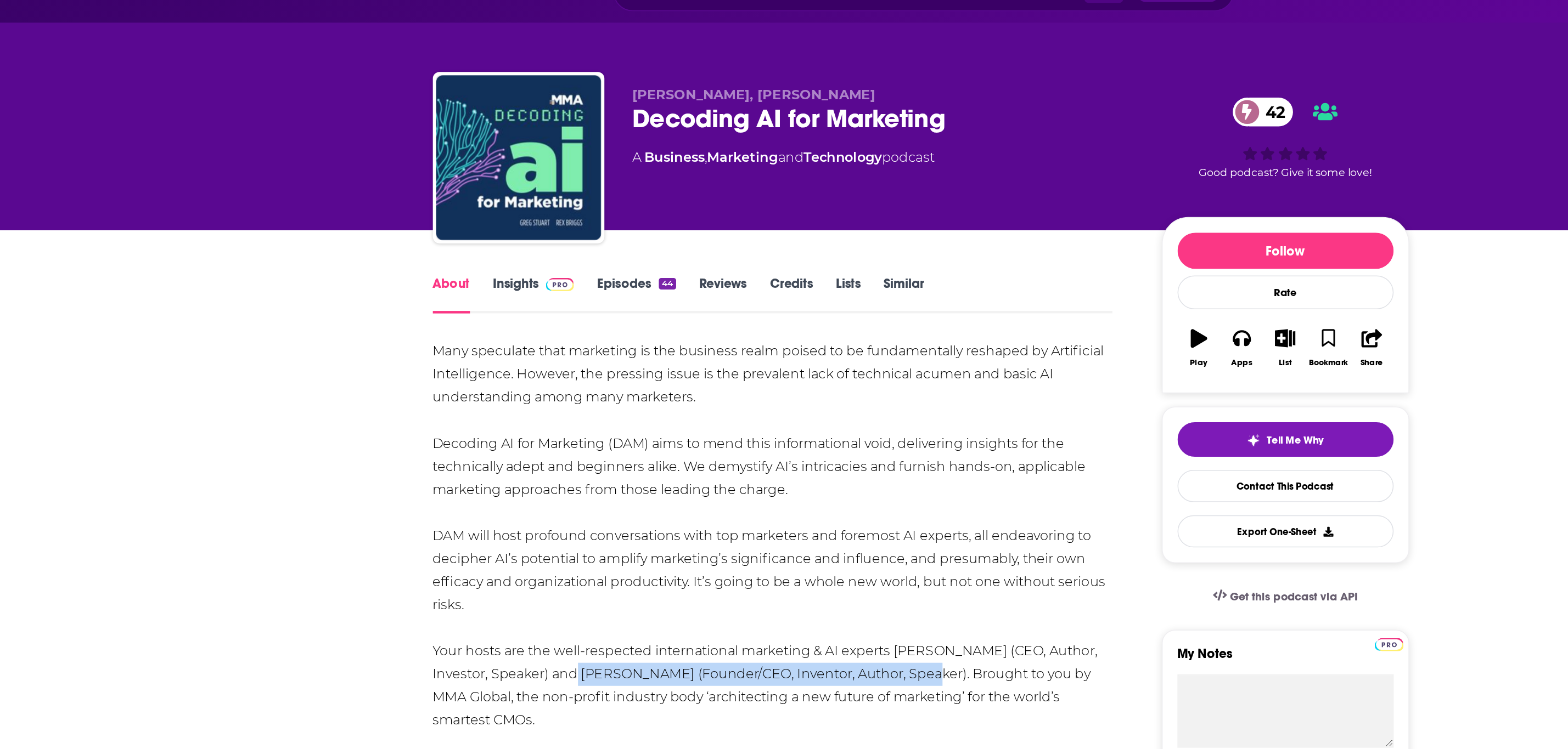
drag, startPoint x: 558, startPoint y: 475, endPoint x: 785, endPoint y: 480, distance: 227.1
click at [785, 480] on div "Many speculate that marketing is the business realm poised to be fundamentally …" at bounding box center [685, 381] width 453 height 261
copy div "Rex Briggs (Founder/CEO, Inventor, Author, Speaker)"
click at [605, 220] on link "Episodes 44" at bounding box center [594, 222] width 52 height 26
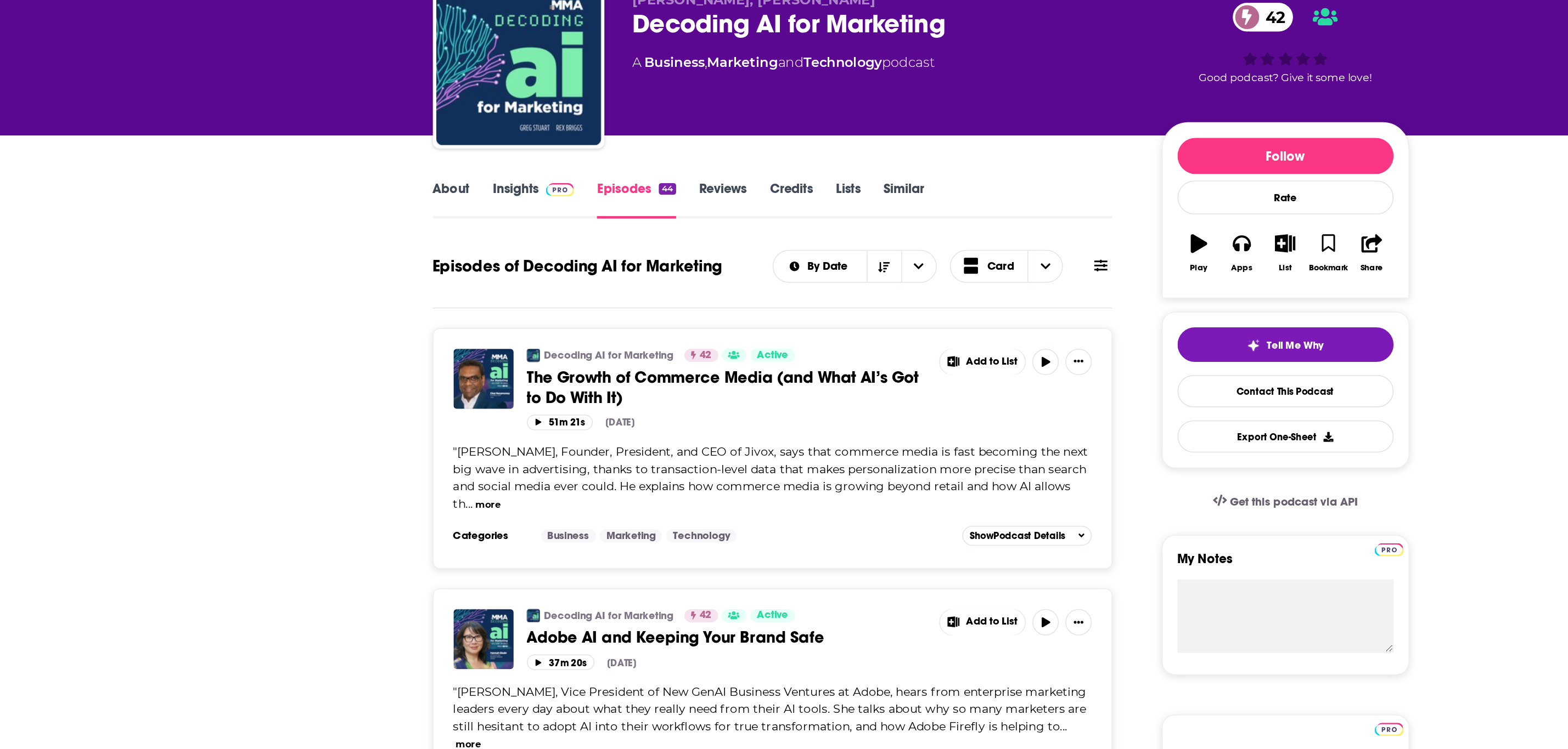
click at [626, 404] on span "Diaz Nesamoney, Founder, President, and CEO of Jivox, says that commerce media …" at bounding box center [684, 406] width 422 height 44
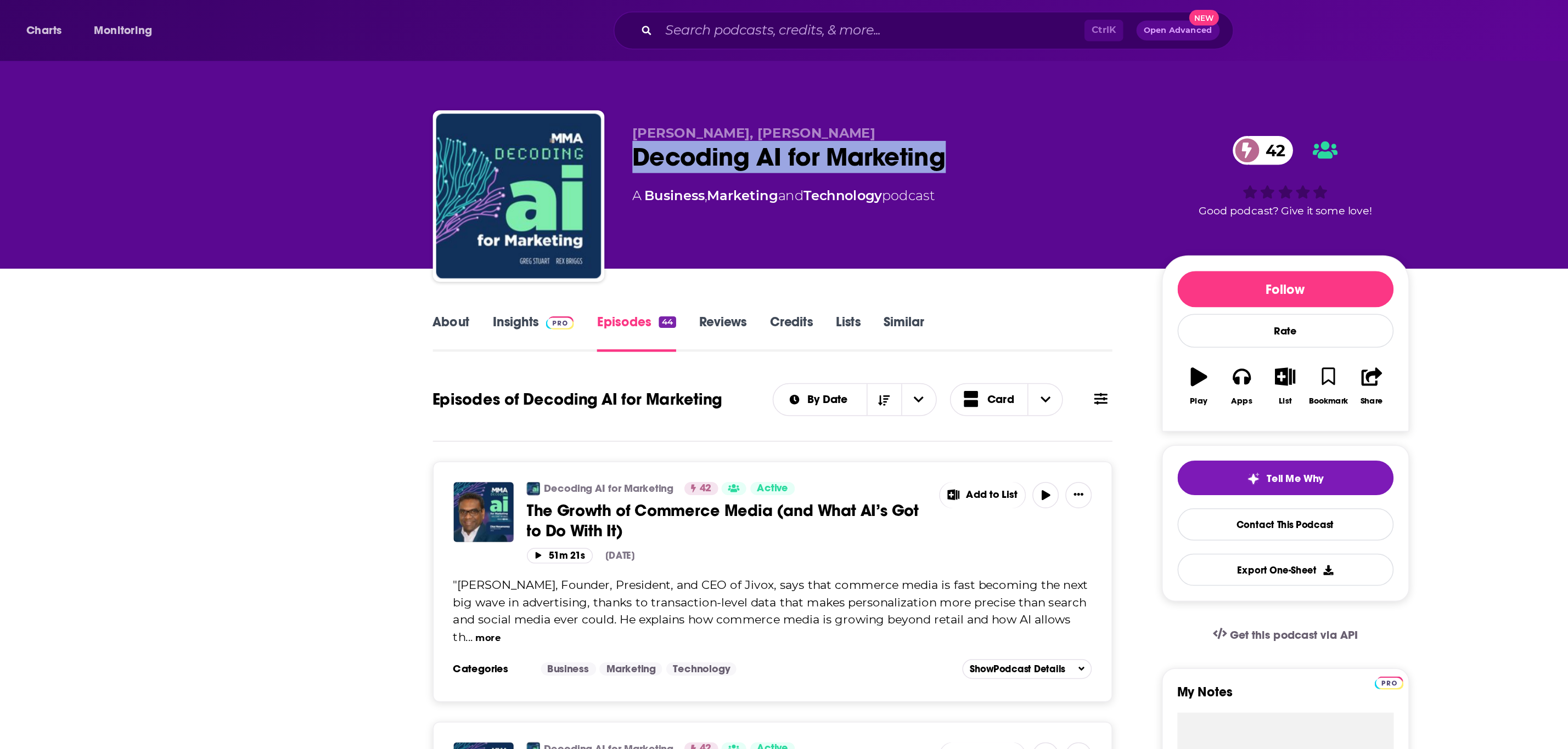
drag, startPoint x: 810, startPoint y: 108, endPoint x: 592, endPoint y: 101, distance: 218.1
click at [592, 101] on div "Decoding AI for Marketing 42" at bounding box center [758, 104] width 334 height 22
copy h2 "Decoding AI for Marketing"
click at [599, 97] on div "Decoding AI for Marketing 42" at bounding box center [758, 104] width 334 height 22
drag, startPoint x: 697, startPoint y: 88, endPoint x: 646, endPoint y: 90, distance: 51.0
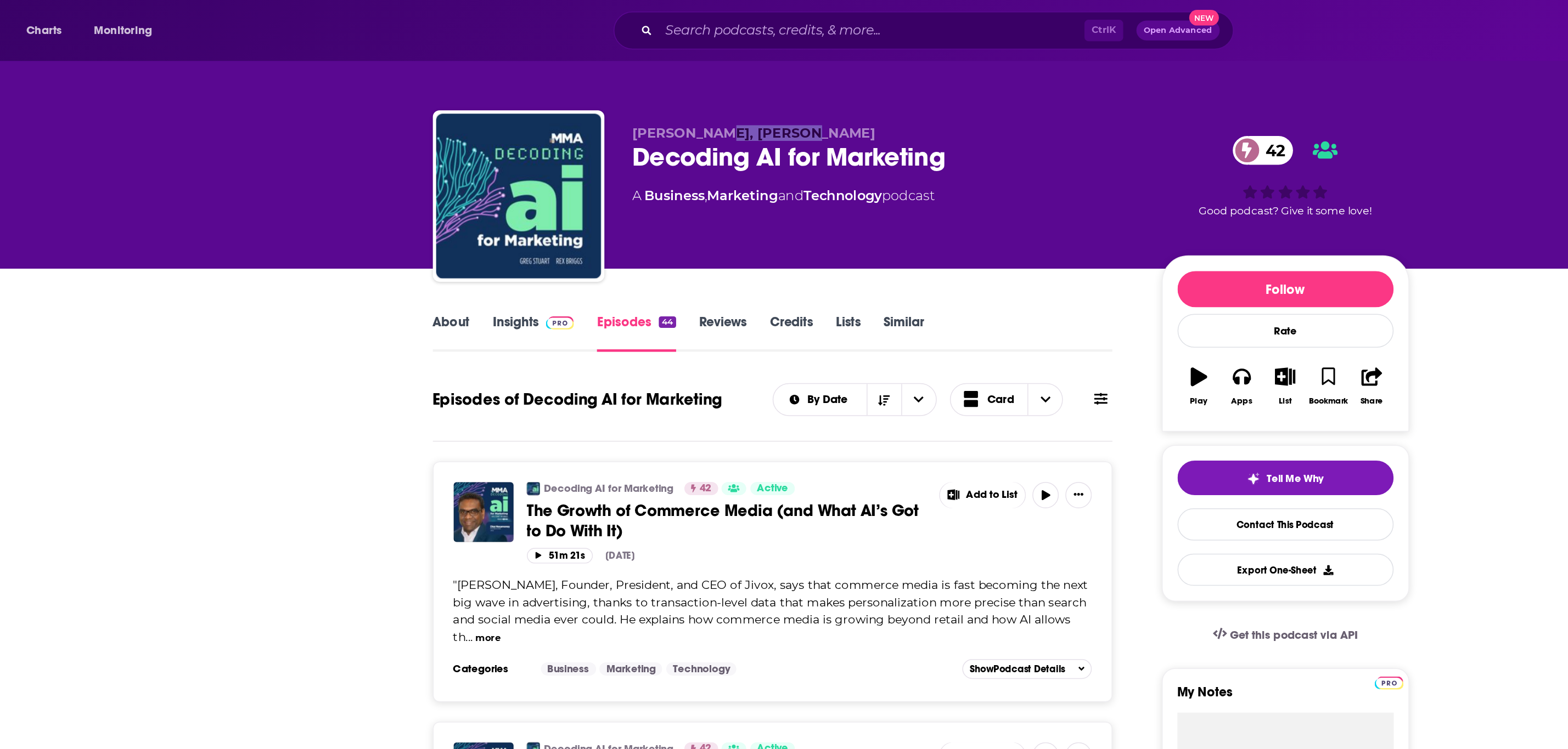
click at [646, 90] on span "Greg Stuart, Rex Briggs" at bounding box center [673, 89] width 162 height 11
click at [647, 90] on span "Greg Stuart, Rex Briggs" at bounding box center [673, 89] width 162 height 11
drag, startPoint x: 650, startPoint y: 89, endPoint x: 703, endPoint y: 92, distance: 53.1
click at [703, 92] on p "Greg Stuart, Rex Briggs" at bounding box center [758, 89] width 334 height 11
copy span "Rex Briggs"
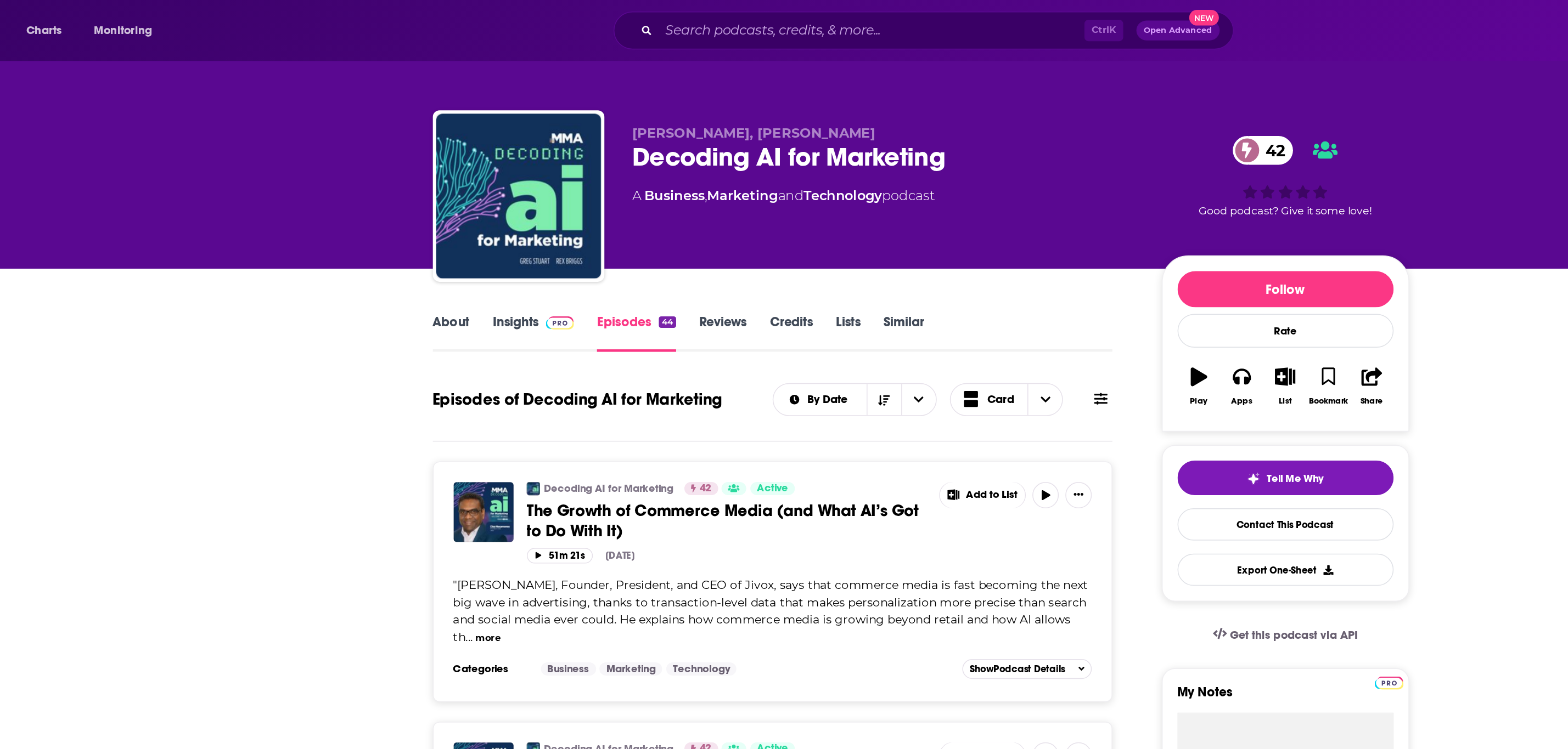
click at [595, 89] on span "Greg Stuart, Rex Briggs" at bounding box center [673, 89] width 162 height 11
drag, startPoint x: 589, startPoint y: 89, endPoint x: 645, endPoint y: 90, distance: 56.0
click at [645, 90] on div "Greg Stuart, Rex Briggs Decoding AI for Marketing 42 A Business , Marketing and…" at bounding box center [784, 133] width 650 height 118
copy span "Greg Stuart"
click at [522, 218] on link "Insights" at bounding box center [526, 222] width 54 height 26
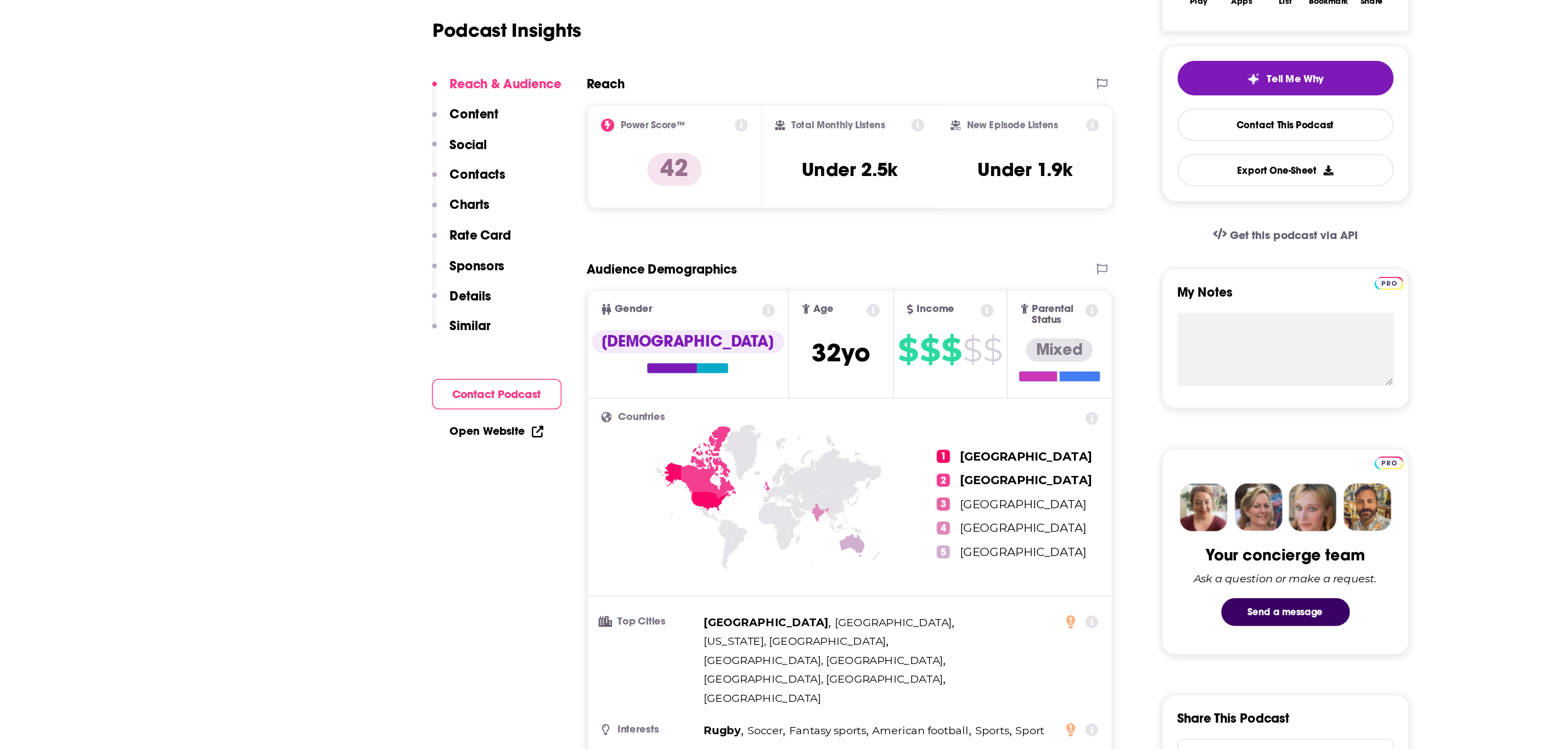
scroll to position [15, 0]
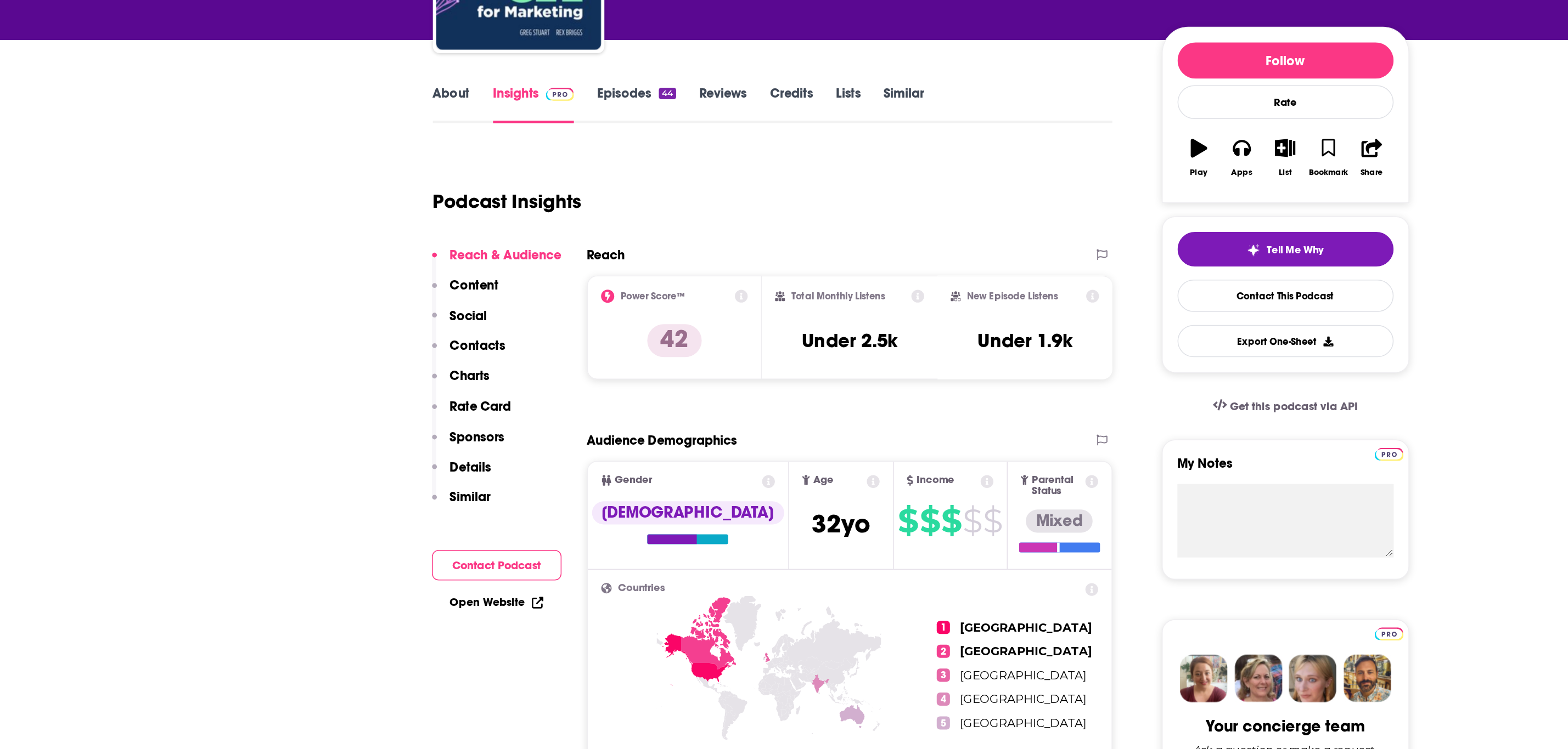
click at [478, 200] on link "About" at bounding box center [471, 207] width 25 height 26
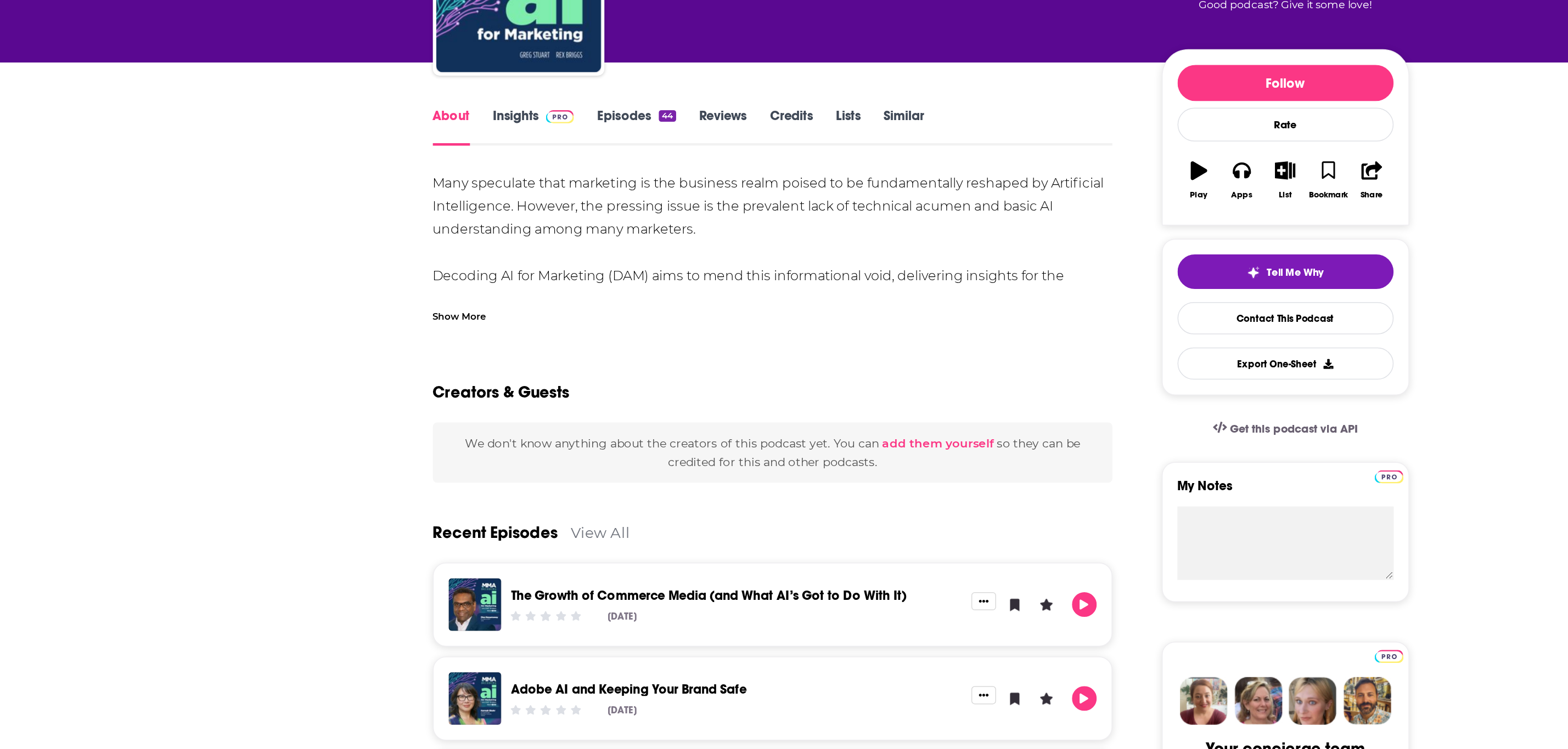
click at [494, 342] on div "Show More" at bounding box center [685, 343] width 453 height 19
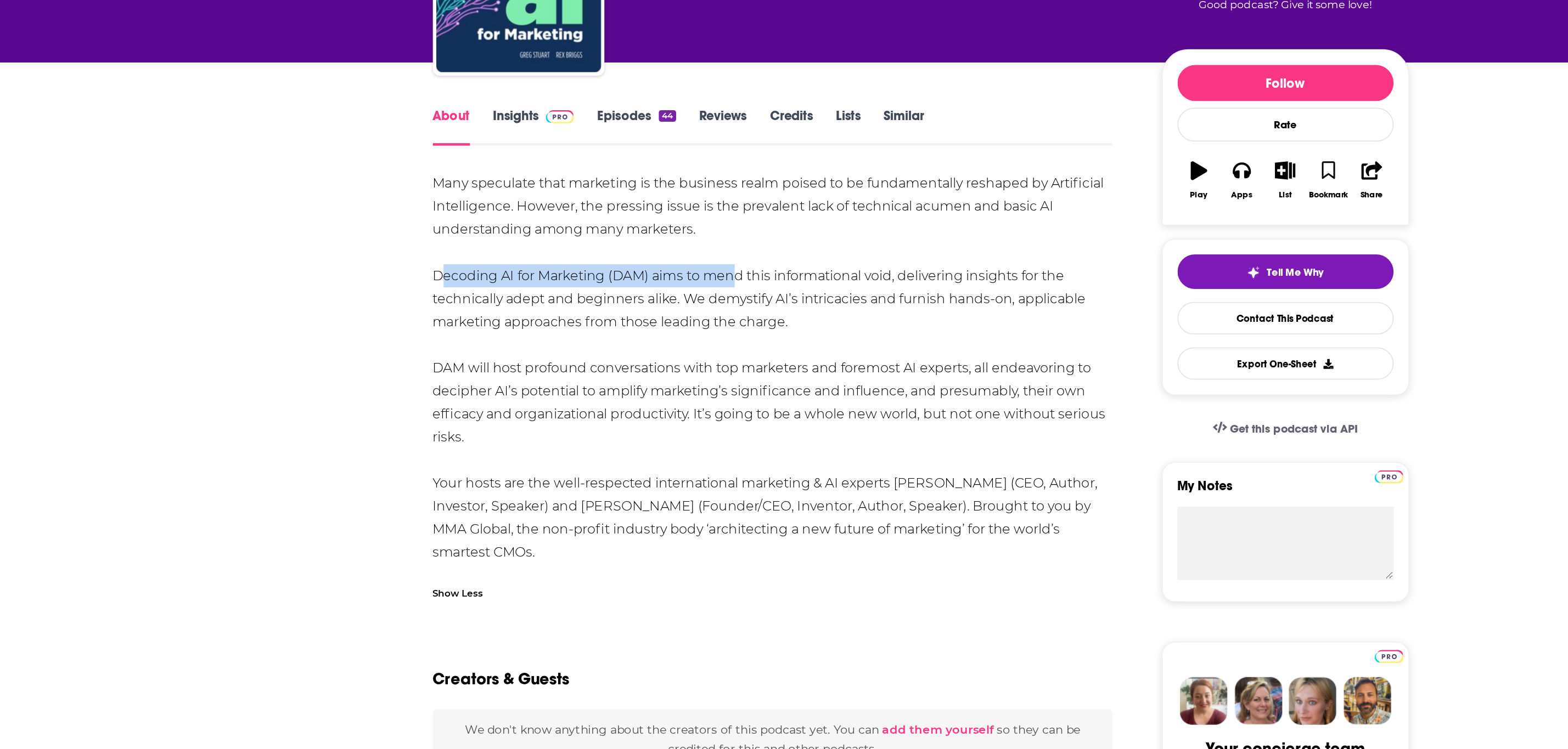
drag, startPoint x: 457, startPoint y: 315, endPoint x: 654, endPoint y: 326, distance: 197.3
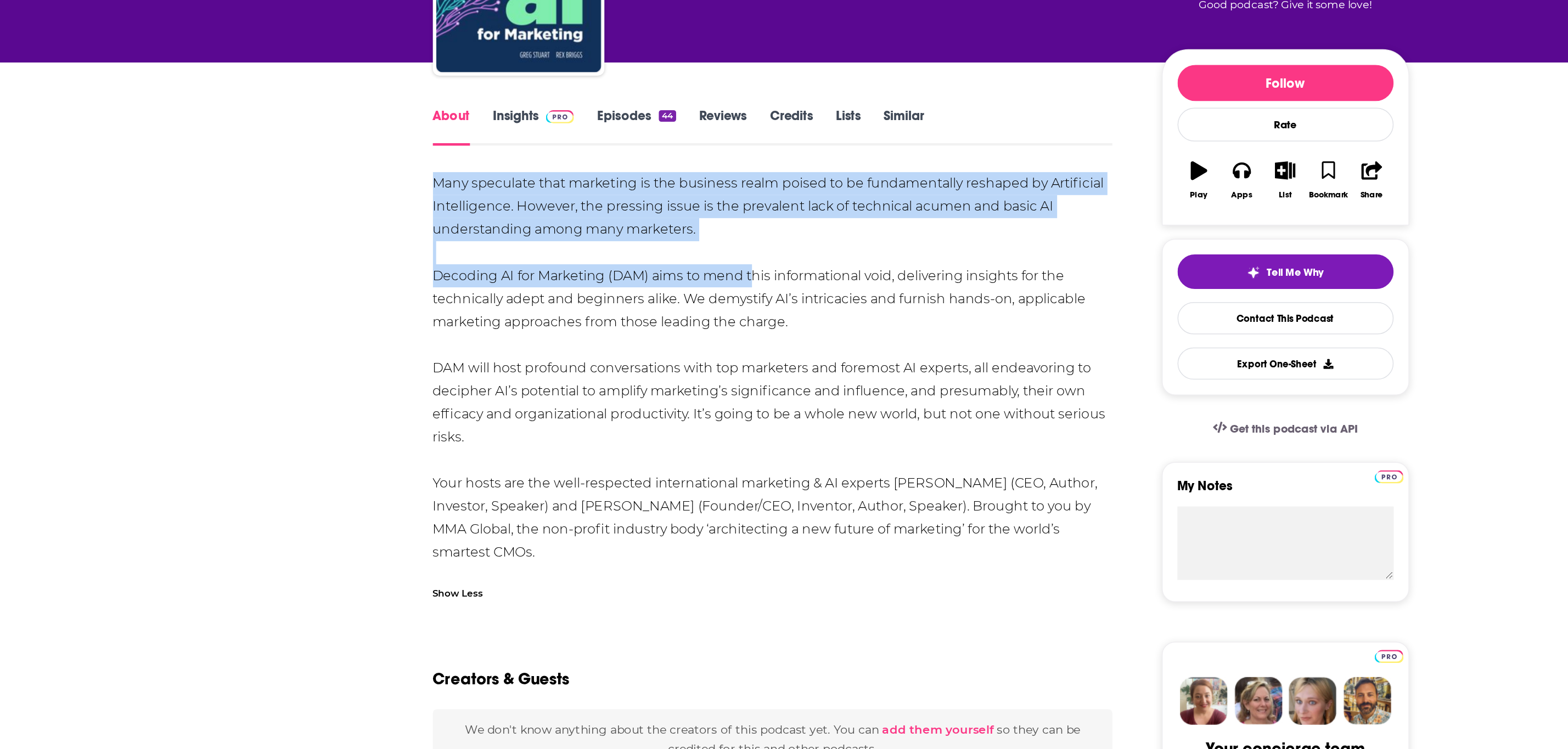
drag, startPoint x: 458, startPoint y: 254, endPoint x: 665, endPoint y: 324, distance: 218.5
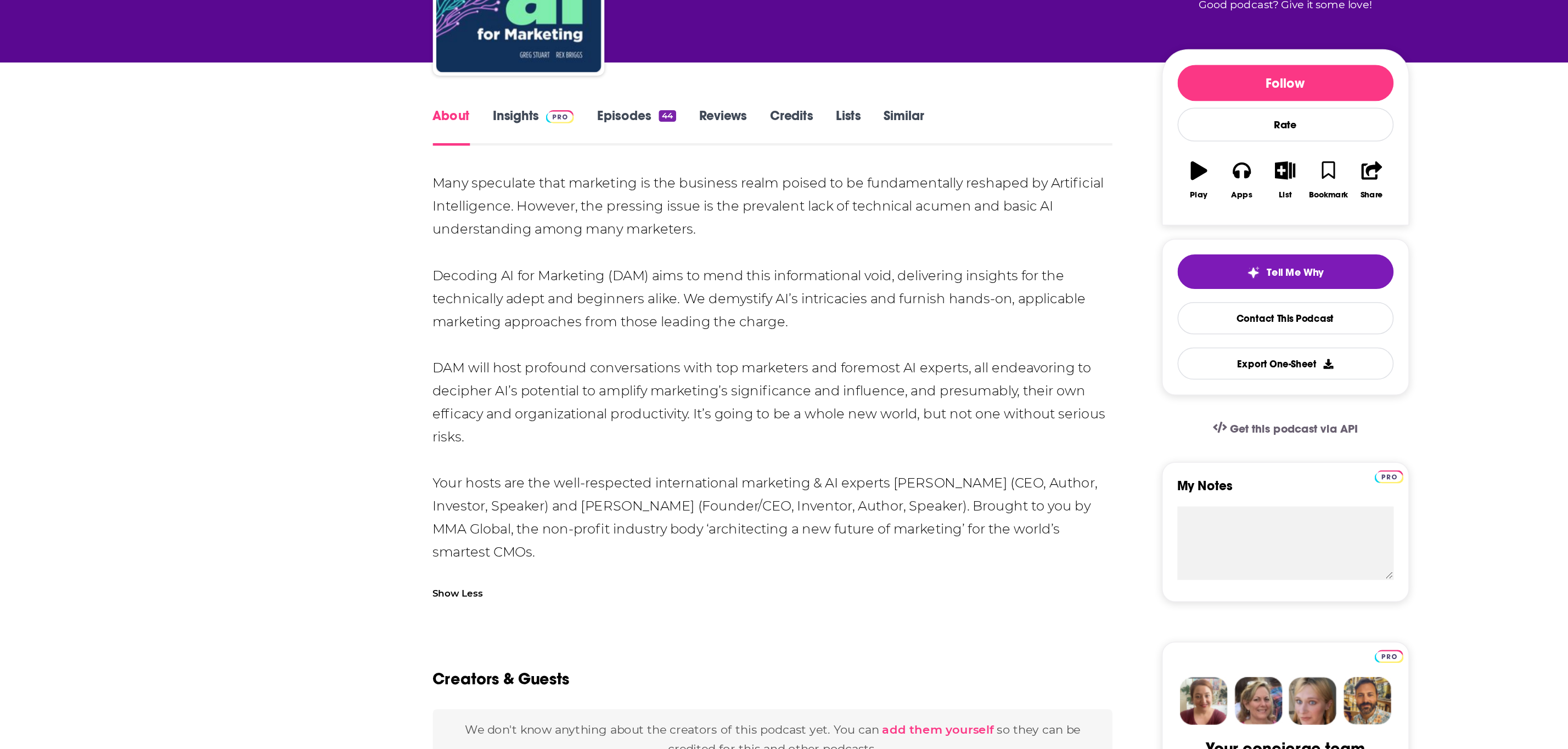
click at [547, 350] on div "Many speculate that marketing is the business realm poised to be fundamentally …" at bounding box center [685, 381] width 453 height 261
drag, startPoint x: 459, startPoint y: 314, endPoint x: 503, endPoint y: 427, distance: 121.3
click at [503, 427] on div "Many speculate that marketing is the business realm poised to be fundamentally …" at bounding box center [685, 381] width 453 height 261
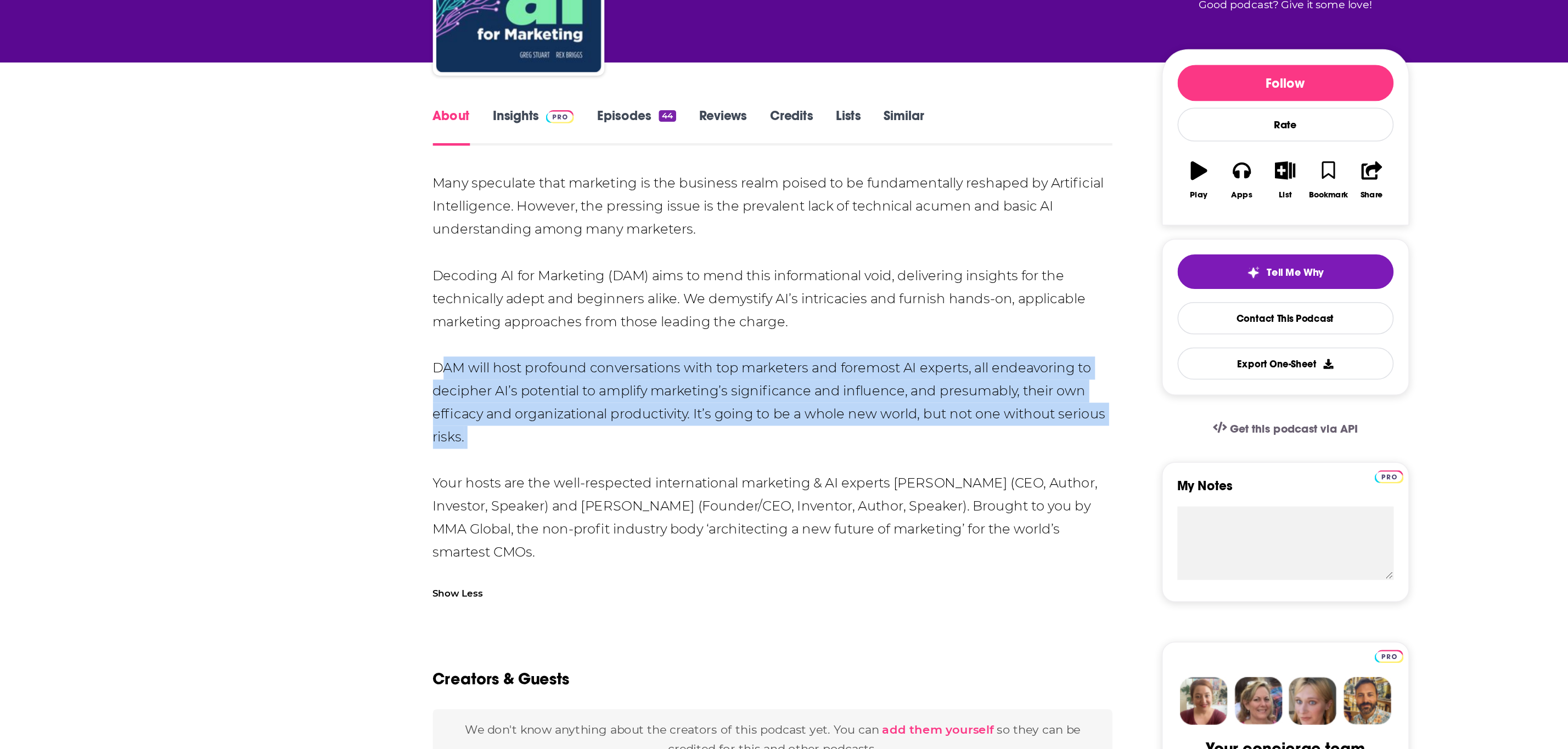
drag, startPoint x: 503, startPoint y: 427, endPoint x: 461, endPoint y: 377, distance: 65.3
click at [461, 377] on div "Many speculate that marketing is the business realm poised to be fundamentally …" at bounding box center [685, 381] width 453 height 261
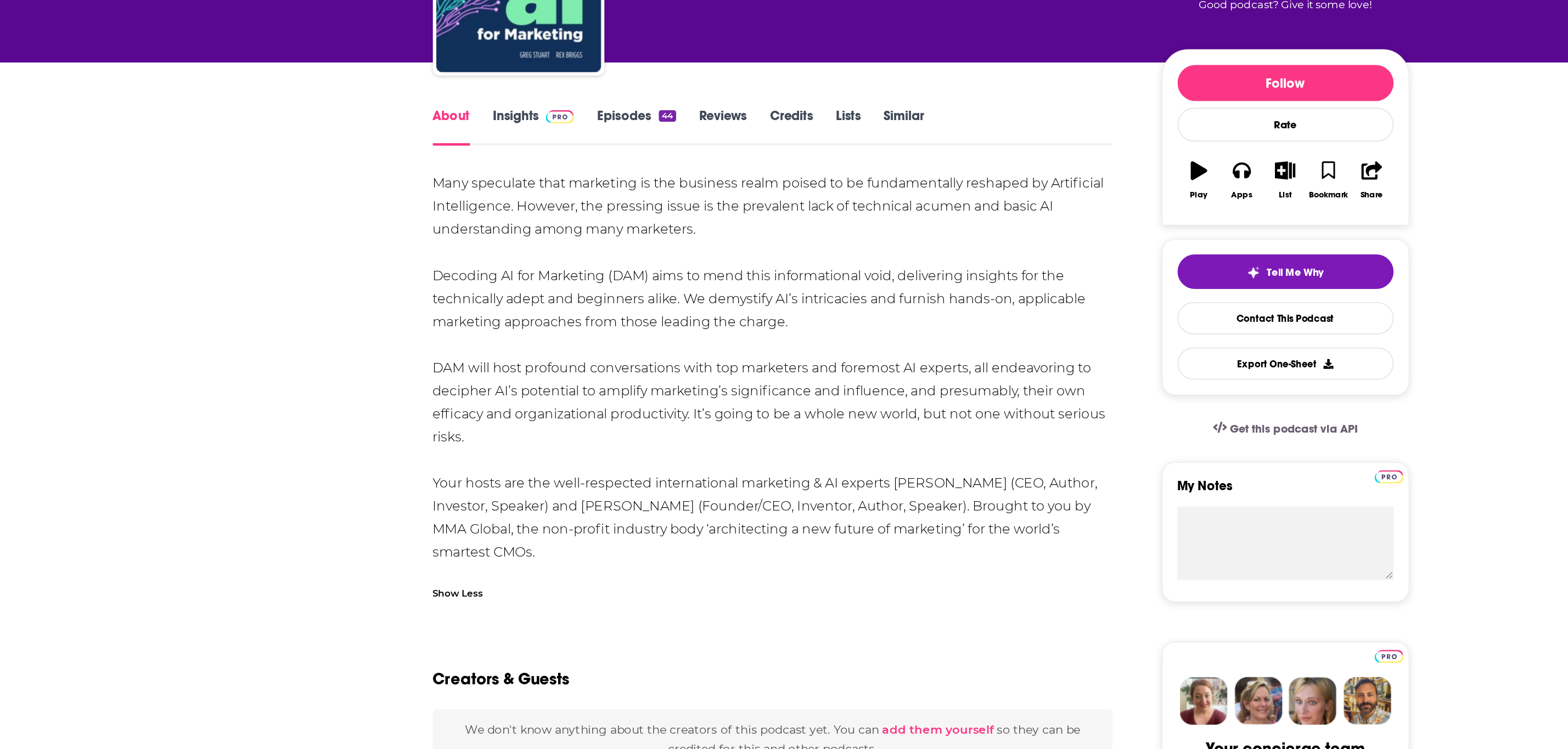
drag, startPoint x: 498, startPoint y: 424, endPoint x: 454, endPoint y: 321, distance: 112.0
copy div "Decoding AI for Marketing (DAM) aims to mend this informational void, deliverin…"
click at [534, 225] on link "Insights" at bounding box center [526, 222] width 54 height 26
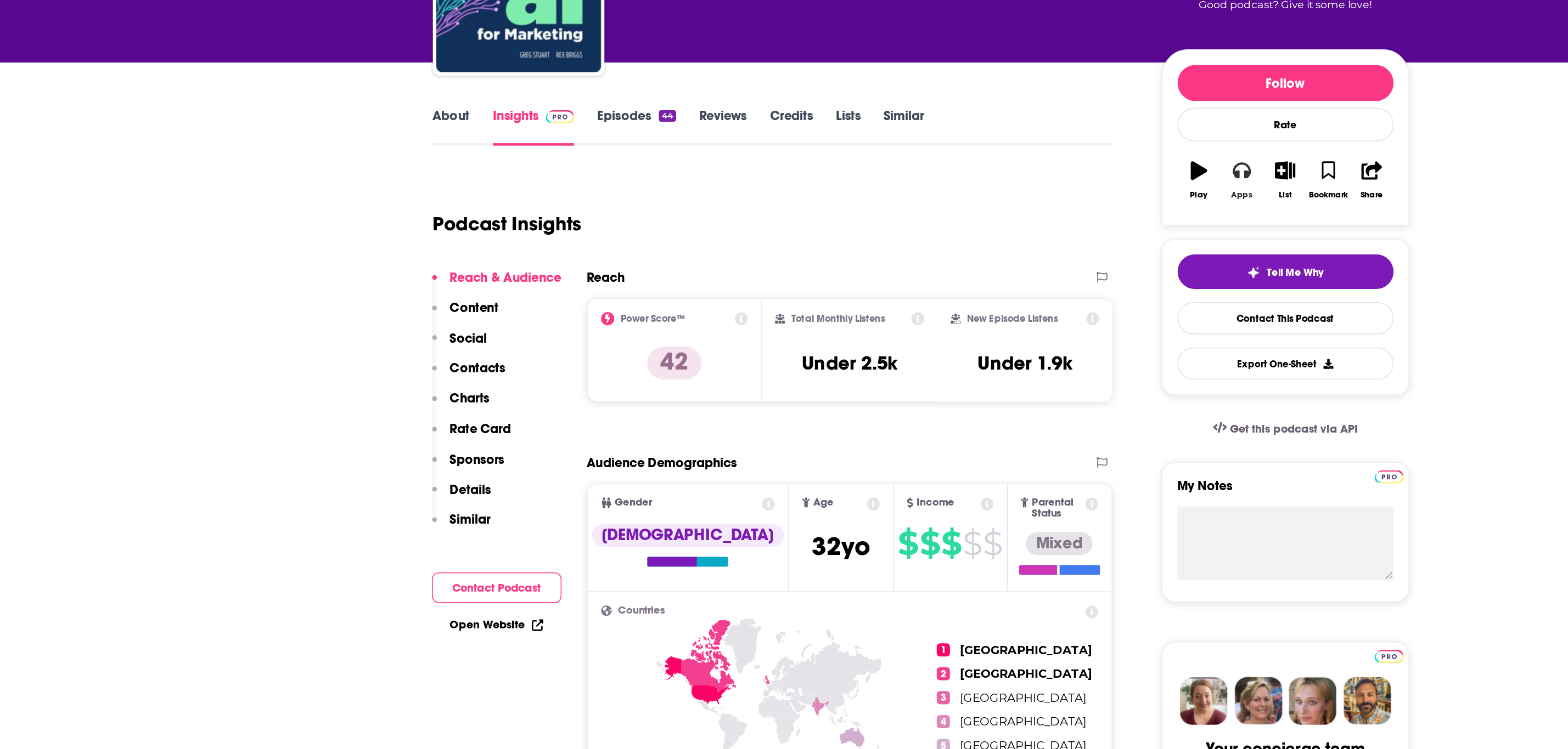
click at [999, 252] on icon "button" at bounding box center [997, 250] width 12 height 12
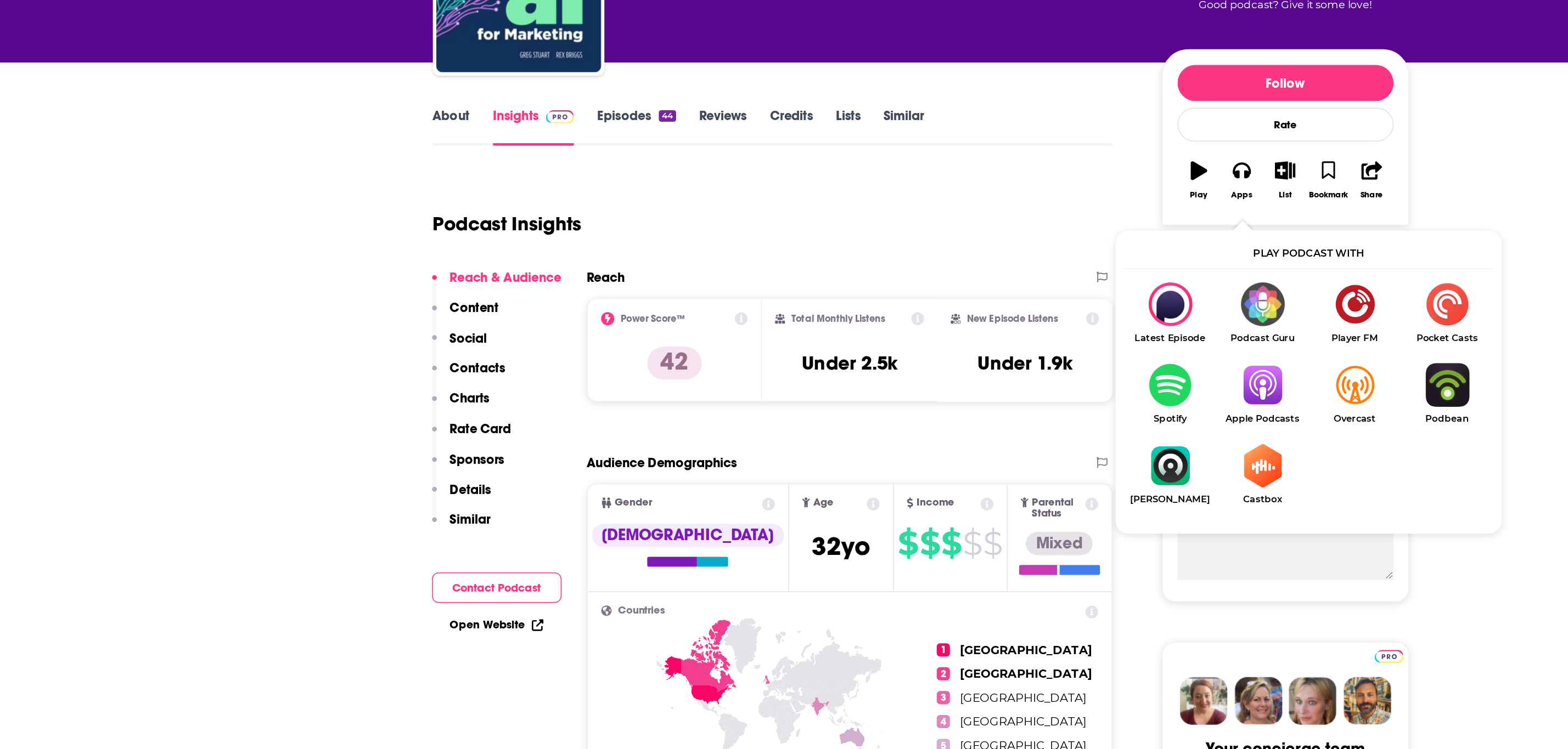
click at [1019, 396] on img "Show Listen On dropdown" at bounding box center [1011, 393] width 61 height 29
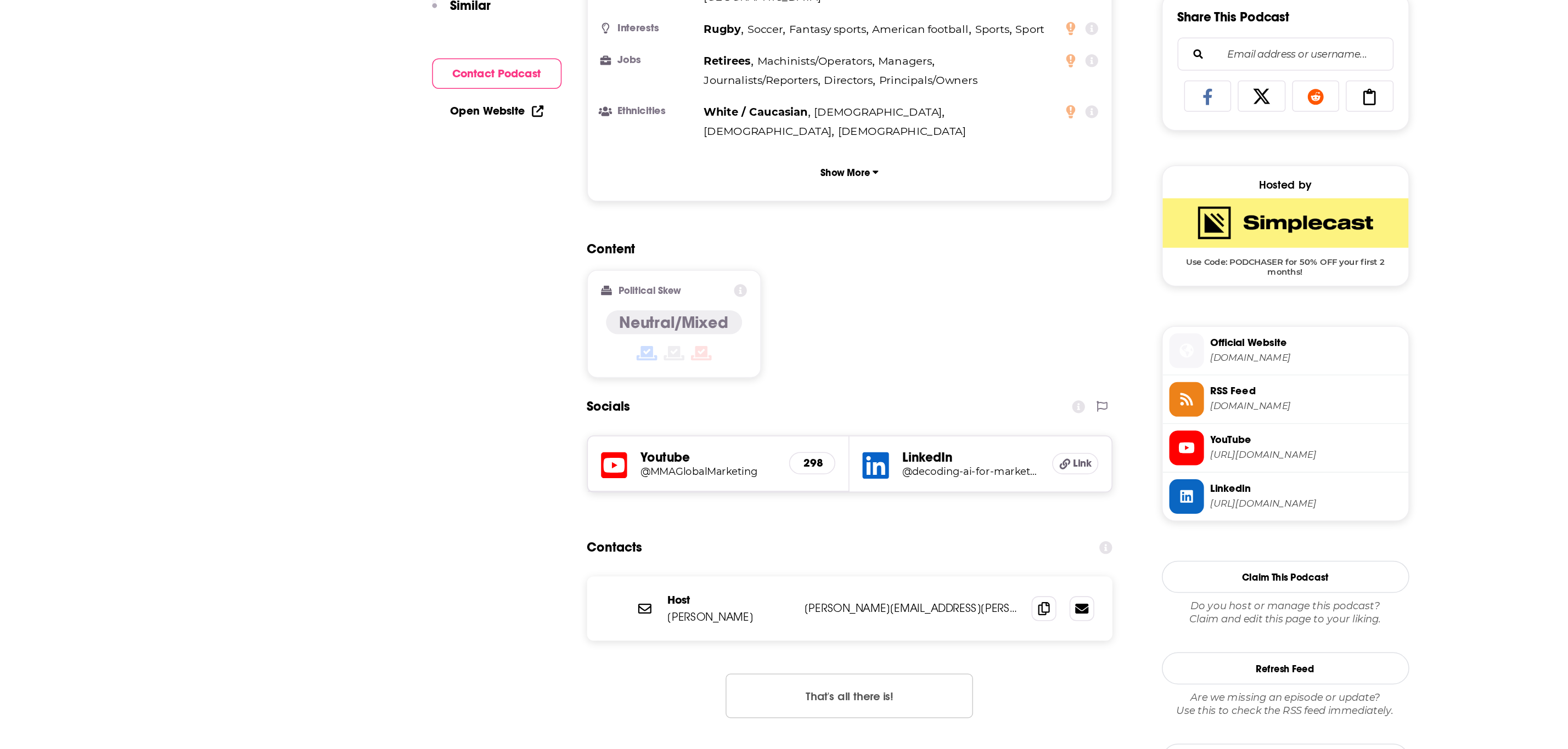
scroll to position [484, 0]
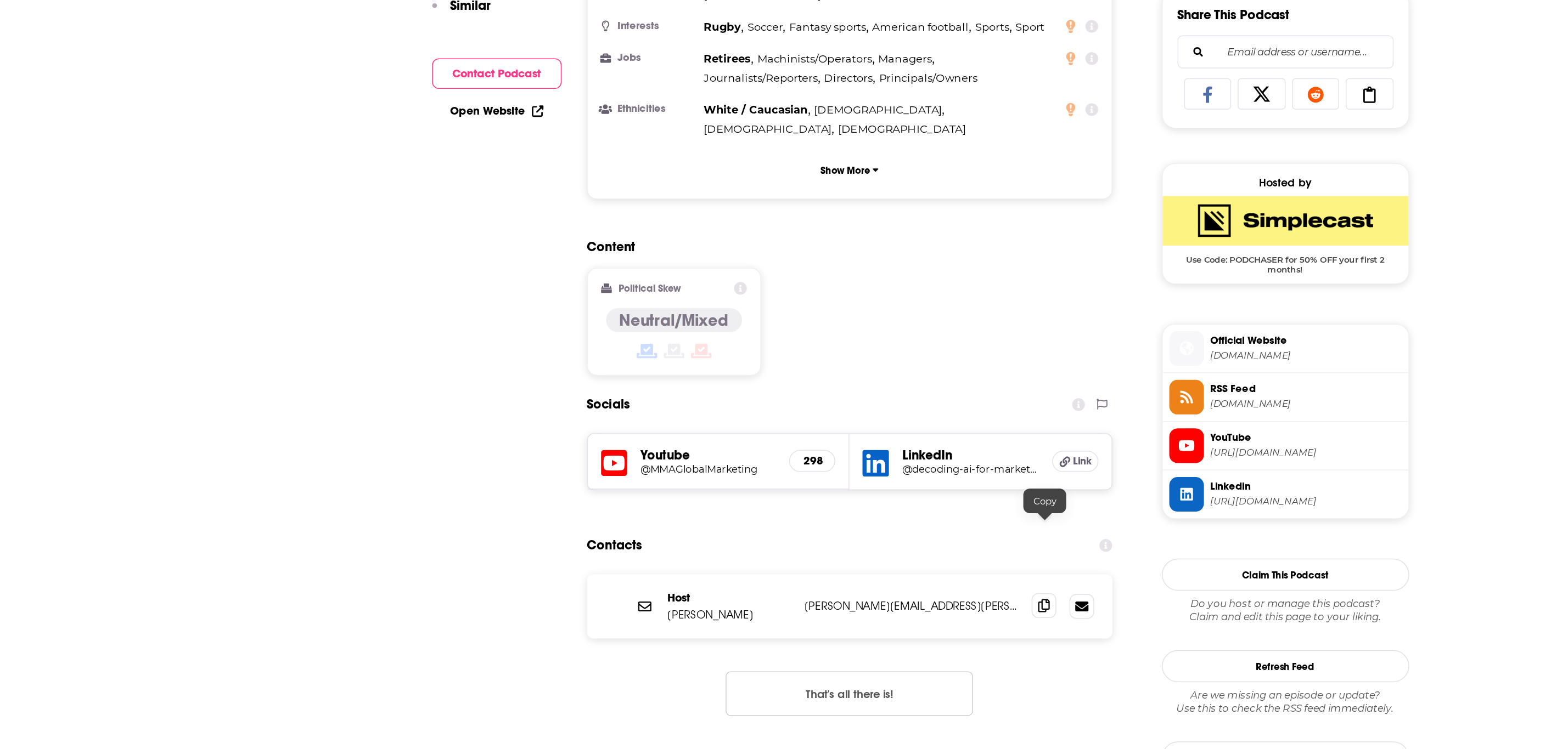
click at [867, 649] on icon at bounding box center [866, 653] width 8 height 9
click at [886, 553] on span "Link" at bounding box center [891, 557] width 13 height 9
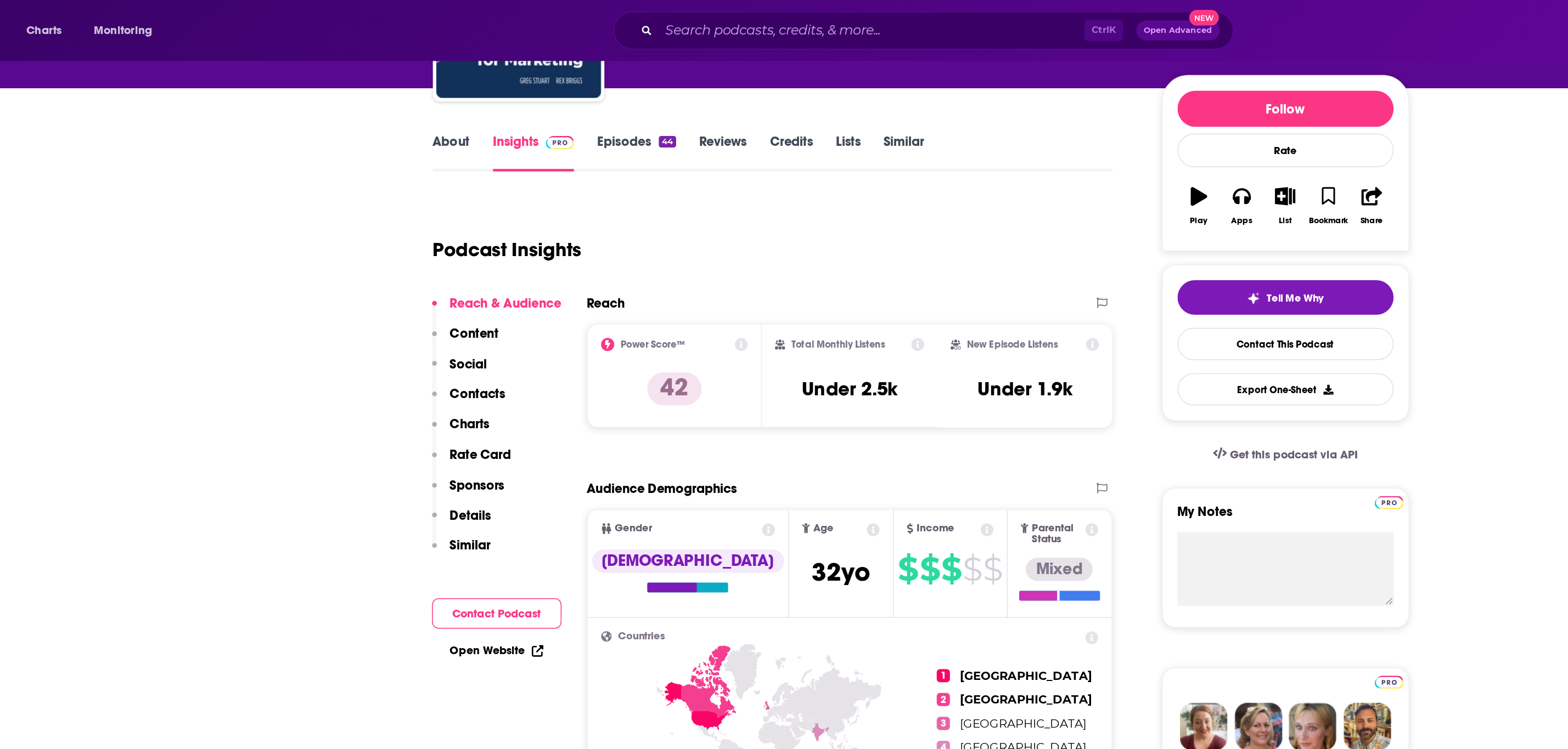
scroll to position [0, 0]
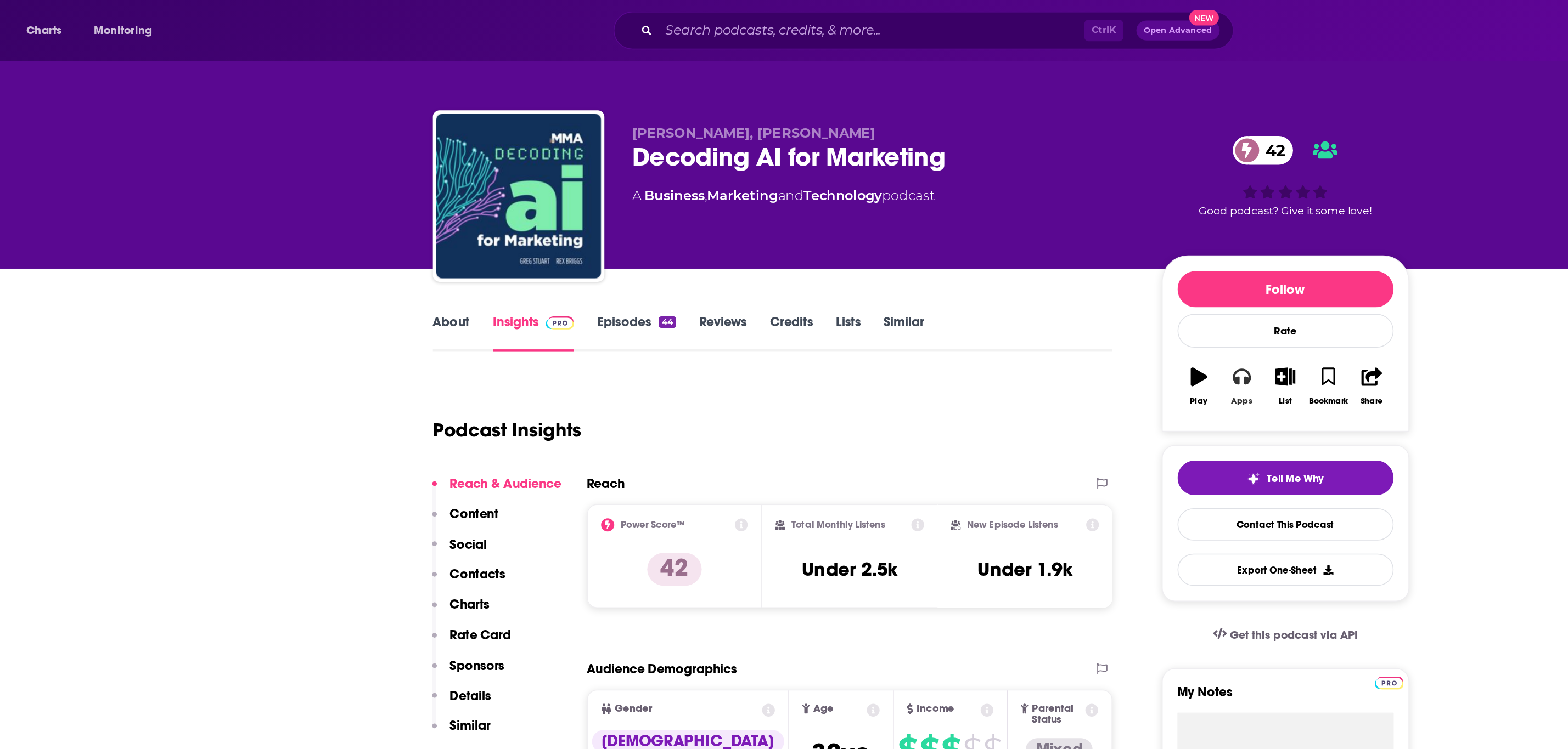
click at [1003, 259] on button "Apps" at bounding box center [997, 257] width 29 height 39
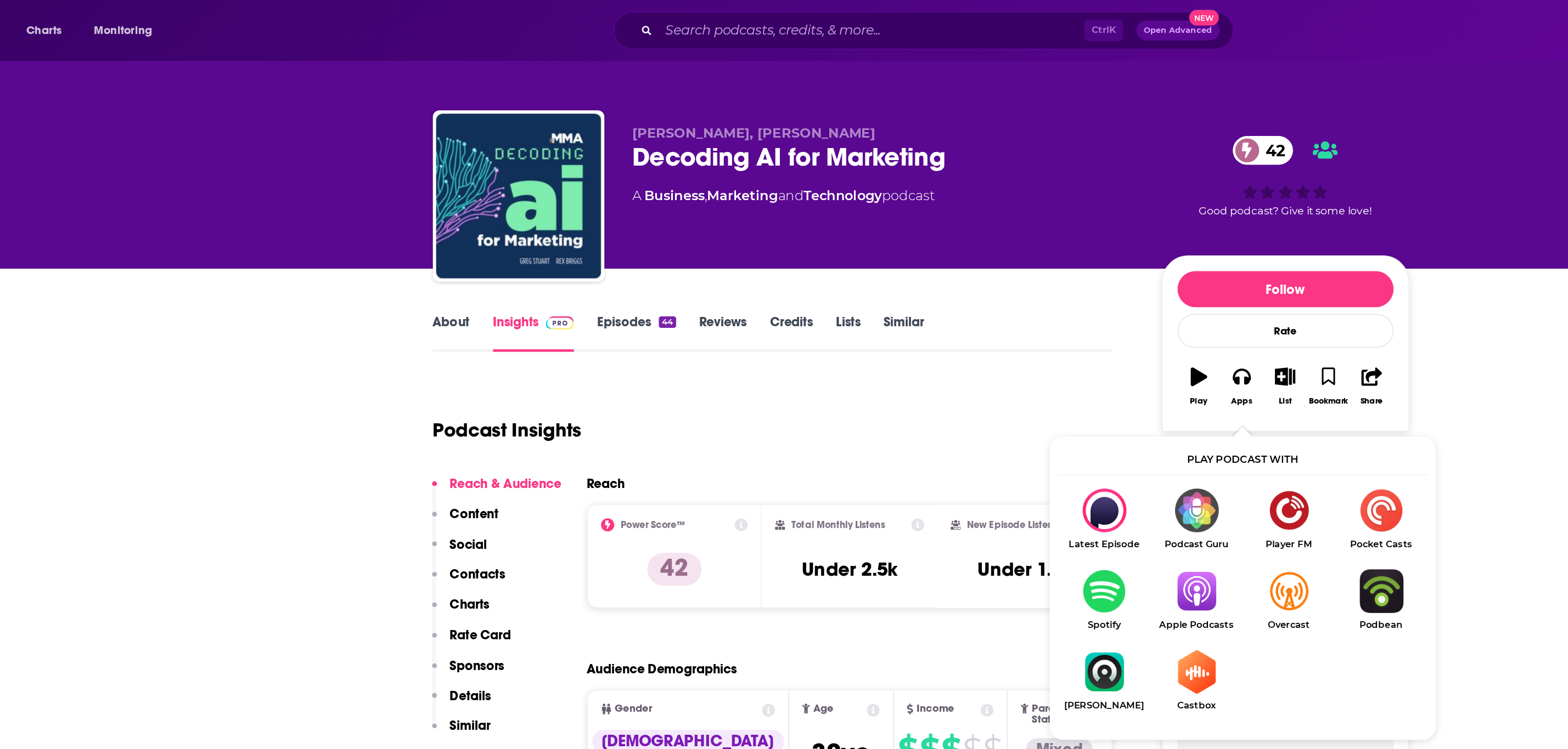
click at [963, 396] on img "Show Listen On dropdown" at bounding box center [967, 393] width 61 height 29
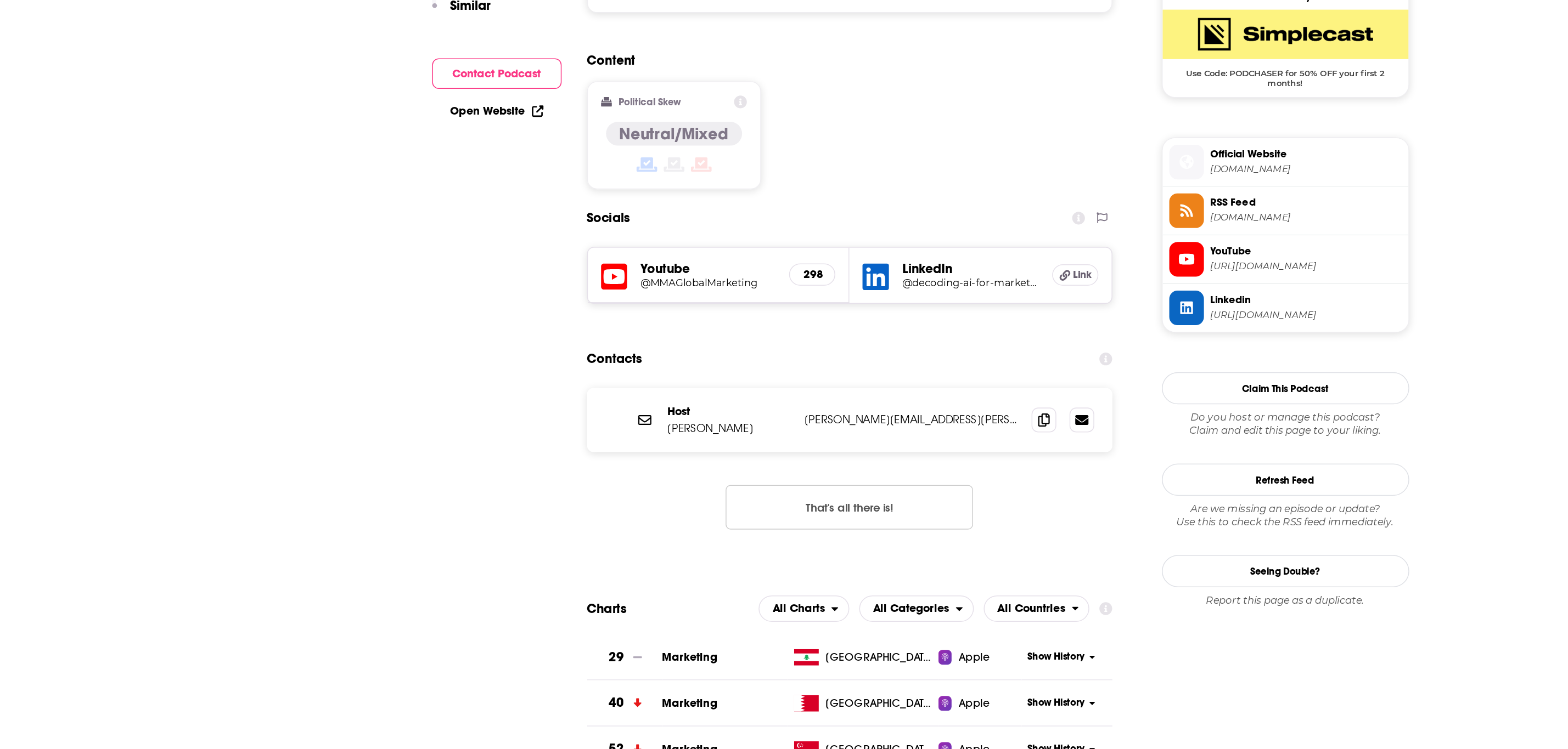
scroll to position [609, 0]
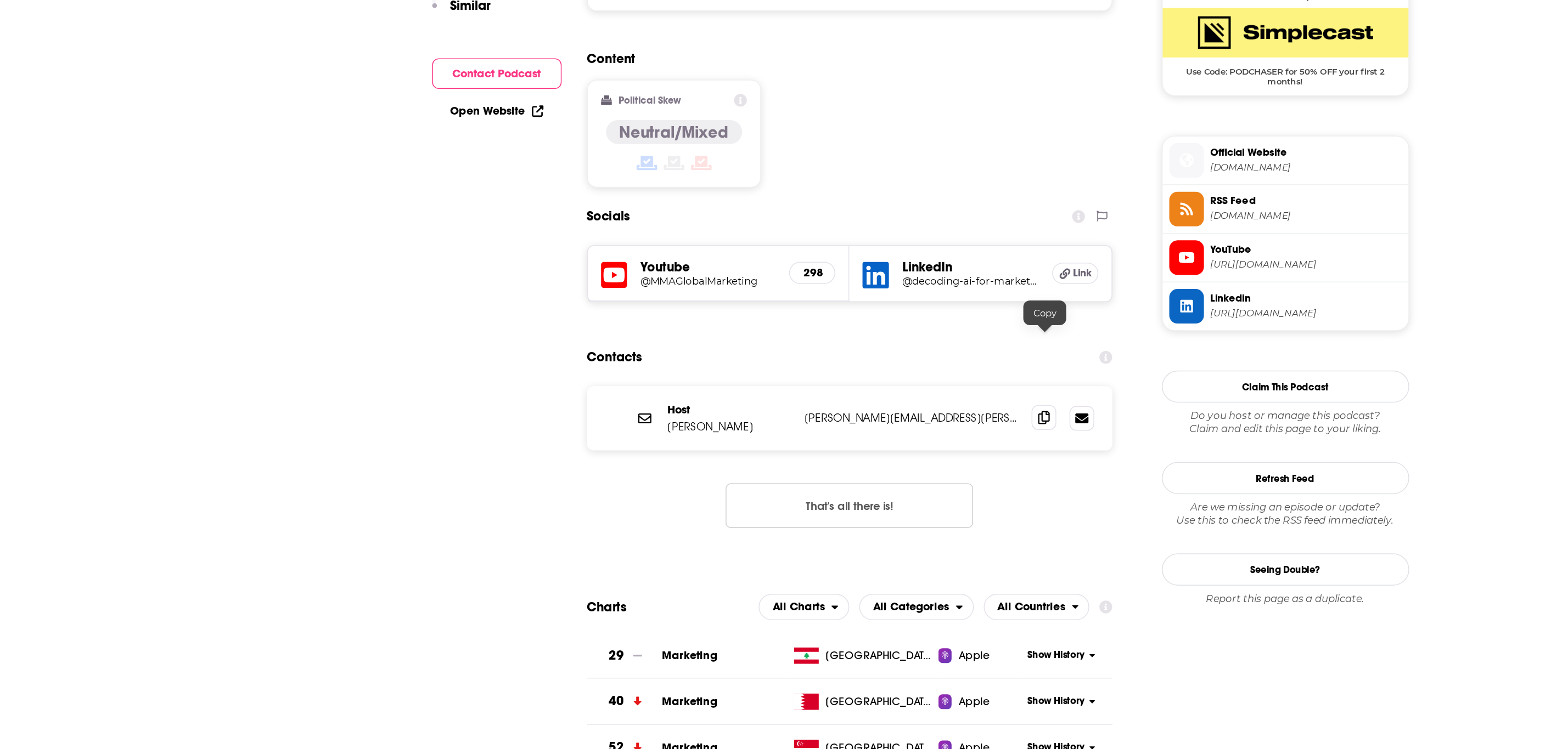
click at [868, 524] on icon at bounding box center [866, 528] width 8 height 9
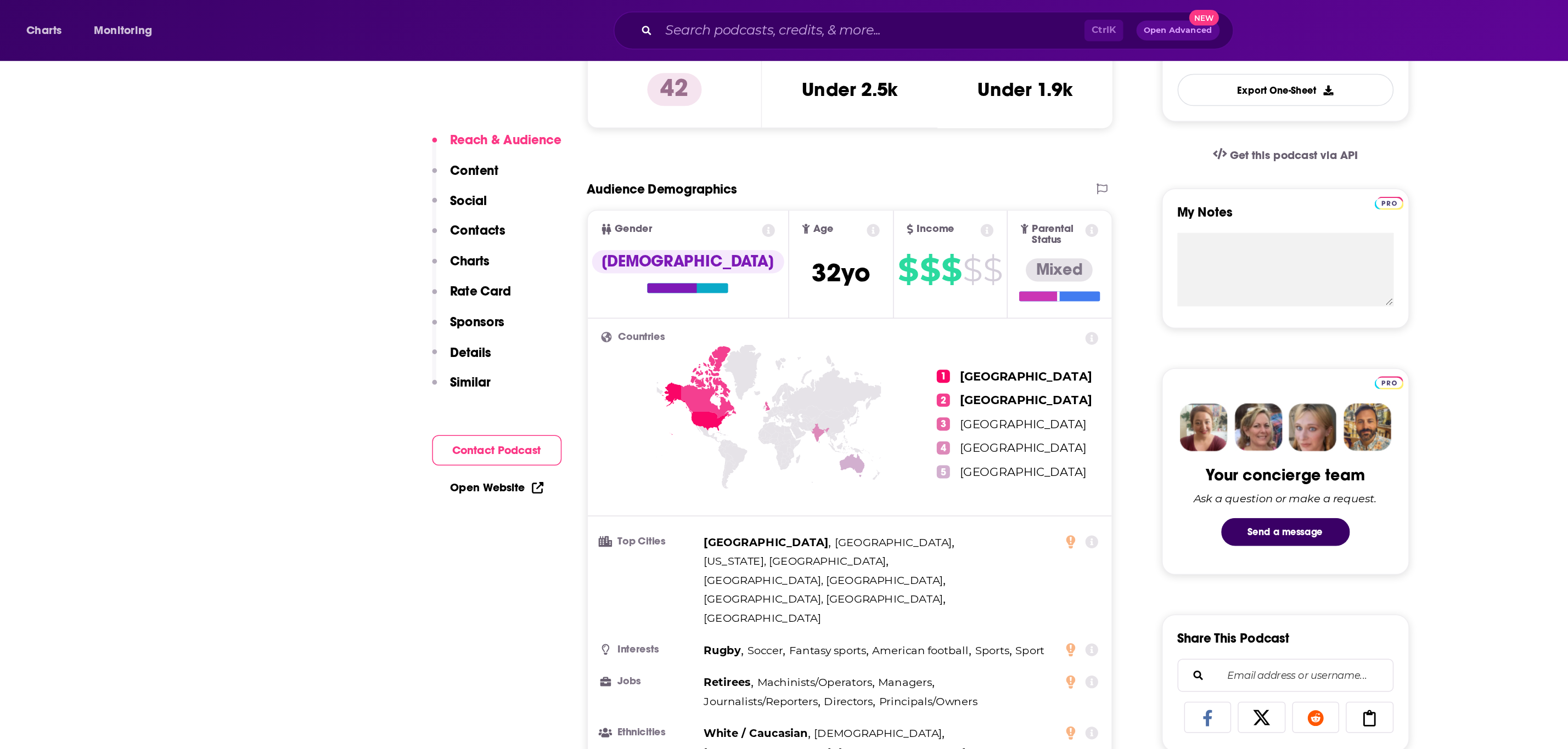
scroll to position [159, 0]
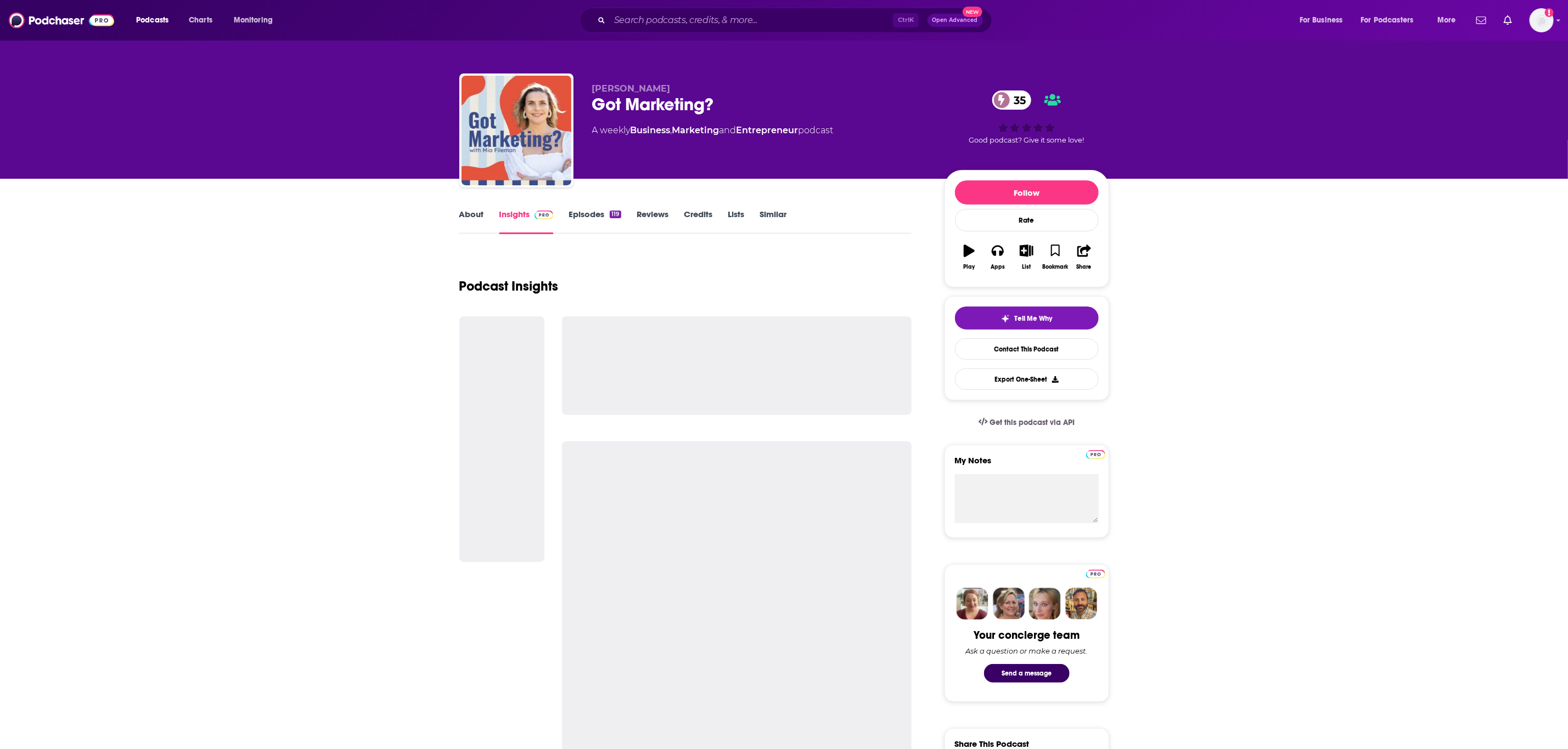
click at [481, 221] on link "About" at bounding box center [471, 222] width 25 height 26
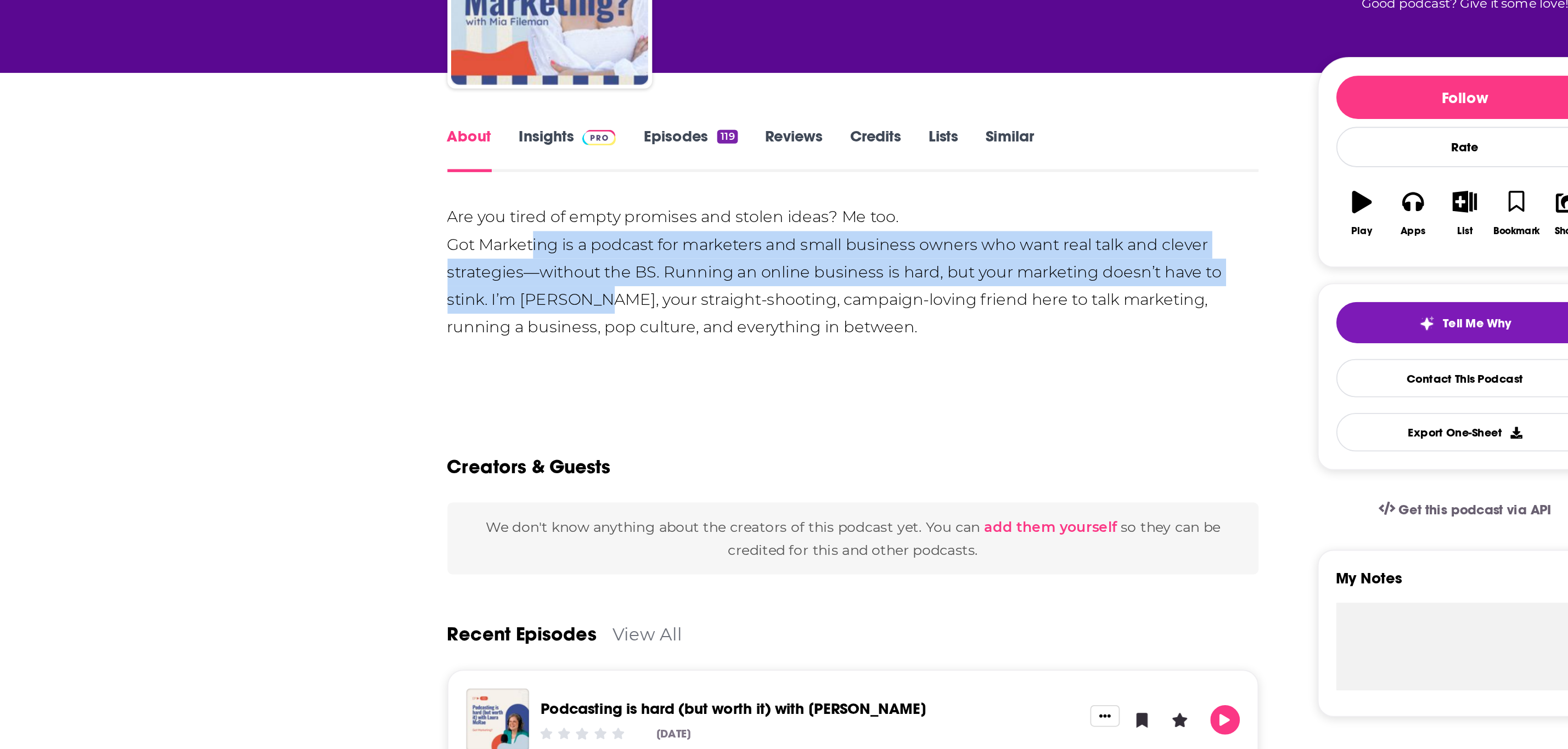
drag, startPoint x: 542, startPoint y: 306, endPoint x: 507, endPoint y: 278, distance: 44.8
click at [507, 278] on div "Are you tired of empty promises and stolen ideas? Me too. Got Marketing is a po…" at bounding box center [685, 290] width 453 height 77
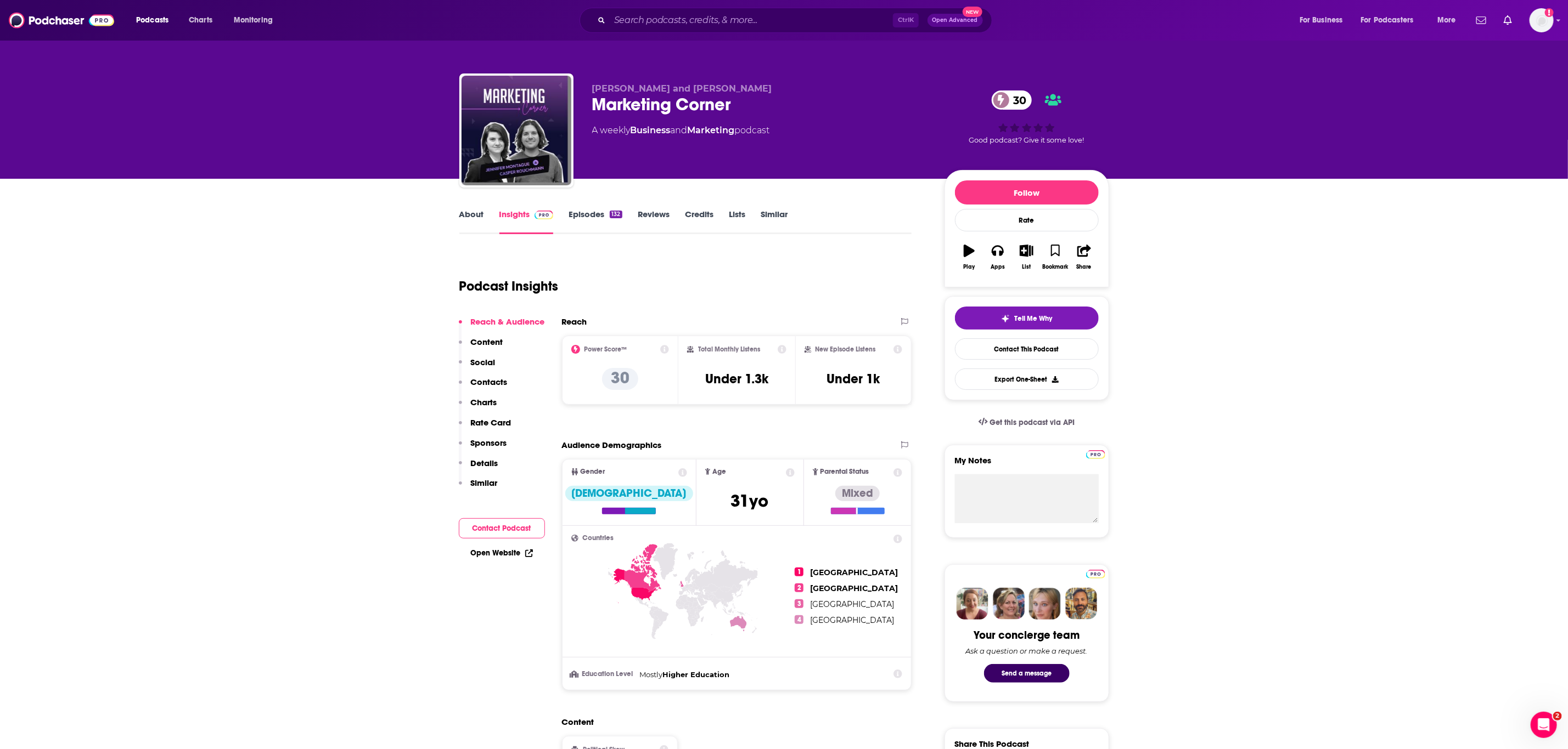
click at [476, 227] on link "About" at bounding box center [471, 222] width 25 height 26
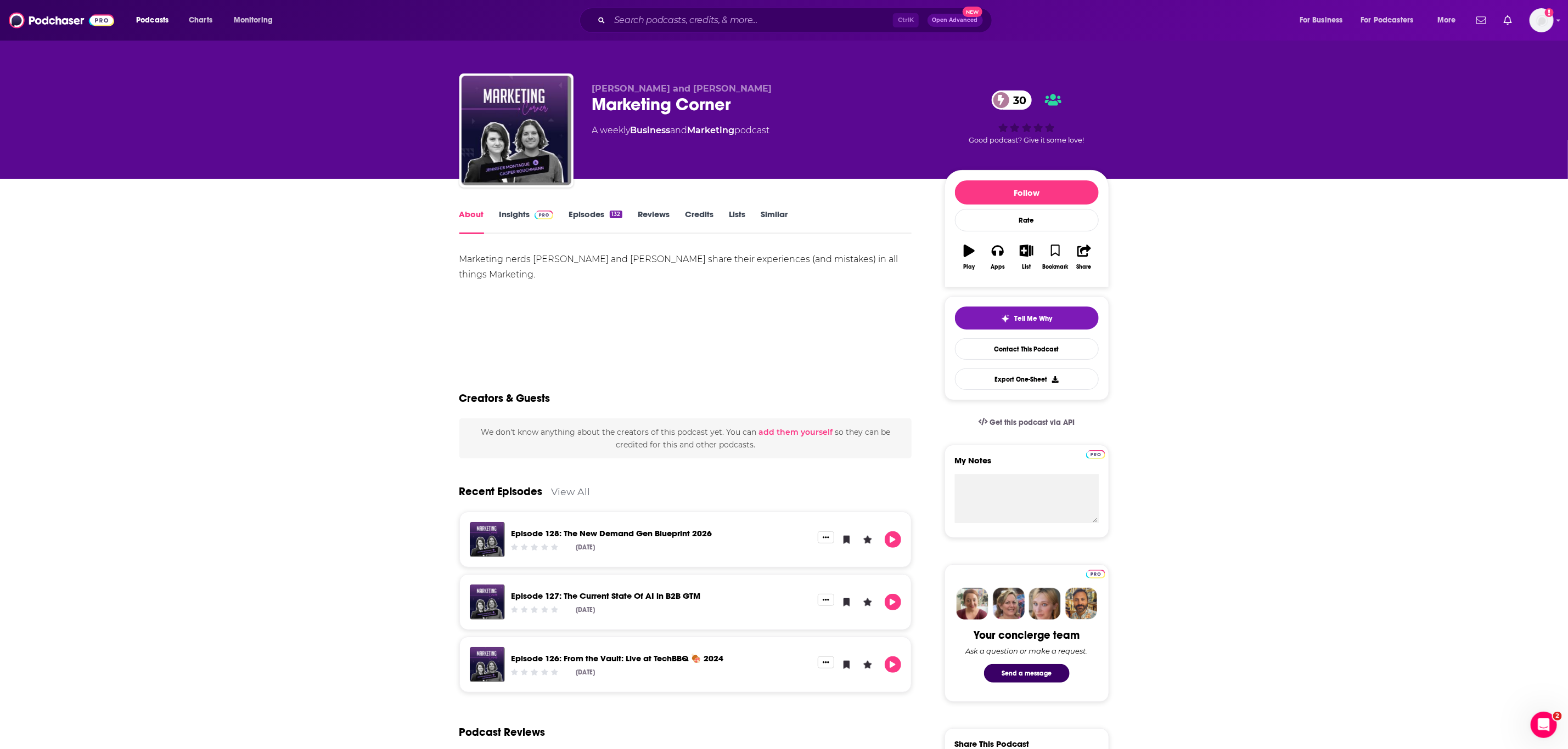
click at [590, 231] on link "Episodes 132" at bounding box center [595, 222] width 53 height 26
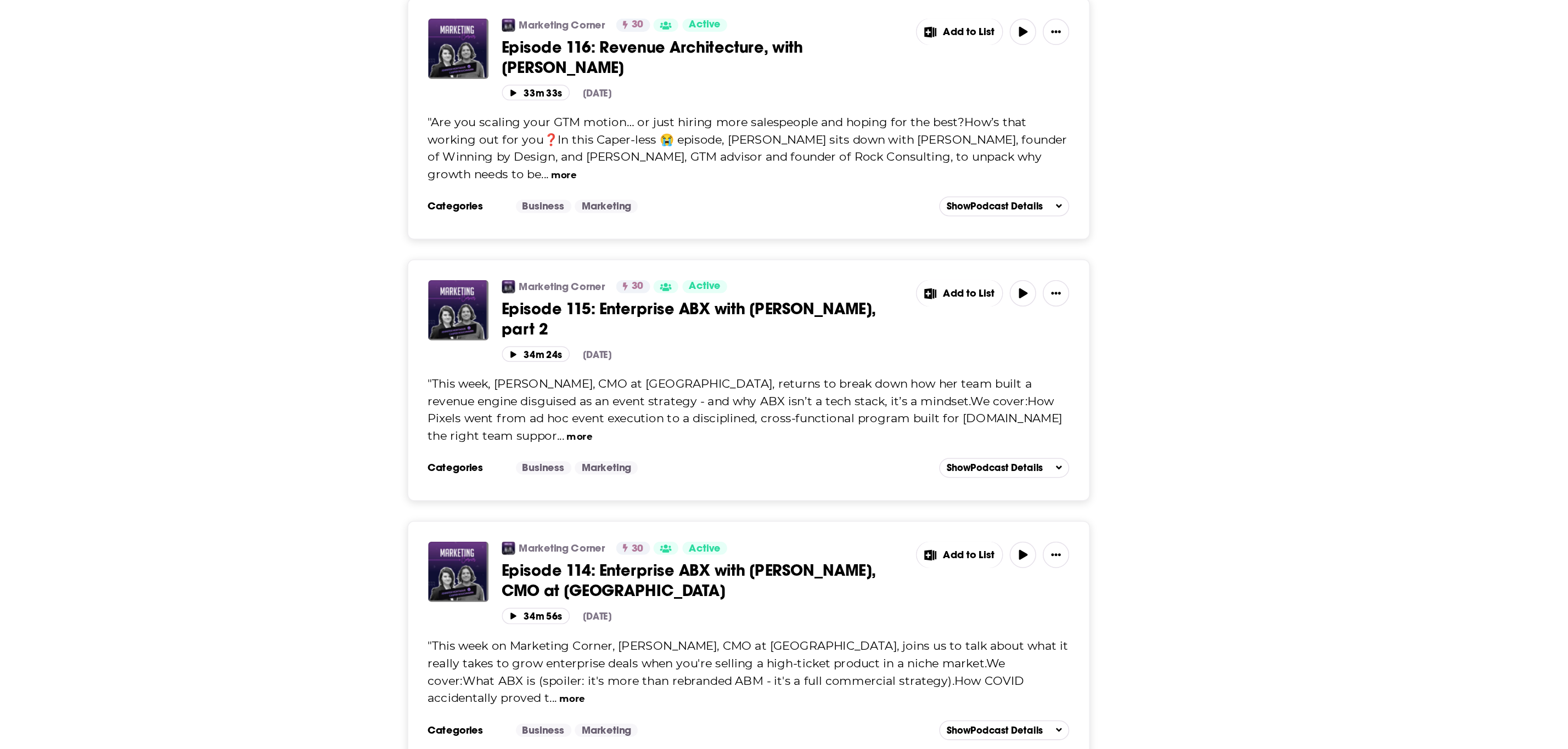
scroll to position [2290, 0]
